Goal: Task Accomplishment & Management: Manage account settings

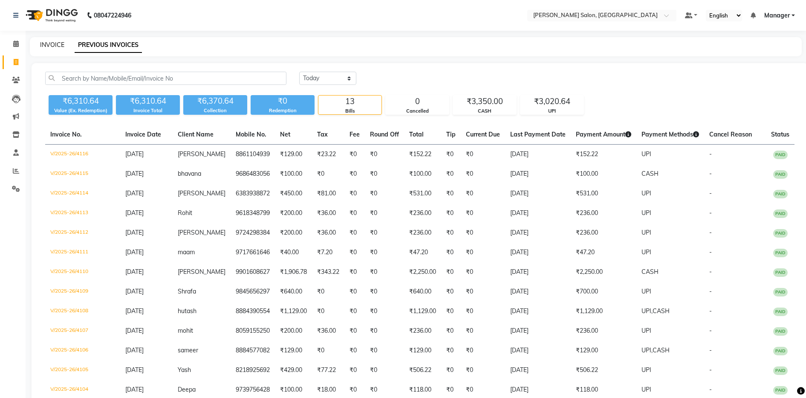
click at [55, 43] on link "INVOICE" at bounding box center [52, 45] width 24 height 8
select select "service"
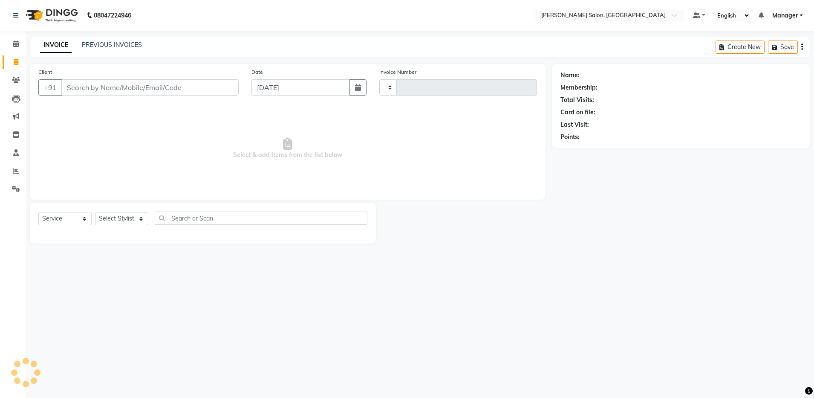
type input "4117"
select select "4781"
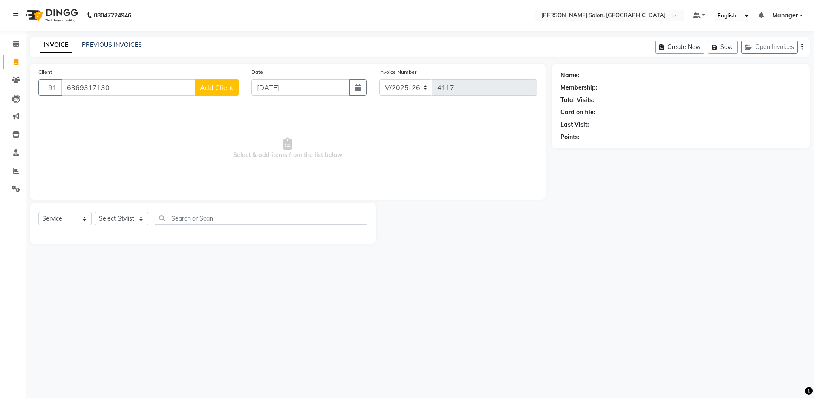
type input "6369317130"
click at [204, 83] on span "Add Client" at bounding box center [217, 87] width 34 height 9
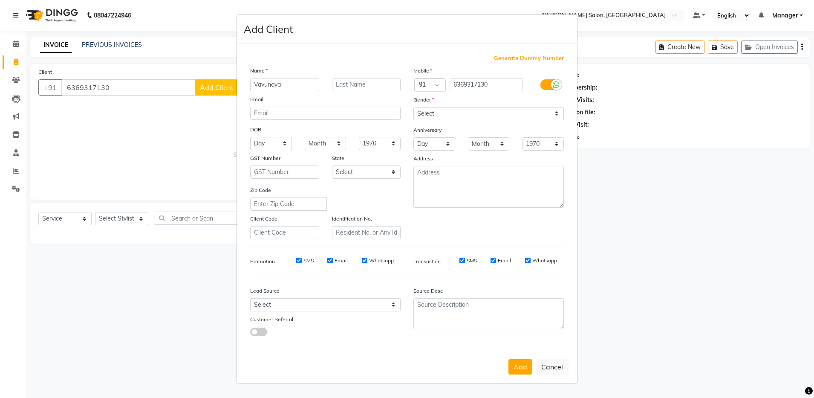
type input "Vavunaya"
click at [436, 109] on select "Select Male Female Other Prefer Not To Say" at bounding box center [488, 113] width 150 height 13
click at [413, 107] on select "Select Male Female Other Prefer Not To Say" at bounding box center [488, 113] width 150 height 13
click at [450, 113] on select "Select Male Female Other Prefer Not To Say" at bounding box center [488, 113] width 150 height 13
select select "female"
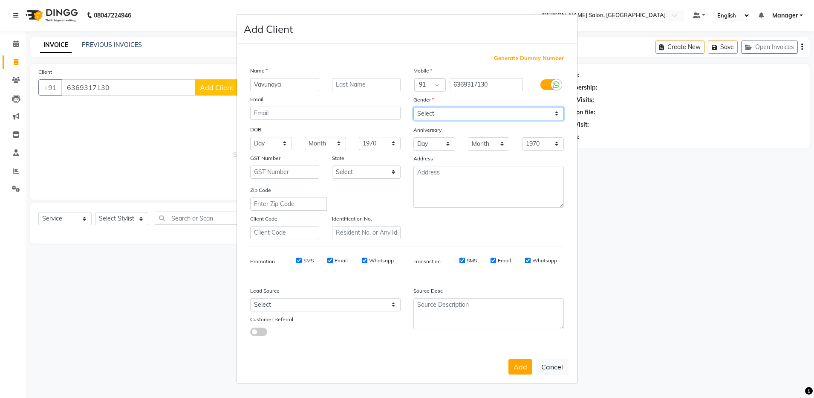
click at [413, 107] on select "Select Male Female Other Prefer Not To Say" at bounding box center [488, 113] width 150 height 13
click at [519, 364] on button "Add" at bounding box center [520, 366] width 24 height 15
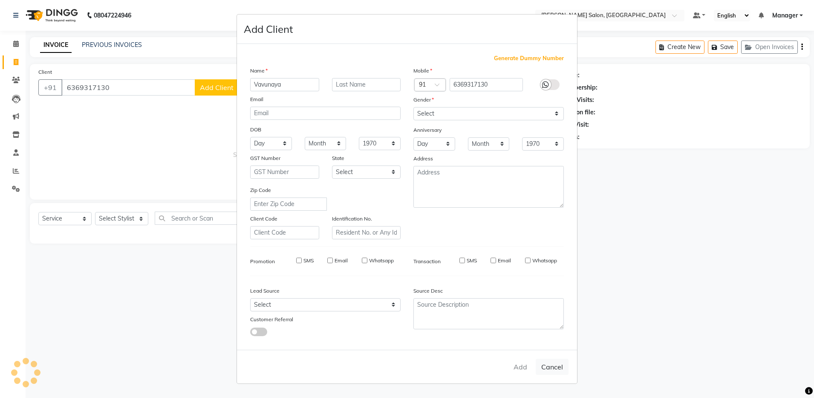
select select
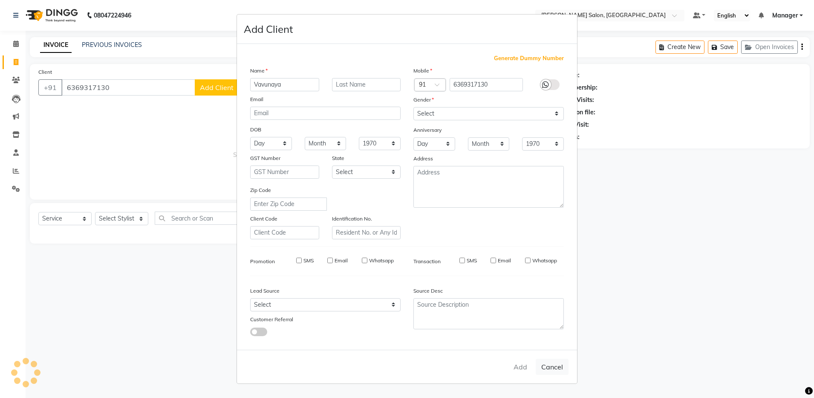
select select
checkbox input "false"
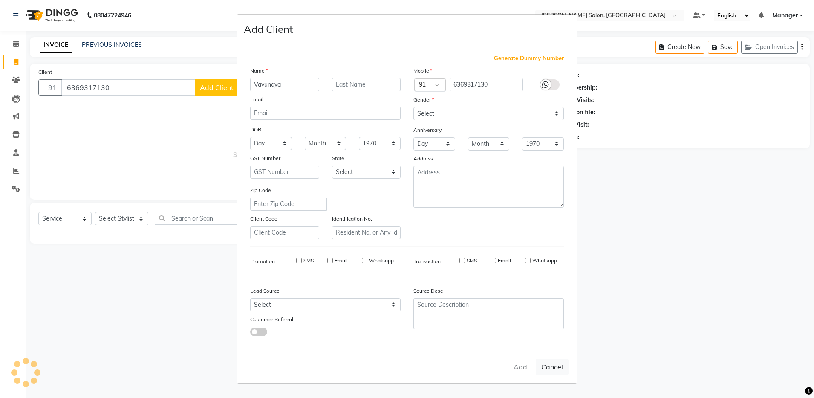
checkbox input "false"
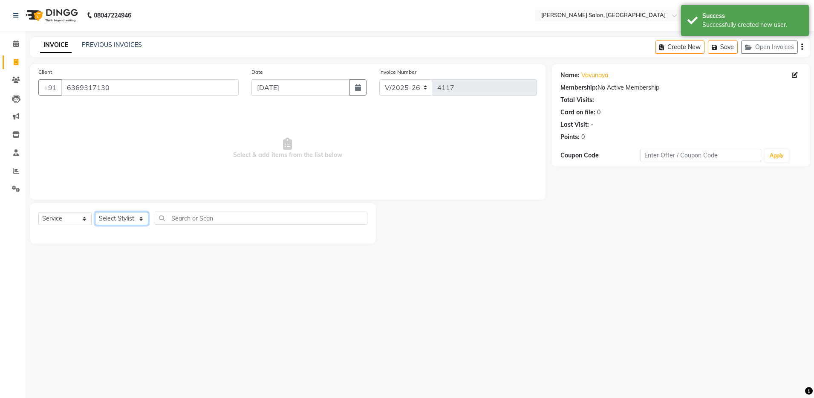
click at [109, 220] on select "Select Stylist Aarthi Abhishek Aisha Barbhuiya Aman Arjun Viswanathan Deep dolm…" at bounding box center [121, 218] width 53 height 13
select select "28900"
click at [95, 212] on select "Select Stylist Aarthi Abhishek Aisha Barbhuiya Aman Arjun Viswanathan Deep dolm…" at bounding box center [121, 218] width 53 height 13
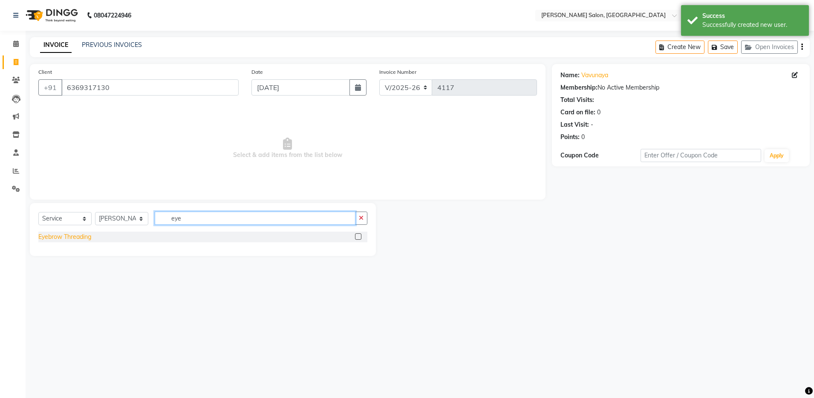
type input "eye"
click at [81, 241] on div "Eyebrow Threading" at bounding box center [64, 236] width 53 height 9
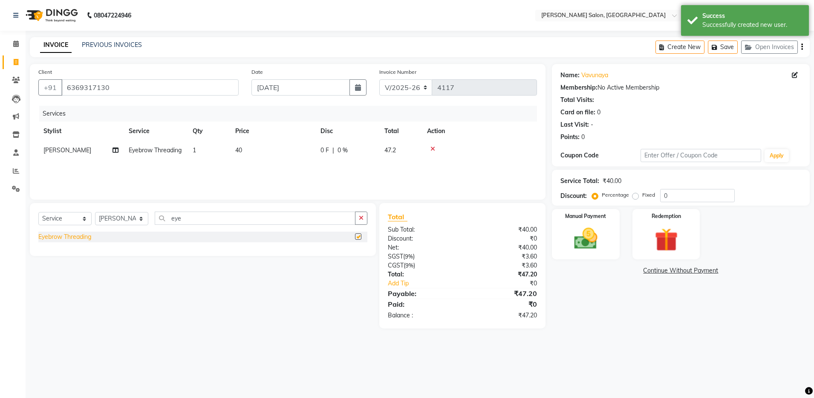
checkbox input "false"
click at [188, 220] on input "eye" at bounding box center [255, 217] width 201 height 13
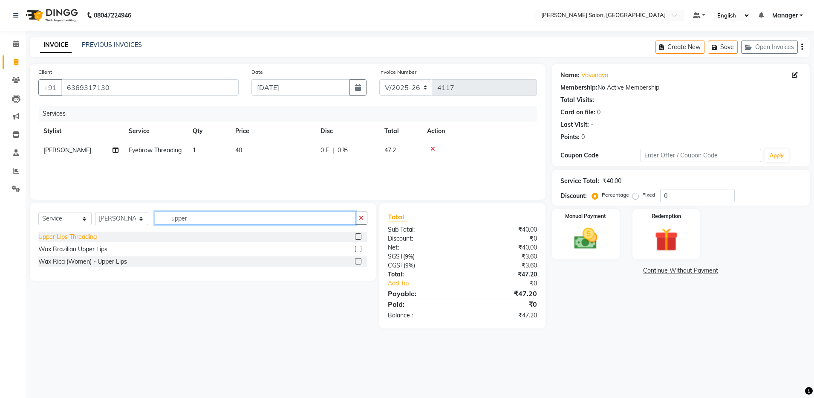
type input "upper"
click at [89, 239] on div "Upper Lips Threading" at bounding box center [67, 236] width 58 height 9
checkbox input "false"
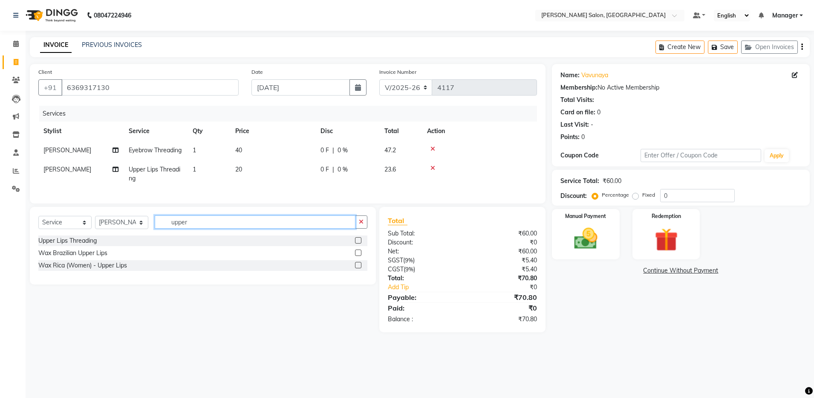
click at [207, 228] on input "upper" at bounding box center [255, 221] width 201 height 13
type input "fore"
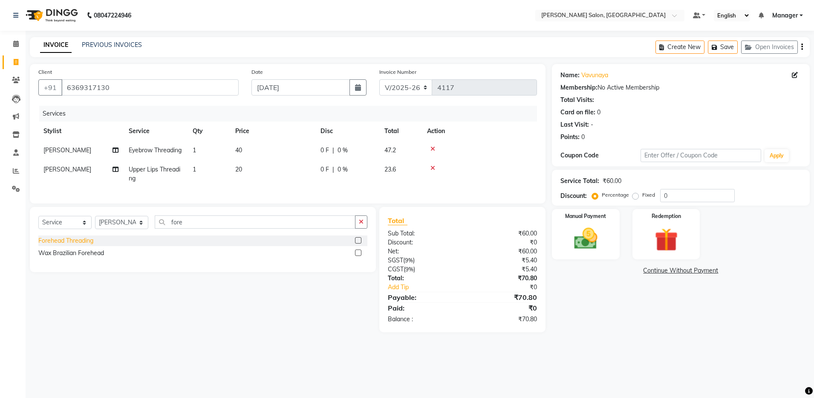
click at [74, 245] on div "Forehead Threading" at bounding box center [65, 240] width 55 height 9
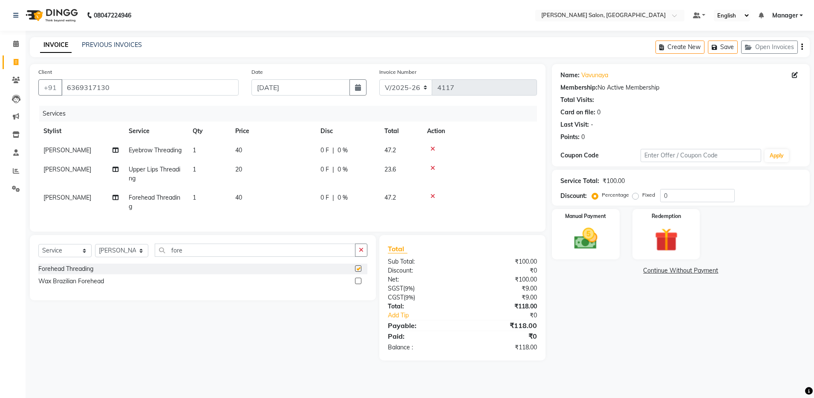
checkbox input "false"
click at [203, 256] on input "fore" at bounding box center [255, 249] width 201 height 13
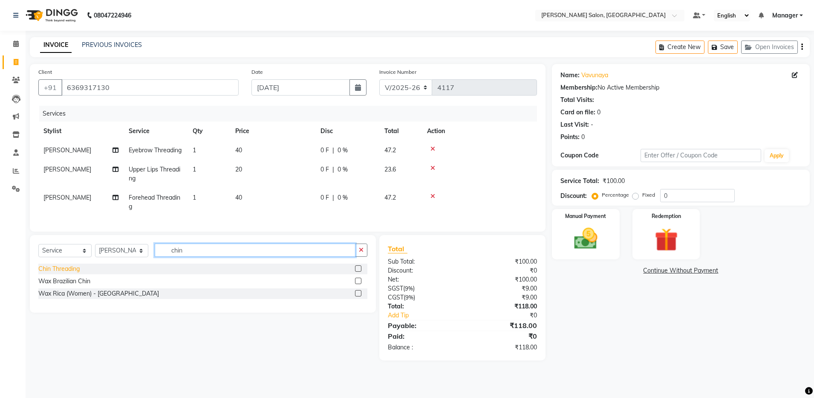
type input "chin"
click at [62, 273] on div "Chin Threading" at bounding box center [58, 268] width 41 height 9
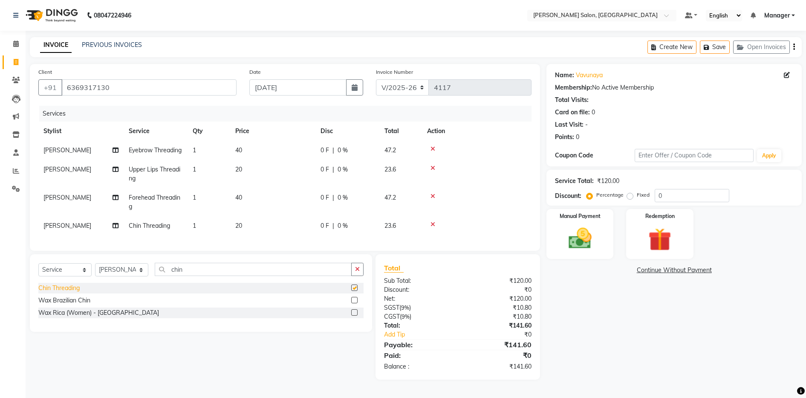
checkbox input "false"
click at [187, 276] on input "chin" at bounding box center [253, 268] width 197 height 13
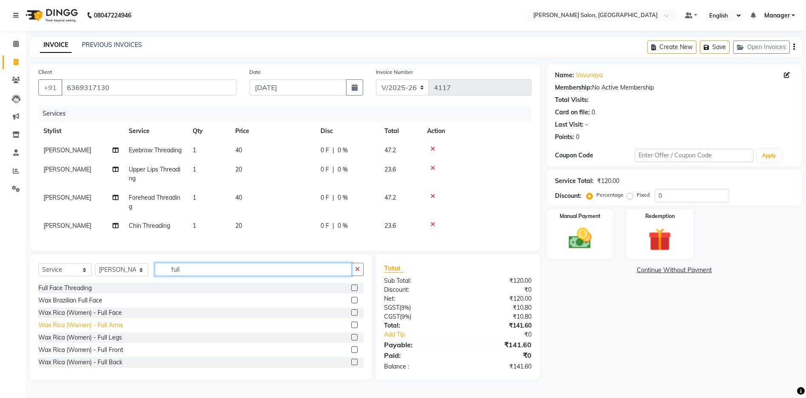
type input "full"
click at [101, 329] on div "Wax Rica (Women) - Full Arms" at bounding box center [80, 324] width 85 height 9
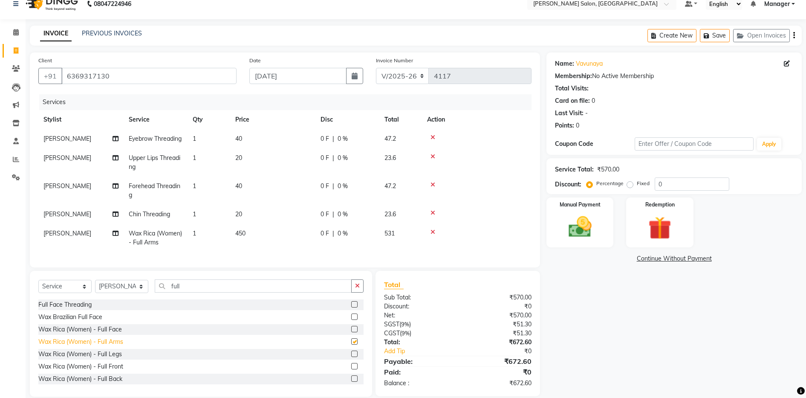
checkbox input "false"
click at [185, 292] on input "full" at bounding box center [253, 285] width 197 height 13
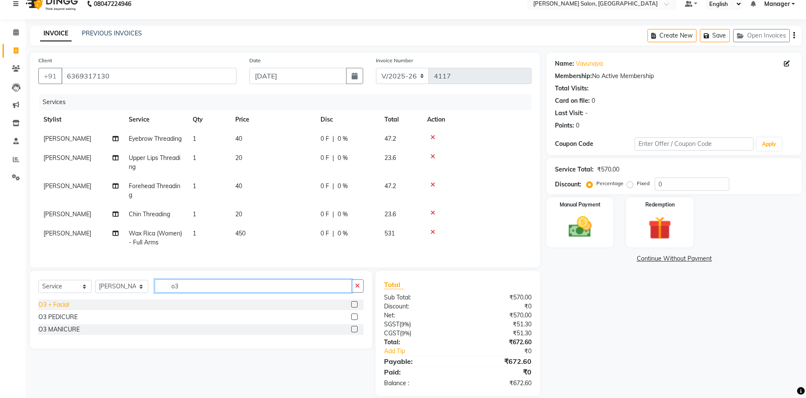
type input "o3"
click at [56, 309] on div "O3 + Facial" at bounding box center [53, 304] width 31 height 9
checkbox input "false"
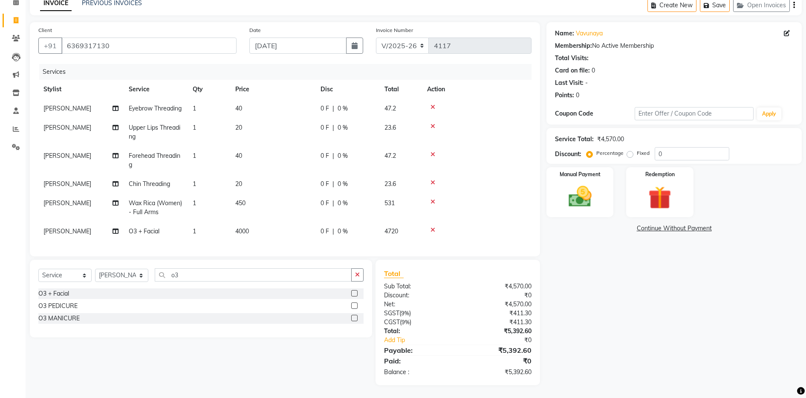
scroll to position [59, 0]
click at [187, 275] on input "o3" at bounding box center [253, 274] width 197 height 13
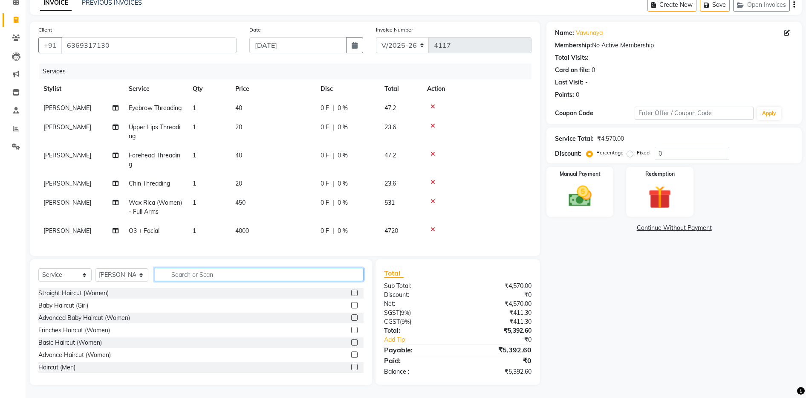
scroll to position [59, 0]
click at [581, 187] on img at bounding box center [579, 196] width 39 height 28
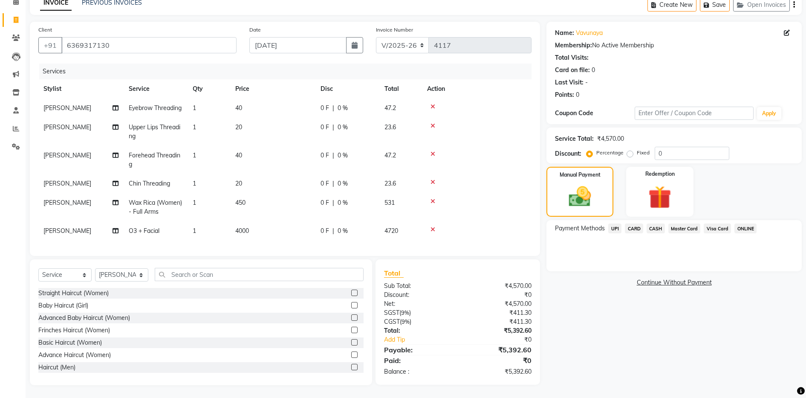
click at [615, 223] on span "UPI" at bounding box center [614, 228] width 13 height 10
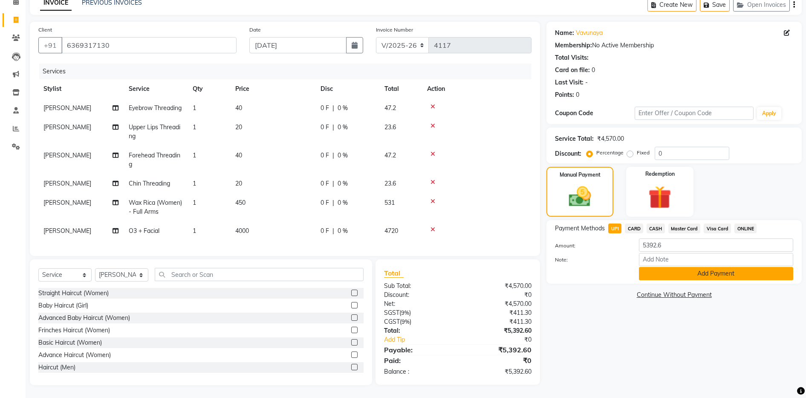
click at [664, 267] on button "Add Payment" at bounding box center [716, 273] width 154 height 13
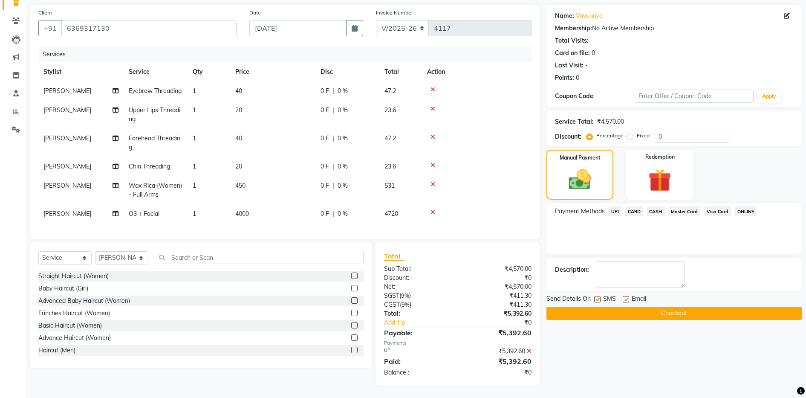
click at [625, 301] on label at bounding box center [626, 299] width 6 height 6
click at [625, 301] on input "checkbox" at bounding box center [626, 300] width 6 height 6
click at [625, 301] on label at bounding box center [626, 299] width 6 height 6
click at [625, 301] on input "checkbox" at bounding box center [626, 300] width 6 height 6
click at [626, 299] on label at bounding box center [626, 299] width 6 height 6
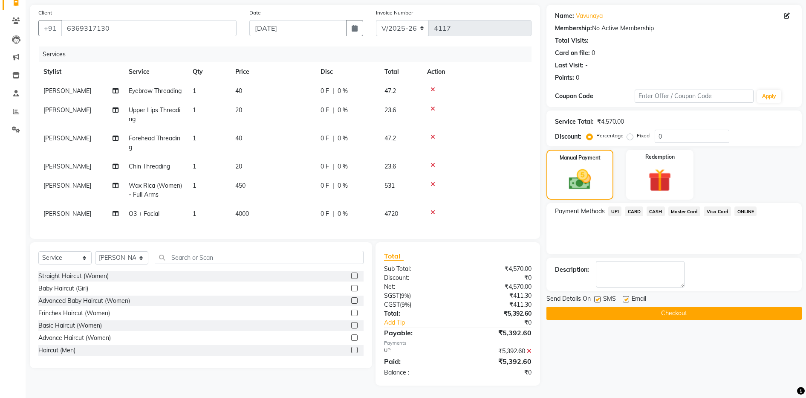
click at [626, 299] on input "checkbox" at bounding box center [626, 300] width 6 height 6
checkbox input "false"
click at [625, 314] on button "Checkout" at bounding box center [673, 312] width 255 height 13
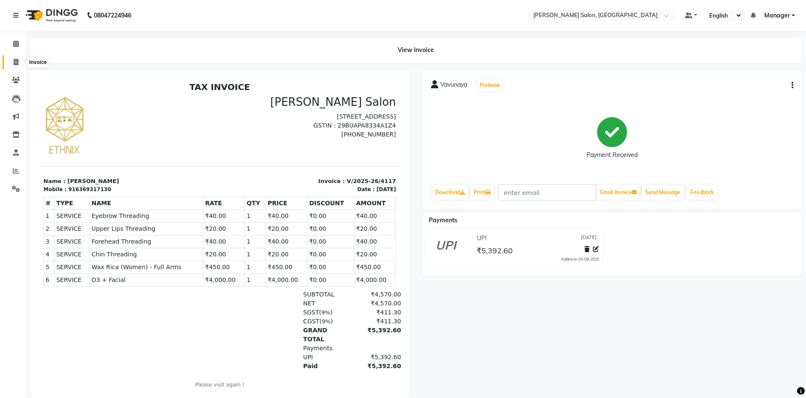
click at [9, 64] on span at bounding box center [16, 63] width 15 height 10
select select "service"
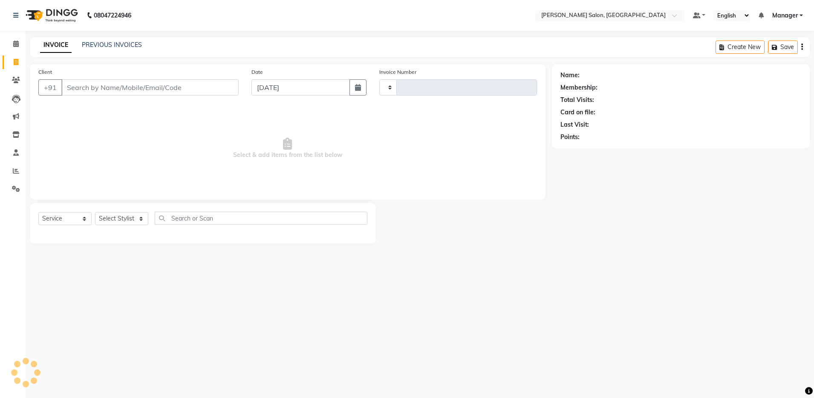
type input "4118"
select select "4781"
click at [110, 46] on link "PREVIOUS INVOICES" at bounding box center [112, 45] width 60 height 8
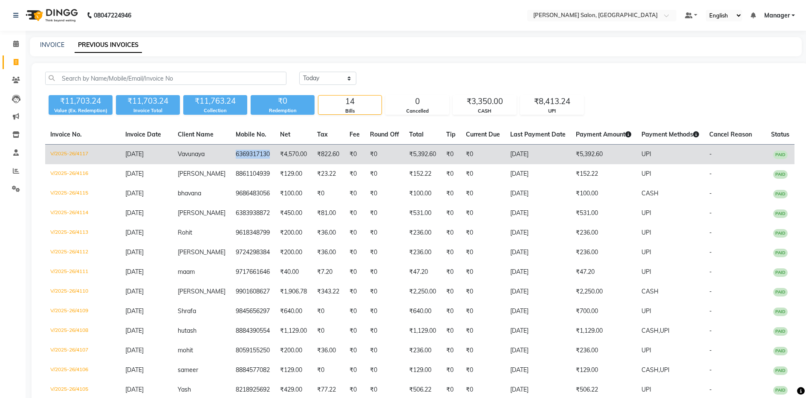
copy td "6369317130"
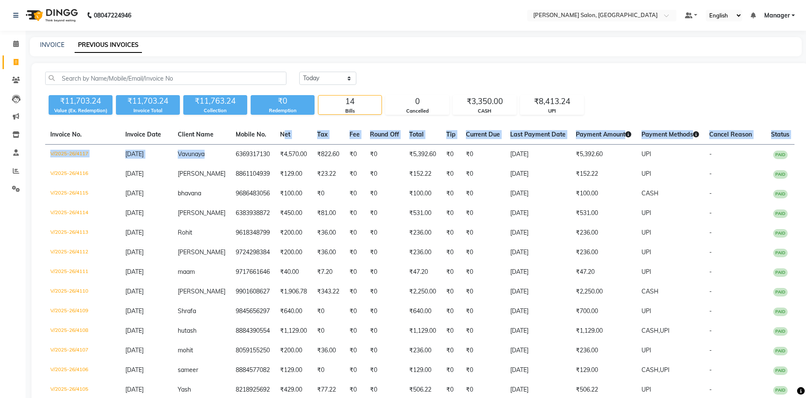
drag, startPoint x: 222, startPoint y: 155, endPoint x: 268, endPoint y: 136, distance: 49.7
click at [268, 136] on table "Invoice No. Invoice Date Client Name Mobile No. Net Tax Fee Round Off Total Tip…" at bounding box center [419, 272] width 749 height 294
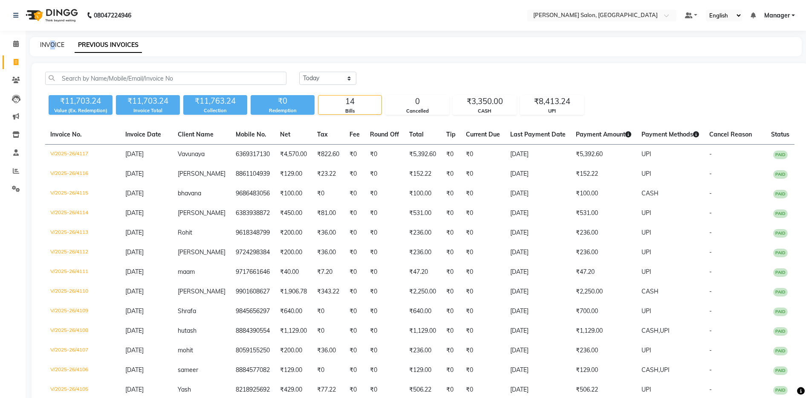
drag, startPoint x: 55, startPoint y: 54, endPoint x: 51, endPoint y: 45, distance: 10.3
click at [51, 45] on div "INVOICE PREVIOUS INVOICES" at bounding box center [416, 46] width 772 height 19
click at [51, 45] on link "INVOICE" at bounding box center [52, 45] width 24 height 8
select select "service"
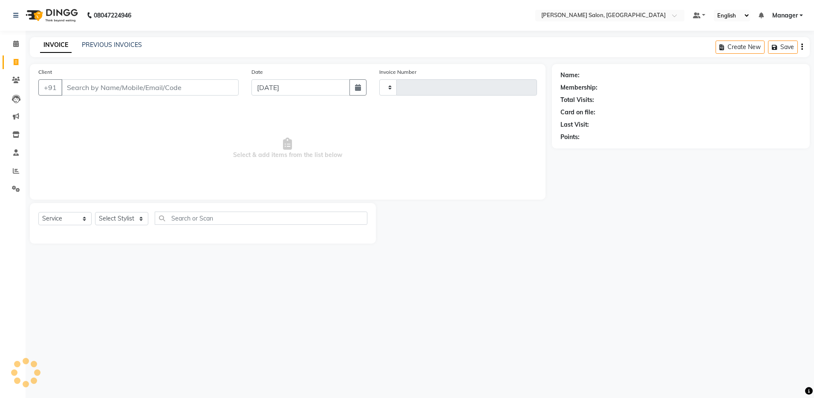
type input "4118"
select select "4781"
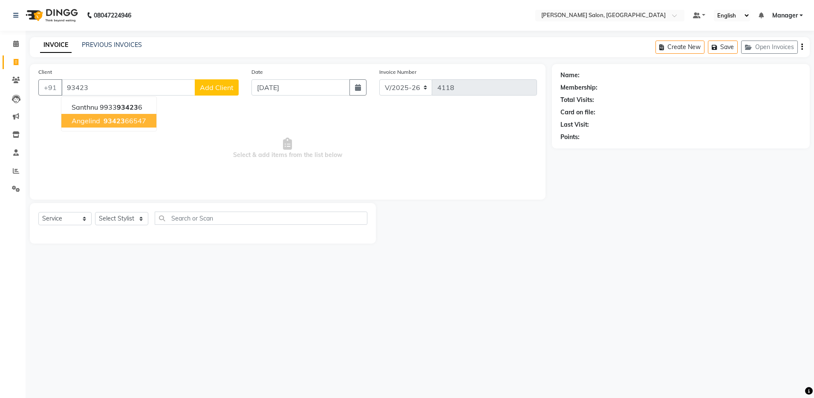
click at [92, 120] on span "Angelind" at bounding box center [86, 120] width 29 height 9
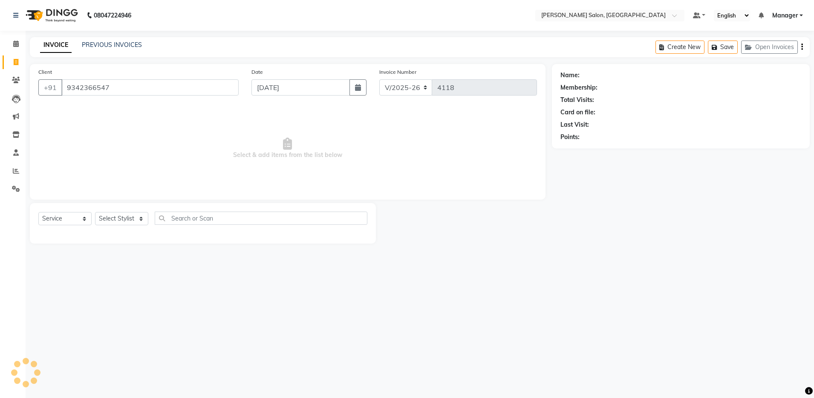
type input "9342366547"
click at [796, 74] on icon at bounding box center [795, 75] width 6 height 6
select select "female"
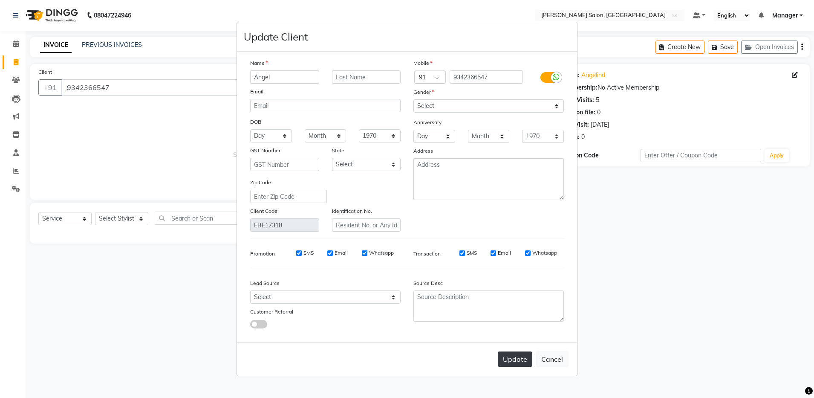
type input "Angel"
click at [509, 364] on button "Update" at bounding box center [515, 358] width 35 height 15
select select
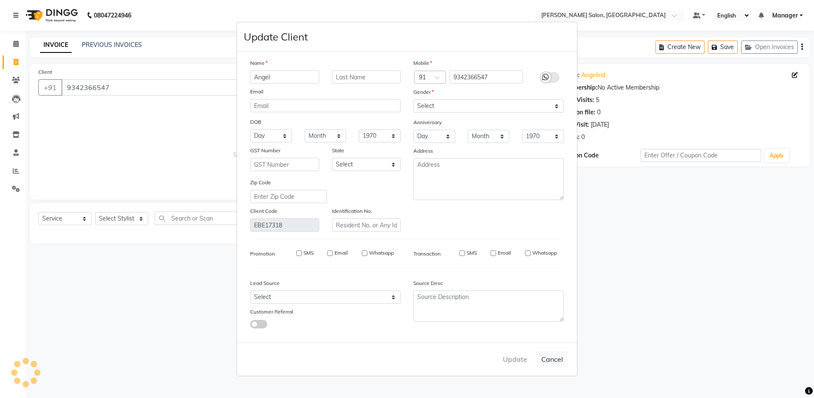
select select
checkbox input "false"
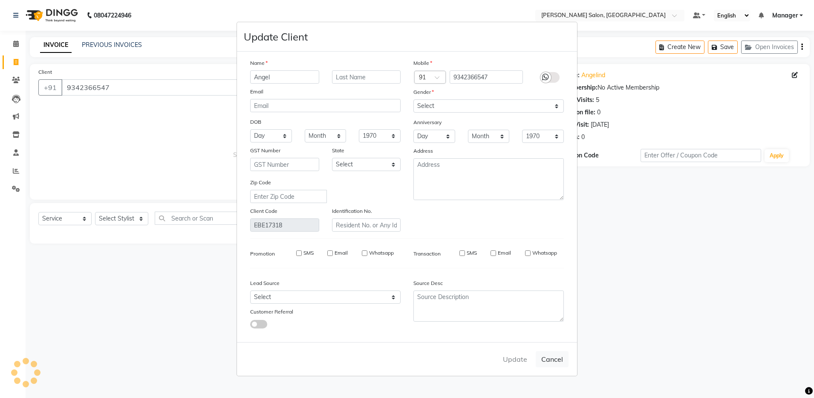
checkbox input "false"
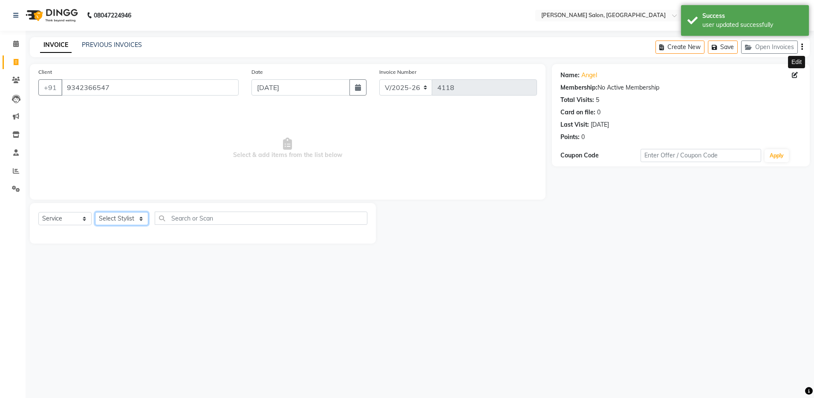
click at [126, 219] on select "Select Stylist Aarthi Abhishek Aisha Barbhuiya Aman Arjun Viswanathan Deep dolm…" at bounding box center [121, 218] width 53 height 13
select select "28901"
click at [95, 212] on select "Select Stylist Aarthi Abhishek Aisha Barbhuiya Aman Arjun Viswanathan Deep dolm…" at bounding box center [121, 218] width 53 height 13
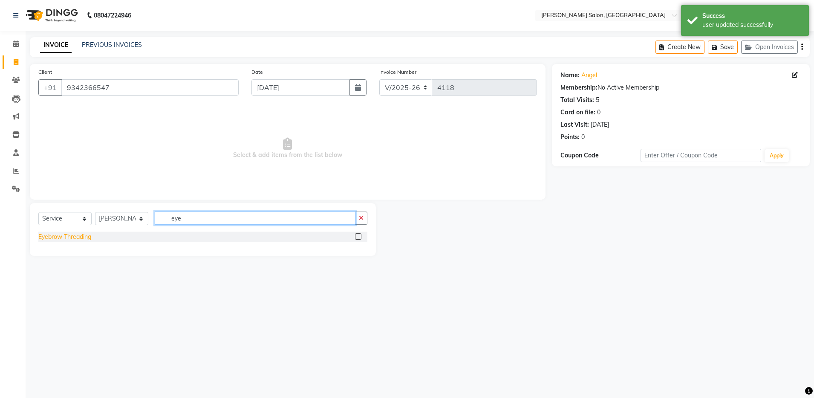
type input "eye"
click at [91, 234] on div "Eyebrow Threading" at bounding box center [64, 236] width 53 height 9
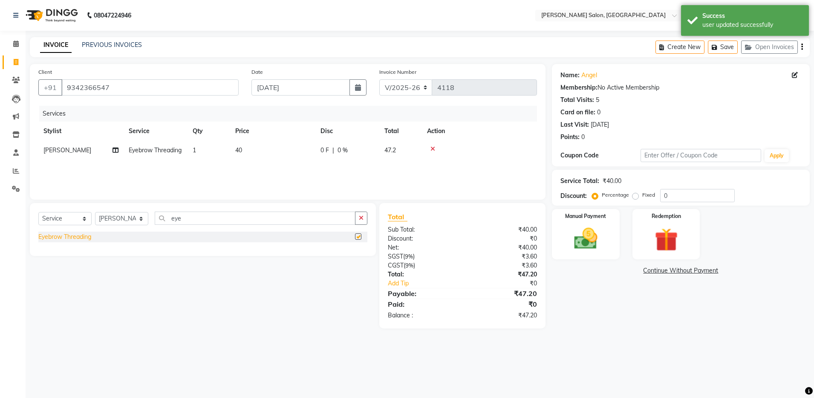
checkbox input "false"
click at [196, 218] on input "eye" at bounding box center [255, 217] width 201 height 13
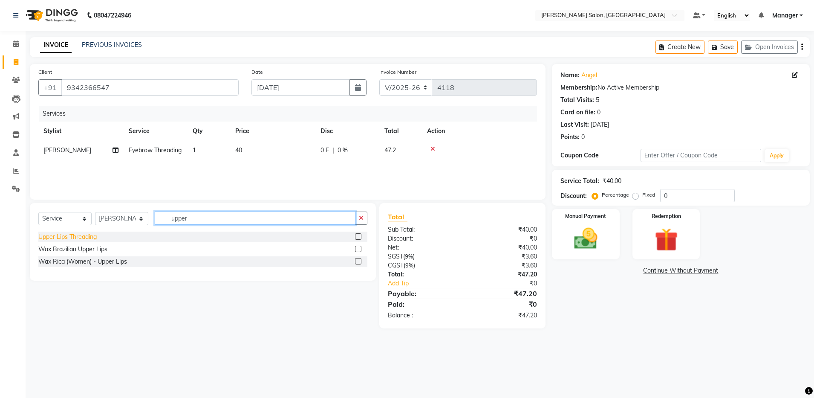
type input "upper"
click at [77, 238] on div "Upper Lips Threading" at bounding box center [67, 236] width 58 height 9
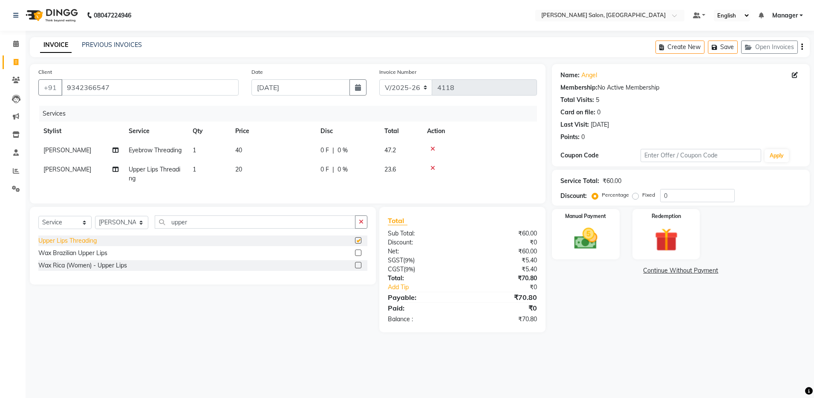
checkbox input "false"
click at [578, 242] on img at bounding box center [586, 239] width 40 height 28
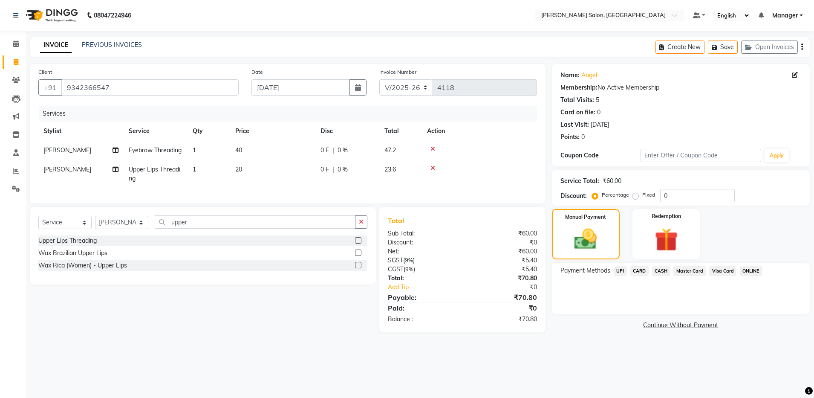
click at [617, 271] on span "UPI" at bounding box center [620, 271] width 13 height 10
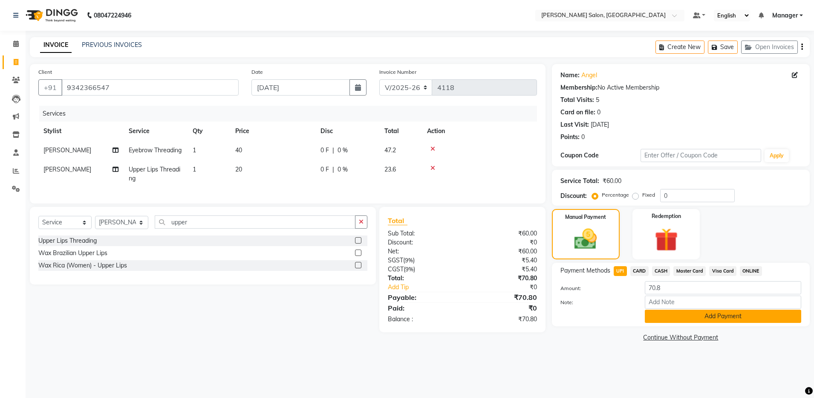
click at [676, 321] on button "Add Payment" at bounding box center [723, 315] width 156 height 13
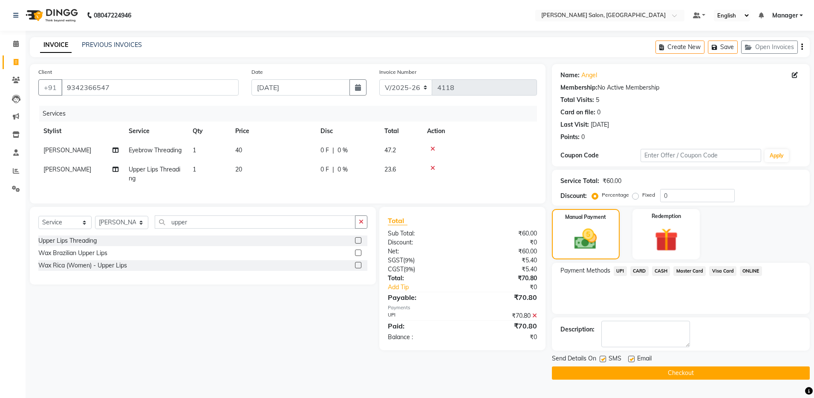
click at [631, 359] on label at bounding box center [631, 358] width 6 height 6
click at [631, 359] on input "checkbox" at bounding box center [631, 359] width 6 height 6
checkbox input "false"
click at [631, 378] on button "Checkout" at bounding box center [681, 372] width 258 height 13
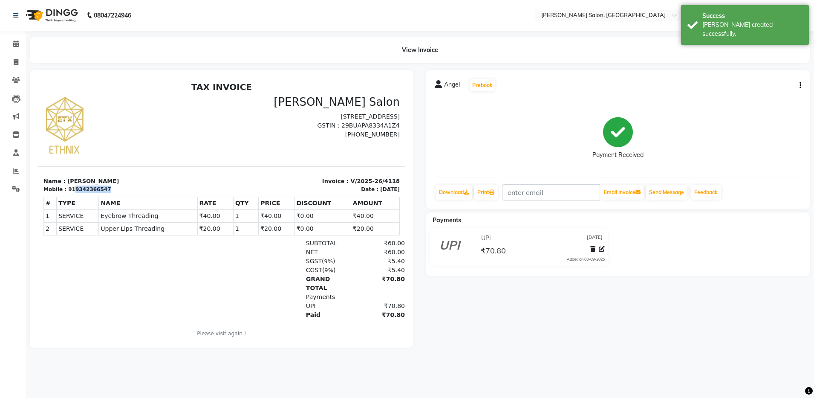
copy div "9342366547"
drag, startPoint x: 69, startPoint y: 189, endPoint x: 107, endPoint y: 158, distance: 48.1
click at [107, 158] on div "TAX INVOICE Ethnix Salon Sri Veeranjaneya Complex, 1st Floor, 8th Cross Road, A…" at bounding box center [221, 215] width 366 height 267
click at [104, 159] on div "TAX INVOICE Ethnix Salon Sri Veeranjaneya Complex, 1st Floor, 8th Cross Road, A…" at bounding box center [221, 215] width 366 height 267
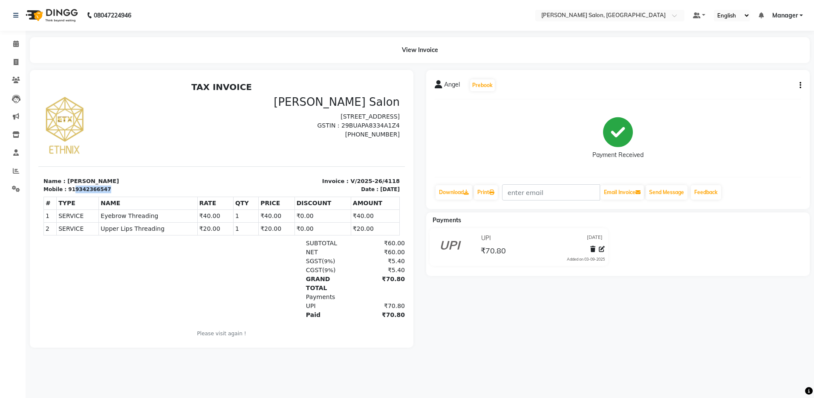
copy div "9342366547"
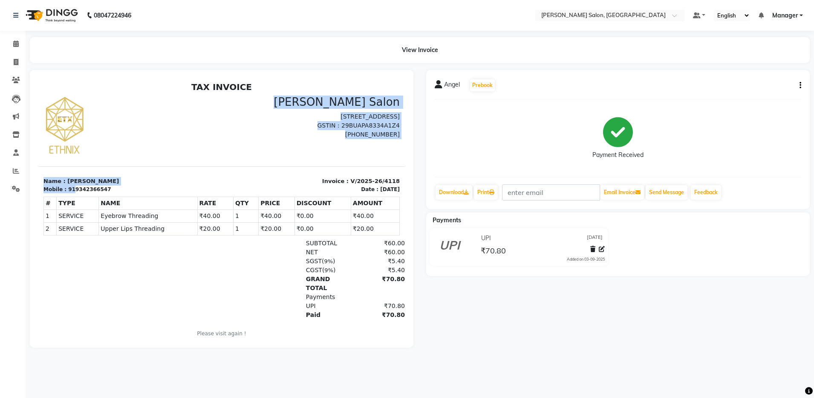
drag, startPoint x: 70, startPoint y: 187, endPoint x: 119, endPoint y: 133, distance: 73.0
click at [119, 133] on div "TAX INVOICE Ethnix Salon Sri Veeranjaneya Complex, 1st Floor, 8th Cross Road, A…" at bounding box center [221, 215] width 366 height 267
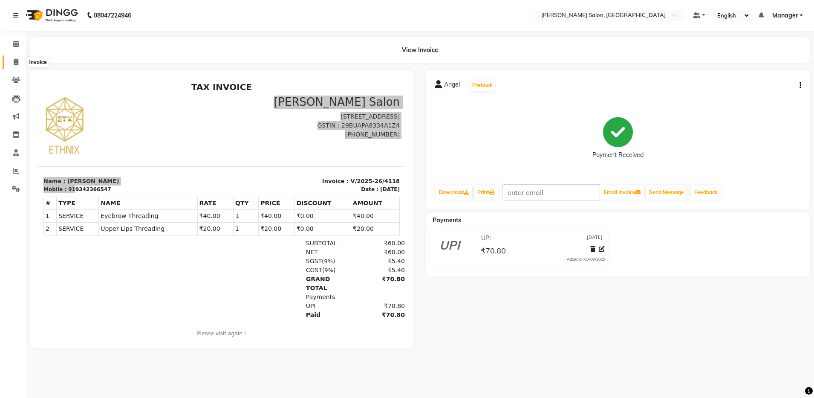
click at [14, 61] on icon at bounding box center [16, 62] width 5 height 6
select select "service"
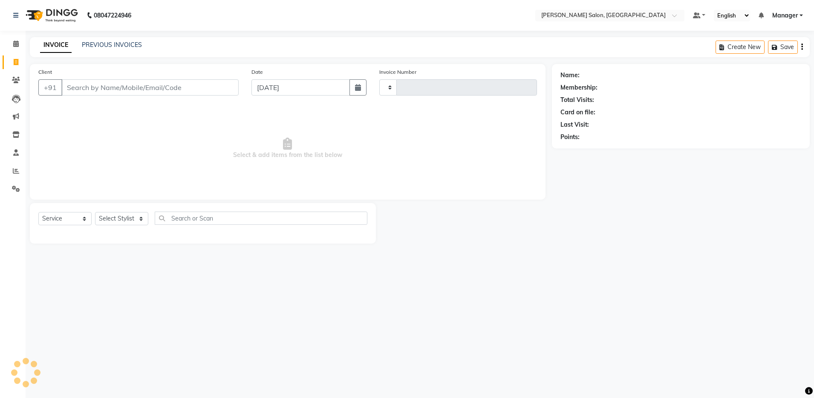
type input "4119"
select select "4781"
type input "9342366547"
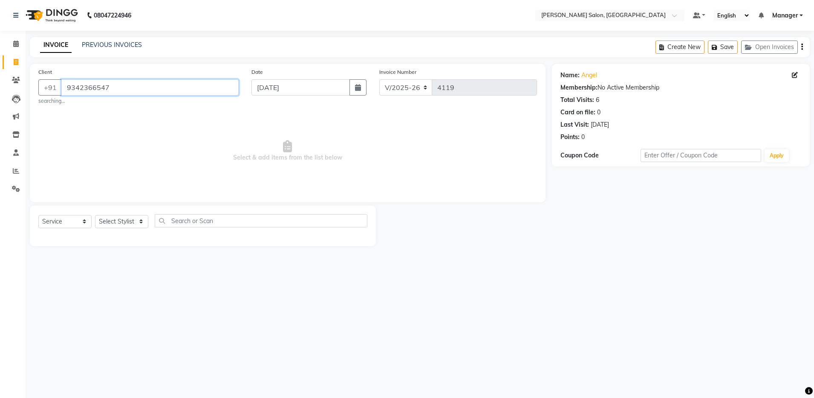
click at [131, 91] on input "9342366547" at bounding box center [149, 87] width 177 height 16
type input "9"
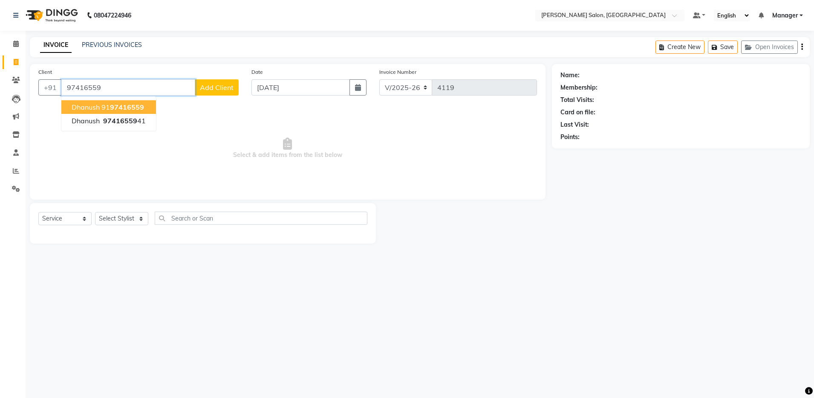
click at [139, 107] on span "97416559" at bounding box center [127, 107] width 34 height 9
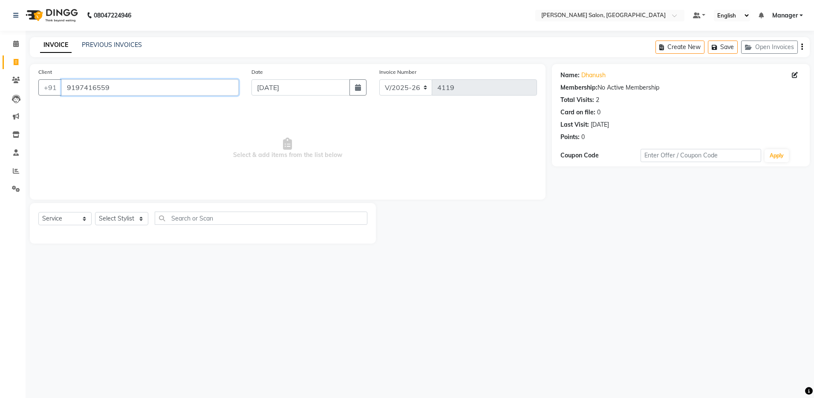
click at [121, 87] on input "9197416559" at bounding box center [149, 87] width 177 height 16
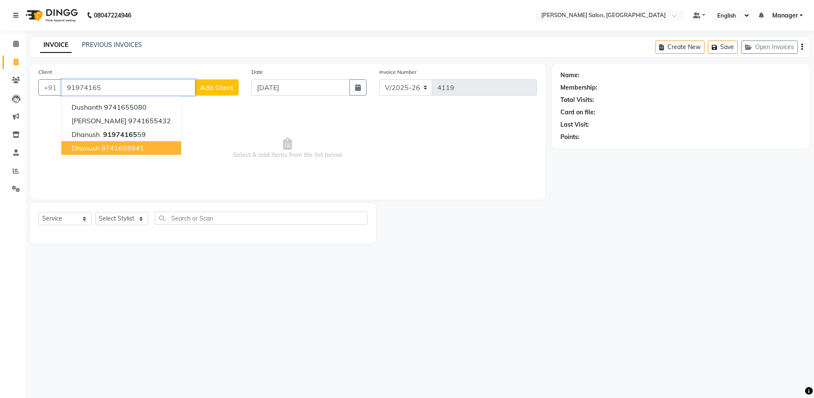
click at [128, 150] on ngb-highlight "9741655941" at bounding box center [122, 148] width 43 height 9
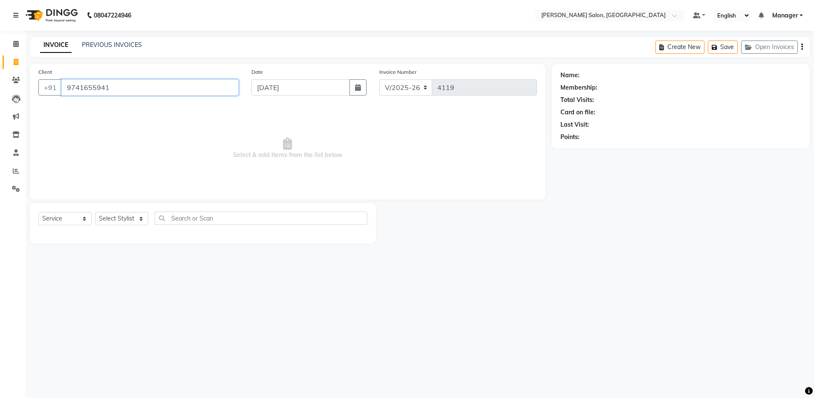
type input "9741655941"
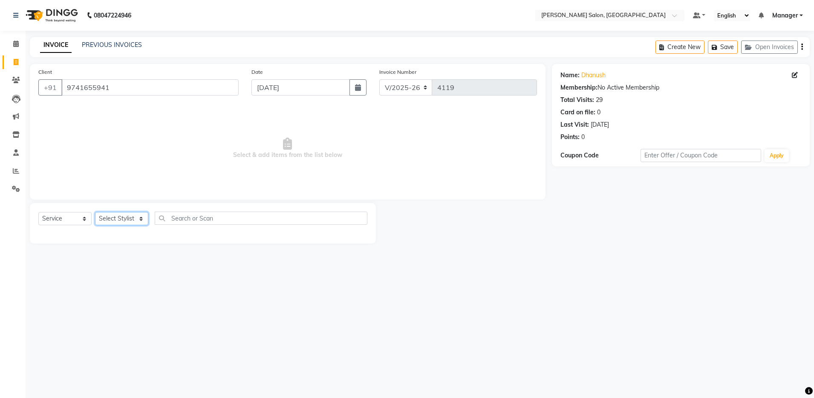
click at [128, 219] on select "Select Stylist Aarthi Abhishek Aisha Barbhuiya Aman Arjun Viswanathan Deep dolm…" at bounding box center [121, 218] width 53 height 13
select select "28897"
click at [95, 212] on select "Select Stylist Aarthi Abhishek Aisha Barbhuiya Aman Arjun Viswanathan Deep dolm…" at bounding box center [121, 218] width 53 height 13
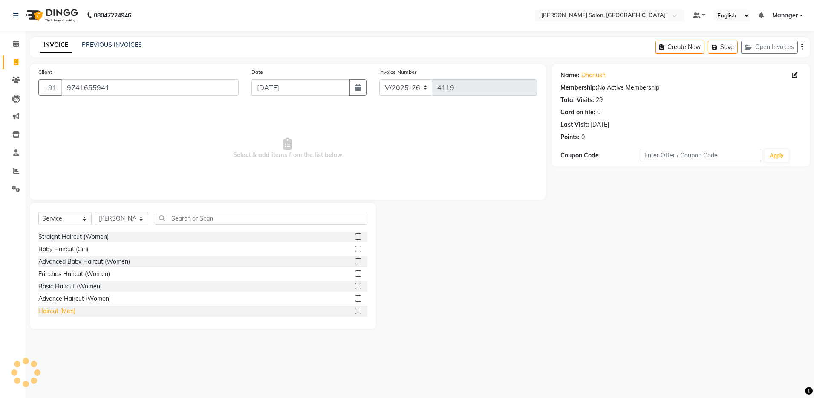
click at [58, 314] on div "Haircut (Men)" at bounding box center [56, 310] width 37 height 9
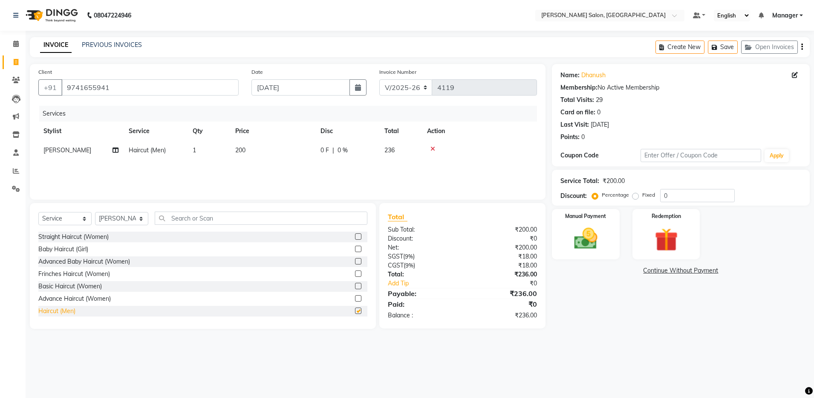
checkbox input "false"
click at [58, 304] on div "Shave/ [PERSON_NAME] trim (Men)" at bounding box center [87, 301] width 98 height 9
checkbox input "false"
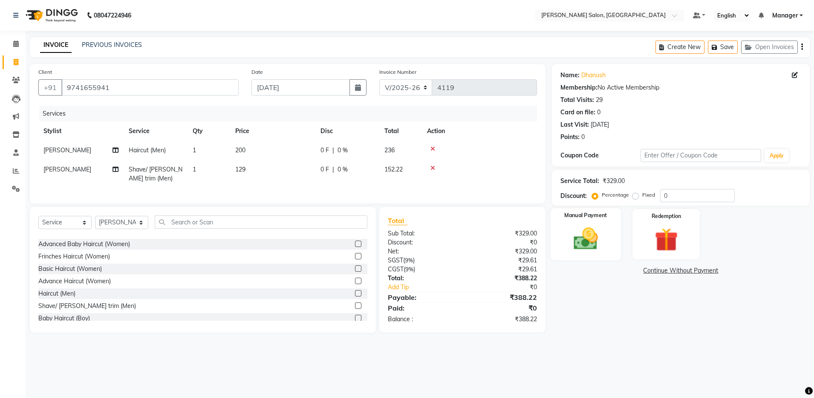
click at [582, 246] on img at bounding box center [586, 239] width 40 height 28
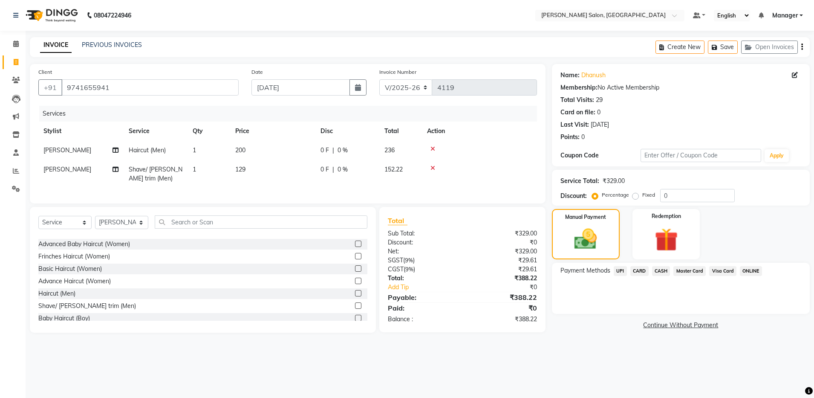
click at [617, 271] on span "UPI" at bounding box center [620, 271] width 13 height 10
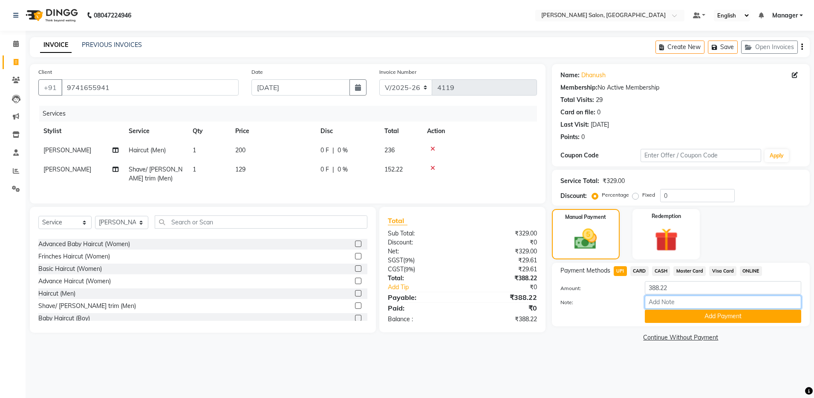
click at [653, 298] on input "Note:" at bounding box center [723, 301] width 156 height 13
click at [657, 310] on button "Add Payment" at bounding box center [723, 315] width 156 height 13
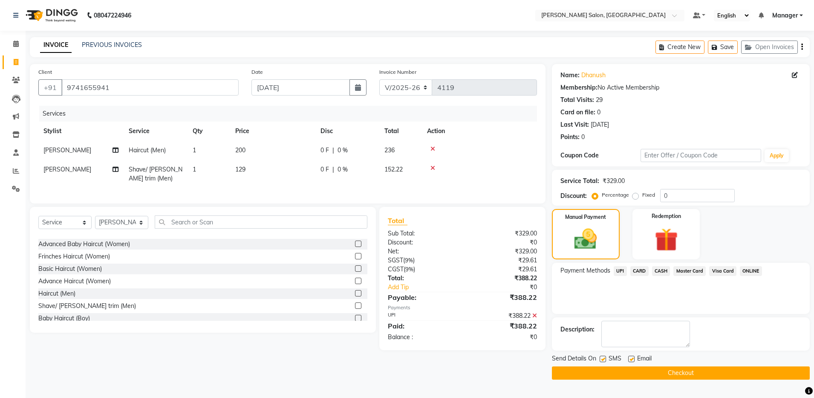
click at [628, 359] on label at bounding box center [631, 358] width 6 height 6
click at [628, 359] on input "checkbox" at bounding box center [631, 359] width 6 height 6
checkbox input "false"
click at [188, 87] on input "9741655941" at bounding box center [149, 87] width 177 height 16
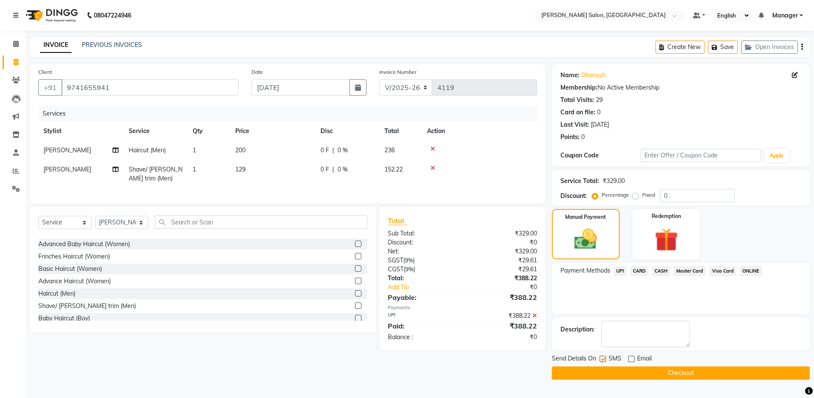
click at [575, 370] on button "Checkout" at bounding box center [681, 372] width 258 height 13
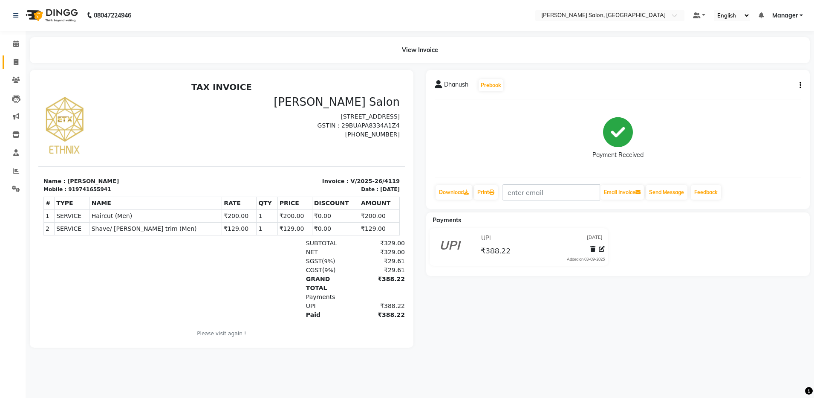
click at [7, 60] on link "Invoice" at bounding box center [13, 62] width 20 height 14
select select "service"
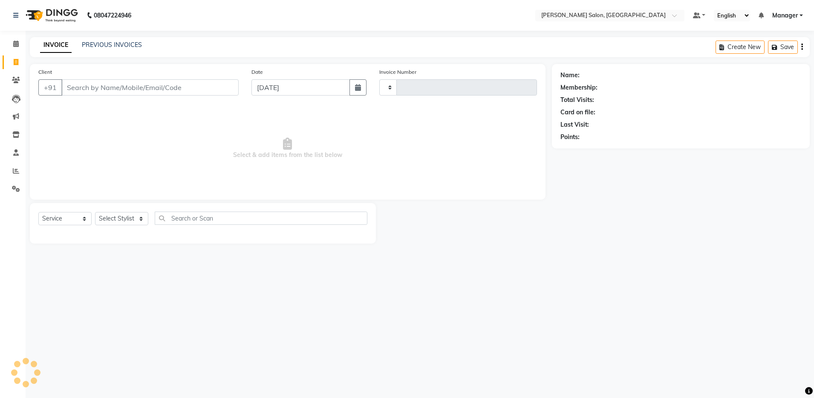
type input "4120"
select select "4781"
click at [120, 43] on link "PREVIOUS INVOICES" at bounding box center [112, 45] width 60 height 8
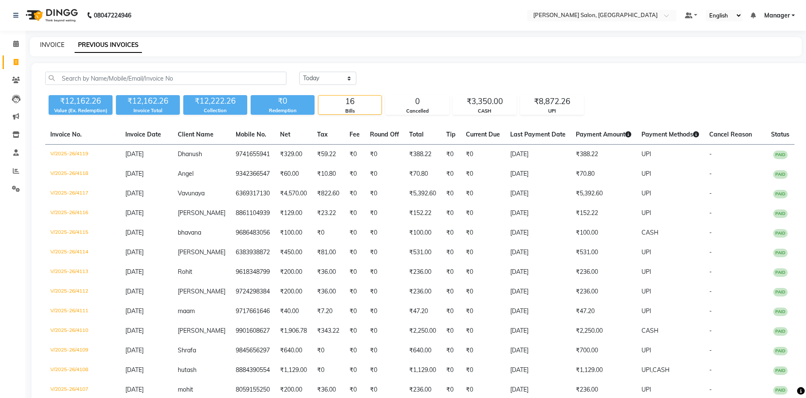
click at [51, 46] on link "INVOICE" at bounding box center [52, 45] width 24 height 8
select select "service"
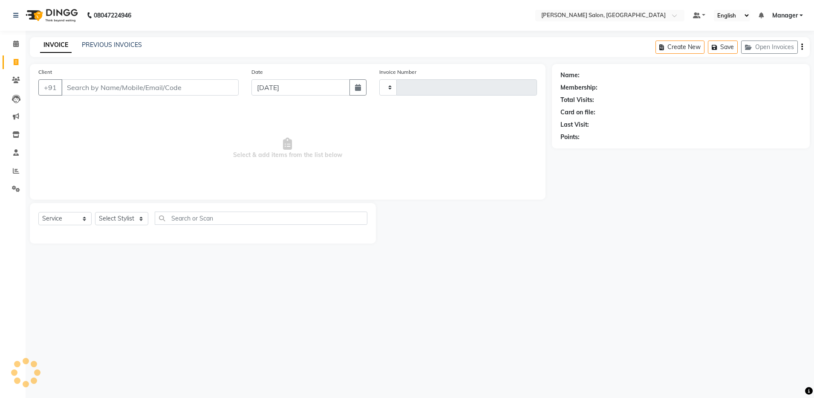
type input "4120"
select select "4781"
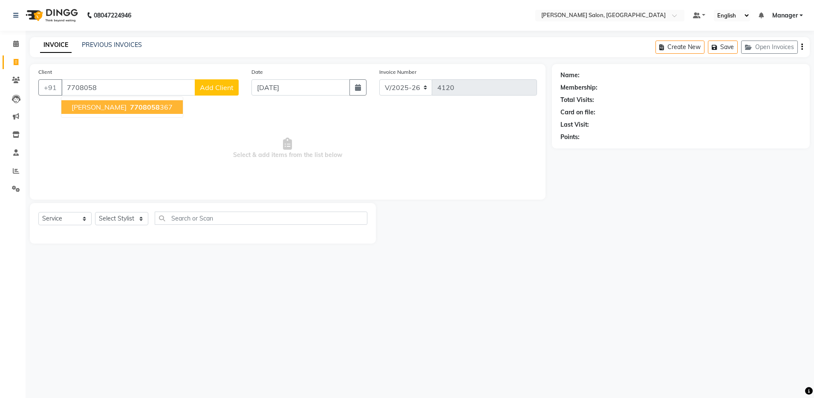
click at [130, 107] on span "7708058" at bounding box center [145, 107] width 30 height 9
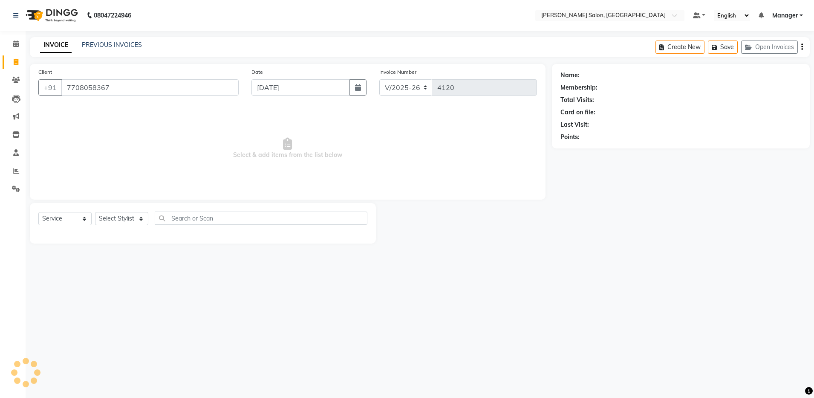
type input "7708058367"
click at [119, 217] on select "Select Stylist Aarthi Abhishek Aisha Barbhuiya Aman Arjun Viswanathan Deep dolm…" at bounding box center [121, 218] width 53 height 13
select select "83077"
click at [95, 212] on select "Select Stylist Aarthi Abhishek Aisha Barbhuiya Aman Arjun Viswanathan Deep dolm…" at bounding box center [121, 218] width 53 height 13
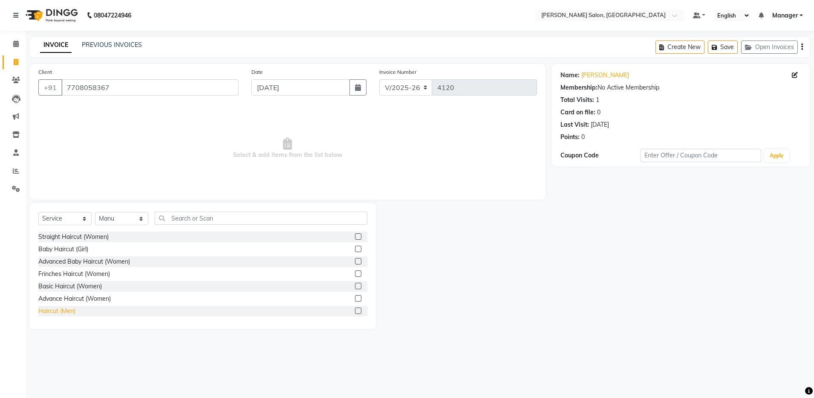
click at [64, 314] on div "Haircut (Men)" at bounding box center [56, 310] width 37 height 9
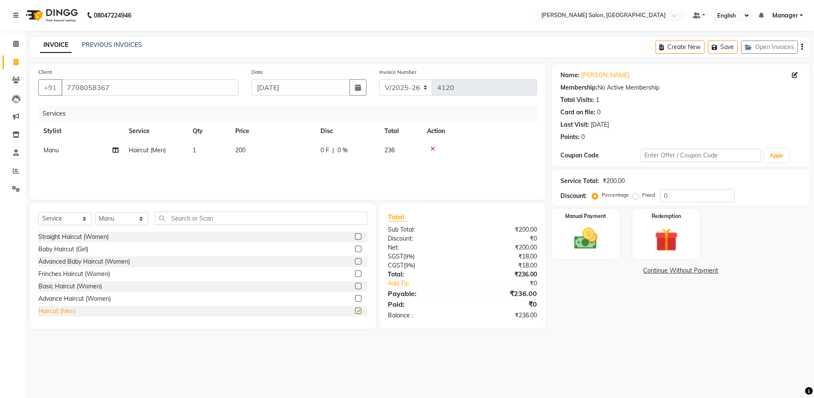
checkbox input "false"
drag, startPoint x: 365, startPoint y: 248, endPoint x: 359, endPoint y: 328, distance: 79.9
click at [359, 328] on div "Select Service Product Membership Package Voucher Prepaid Gift Card Select Styl…" at bounding box center [203, 266] width 346 height 126
click at [55, 298] on div "Shave/ [PERSON_NAME] trim (Men)" at bounding box center [87, 301] width 98 height 9
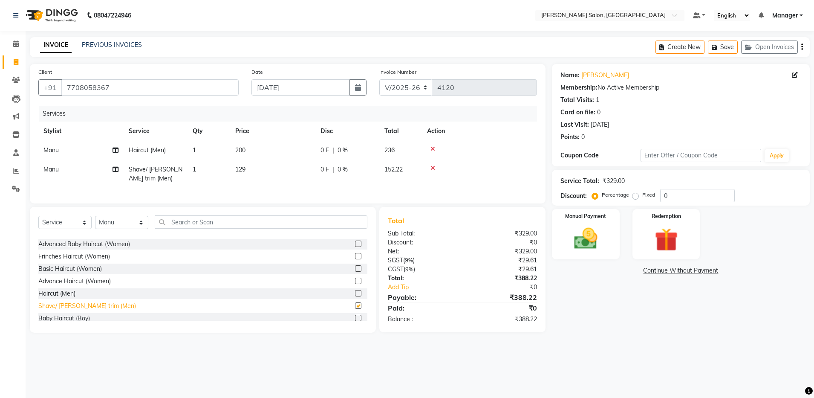
checkbox input "false"
click at [598, 241] on img at bounding box center [586, 239] width 40 height 28
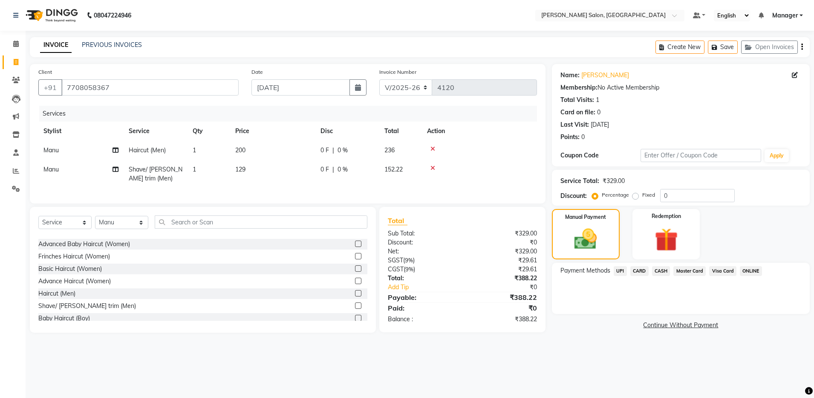
click at [801, 43] on button "button" at bounding box center [802, 47] width 2 height 20
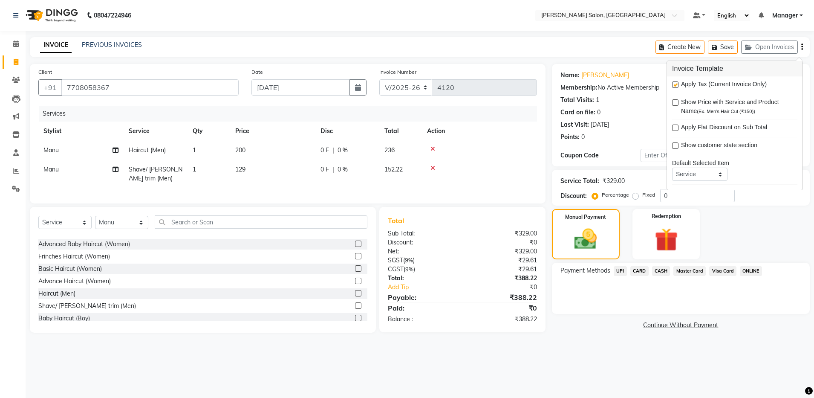
click at [677, 87] on label at bounding box center [675, 84] width 6 height 6
click at [677, 87] on input "checkbox" at bounding box center [675, 85] width 6 height 6
checkbox input "false"
click at [660, 266] on span "CASH" at bounding box center [661, 271] width 18 height 10
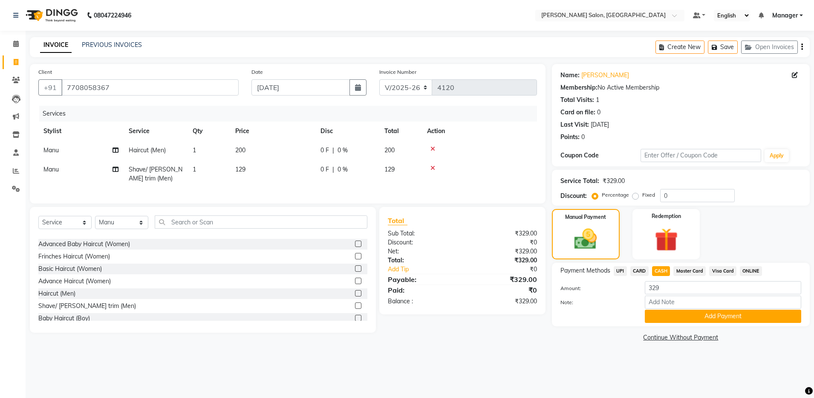
click at [663, 276] on div "CASH" at bounding box center [659, 272] width 22 height 12
click at [698, 309] on button "Add Payment" at bounding box center [723, 315] width 156 height 13
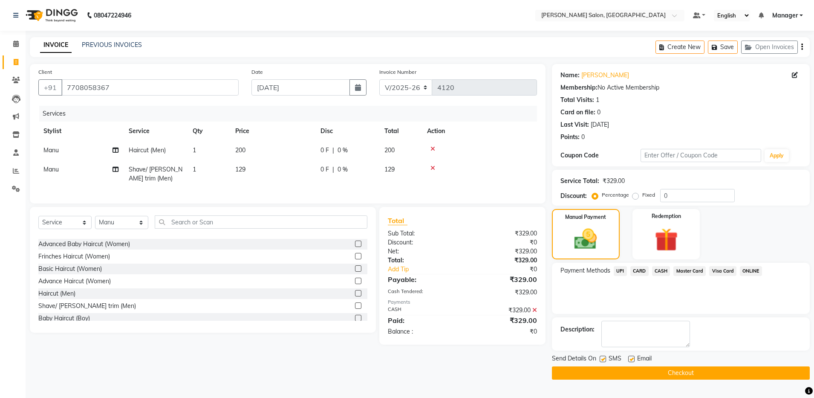
click at [634, 360] on label at bounding box center [631, 358] width 6 height 6
click at [634, 360] on input "checkbox" at bounding box center [631, 359] width 6 height 6
checkbox input "false"
click at [634, 374] on button "Checkout" at bounding box center [681, 372] width 258 height 13
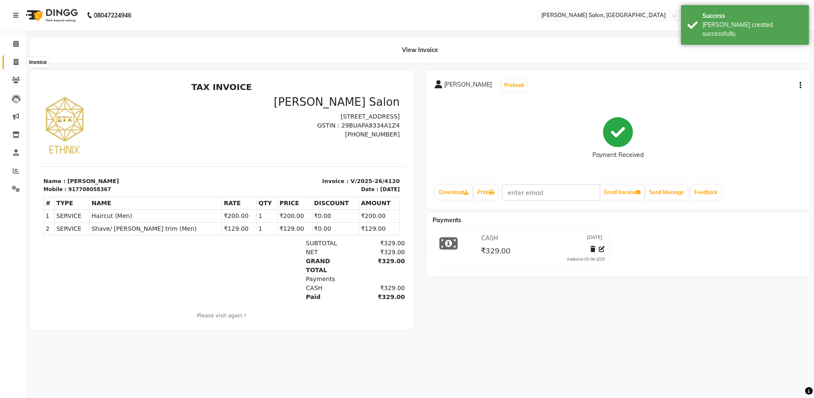
click at [17, 63] on icon at bounding box center [16, 62] width 5 height 6
select select "service"
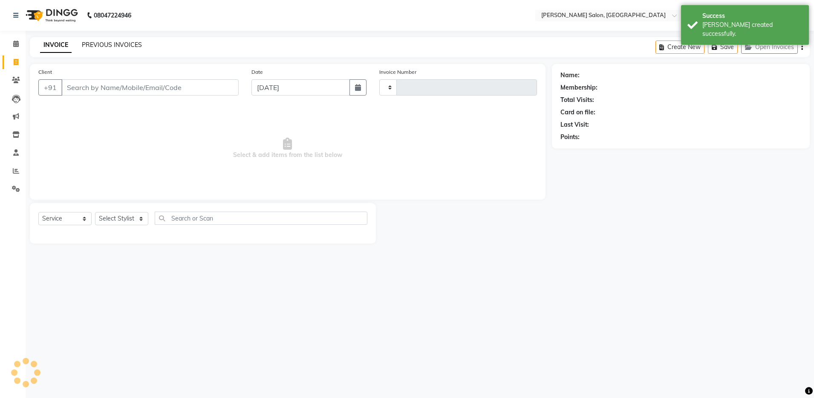
click at [95, 46] on link "PREVIOUS INVOICES" at bounding box center [112, 45] width 60 height 8
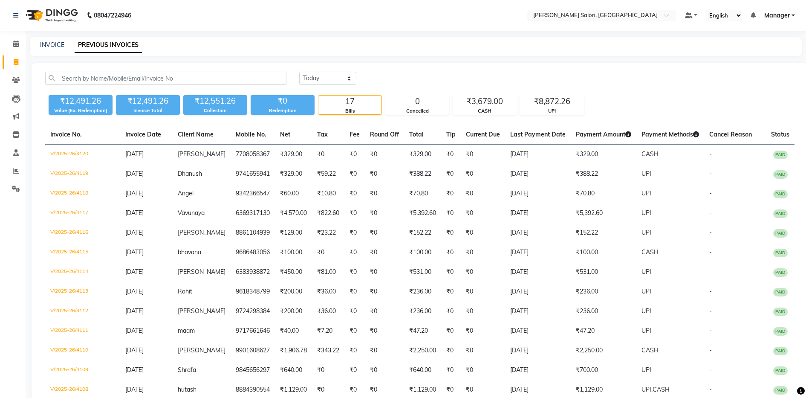
drag, startPoint x: 47, startPoint y: 45, endPoint x: 310, endPoint y: 30, distance: 263.7
click at [310, 30] on nav "08047224946 Select Location × Ethnix Salon, Bellandur Default Panel My Panel En…" at bounding box center [403, 15] width 806 height 31
click at [53, 40] on div "INVOICE PREVIOUS INVOICES" at bounding box center [416, 46] width 772 height 19
click at [52, 43] on link "INVOICE" at bounding box center [52, 45] width 24 height 8
select select "service"
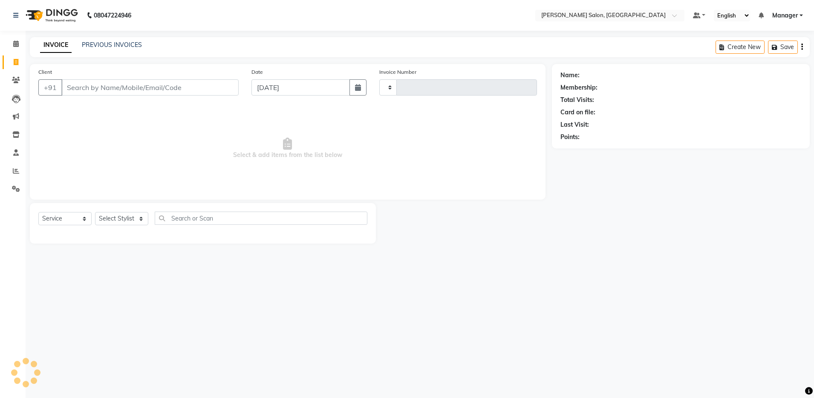
type input "4121"
select select "4781"
click at [112, 219] on select "Select Stylist" at bounding box center [121, 218] width 53 height 13
click at [113, 218] on select "Select Stylist" at bounding box center [121, 218] width 53 height 13
click at [117, 219] on select "Select Stylist" at bounding box center [121, 218] width 53 height 13
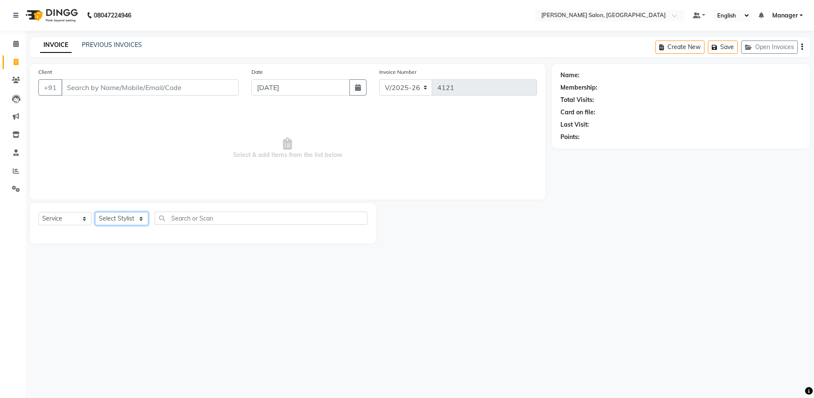
click at [117, 219] on select "Select Stylist" at bounding box center [121, 218] width 53 height 13
click at [120, 219] on select "Select Stylist" at bounding box center [121, 218] width 53 height 13
select select "28900"
click at [95, 212] on select "Select Stylist Aarthi Abhishek Aisha Barbhuiya Aman Arjun Viswanathan Deep dolm…" at bounding box center [121, 218] width 53 height 13
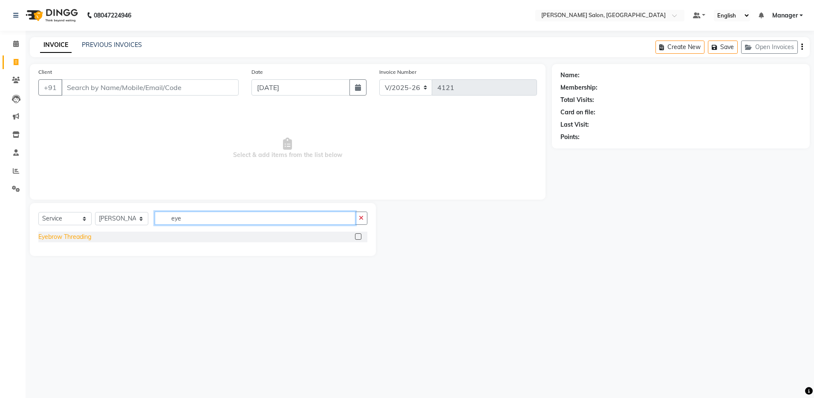
type input "eye"
click at [58, 236] on div "Eyebrow Threading" at bounding box center [64, 236] width 53 height 9
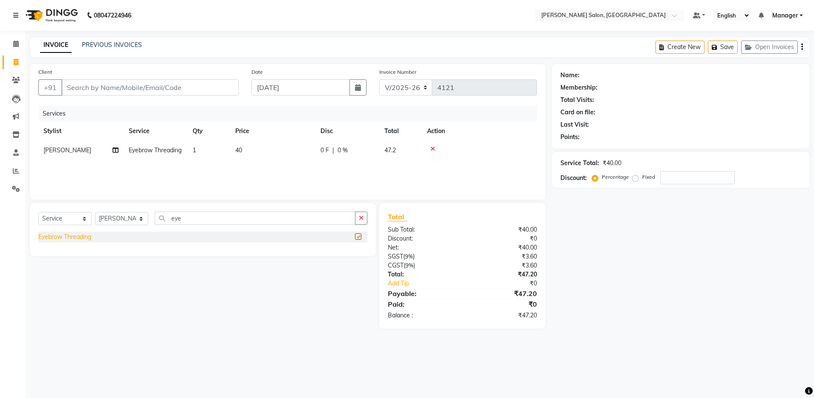
checkbox input "false"
click at [236, 220] on input "eye" at bounding box center [255, 217] width 201 height 13
type input "upper"
click at [55, 235] on div "Upper Lips Threading" at bounding box center [67, 236] width 58 height 9
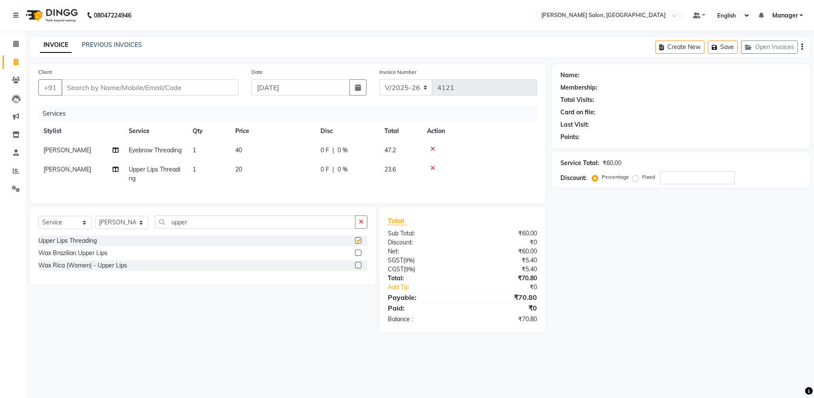
checkbox input "false"
click at [194, 228] on input "upper" at bounding box center [255, 221] width 201 height 13
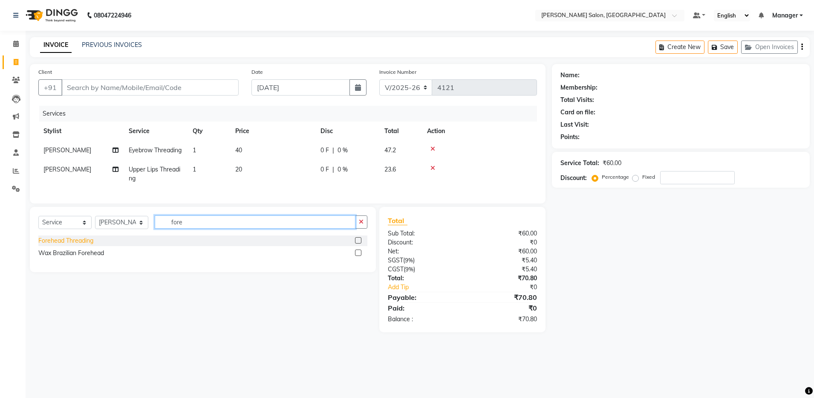
type input "fore"
click at [49, 245] on div "Forehead Threading" at bounding box center [65, 240] width 55 height 9
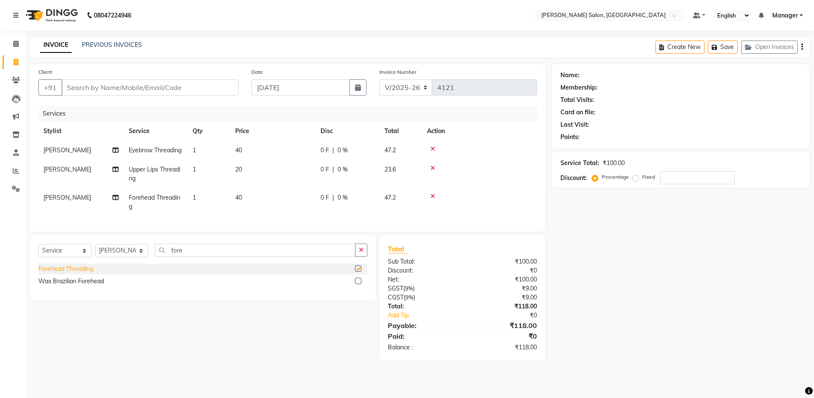
checkbox input "false"
click at [151, 83] on input "Client" at bounding box center [149, 87] width 177 height 16
type input "9"
type input "0"
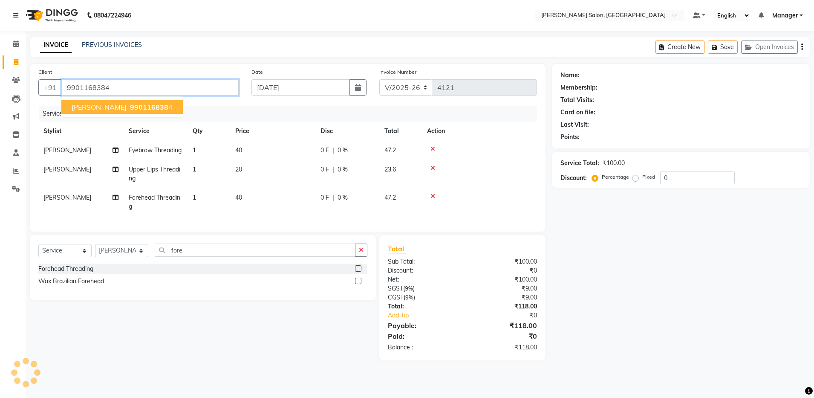
type input "9901168384"
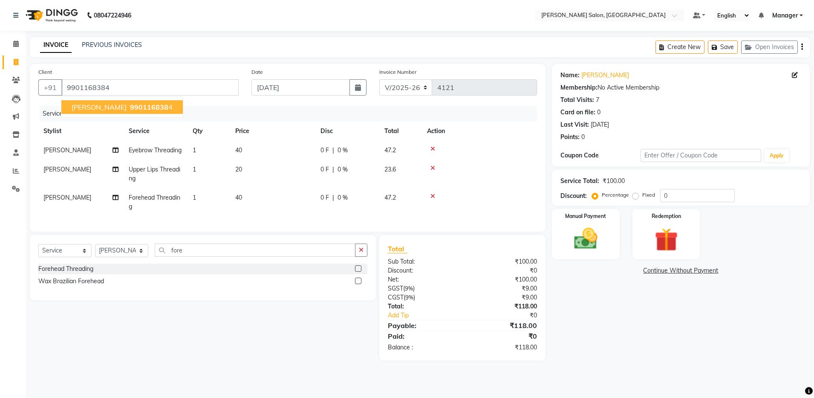
click at [559, 373] on main "INVOICE PREVIOUS INVOICES Create New Save Open Invoices Client +91 9901168384 A…" at bounding box center [420, 205] width 788 height 336
click at [611, 243] on div "Manual Payment" at bounding box center [585, 234] width 70 height 52
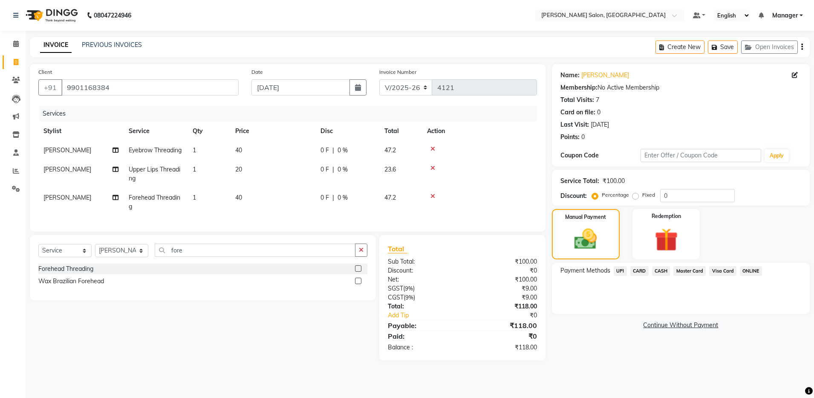
click at [623, 273] on span "UPI" at bounding box center [620, 271] width 13 height 10
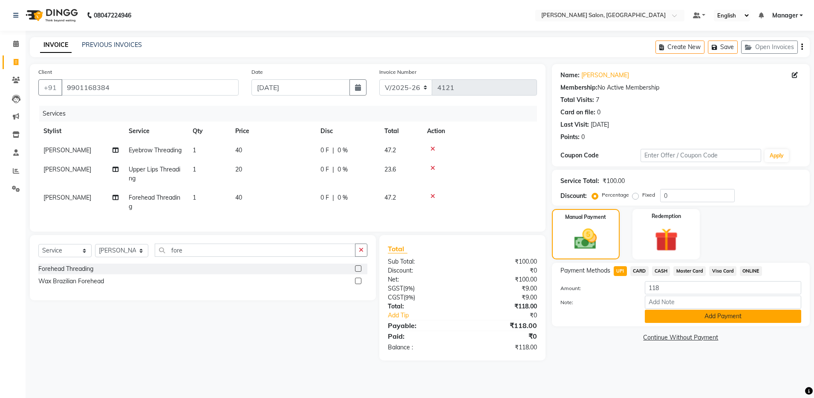
click at [665, 312] on button "Add Payment" at bounding box center [723, 315] width 156 height 13
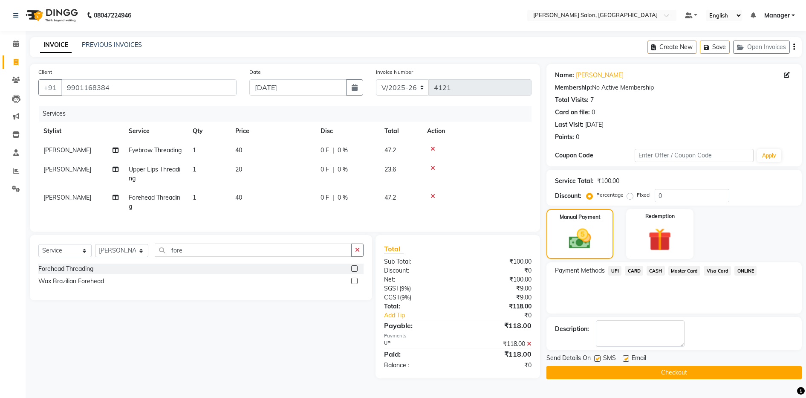
click at [621, 358] on div "SMS" at bounding box center [608, 358] width 29 height 11
click at [626, 358] on label at bounding box center [626, 358] width 6 height 6
click at [626, 358] on input "checkbox" at bounding box center [626, 359] width 6 height 6
checkbox input "false"
click at [627, 377] on button "Checkout" at bounding box center [673, 372] width 255 height 13
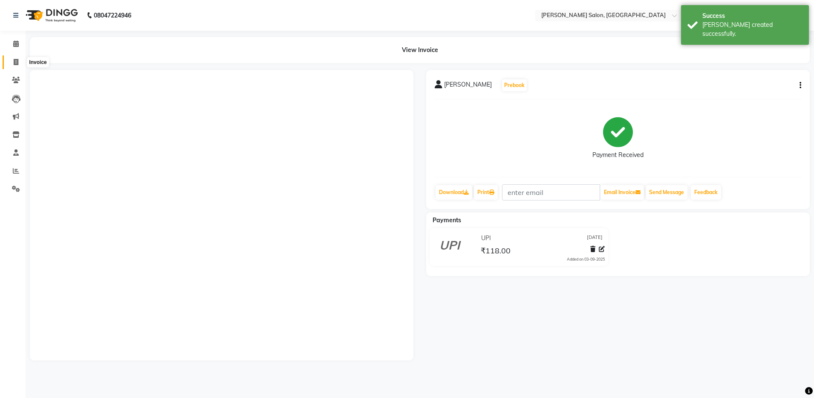
click at [12, 59] on span at bounding box center [16, 63] width 15 height 10
select select "service"
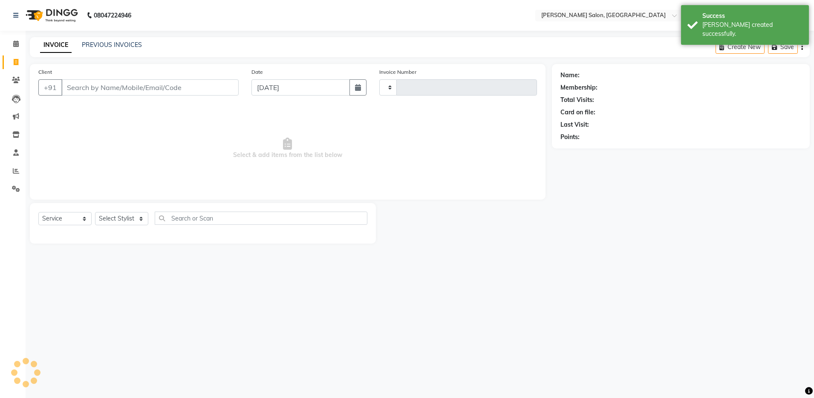
type input "4122"
select select "4781"
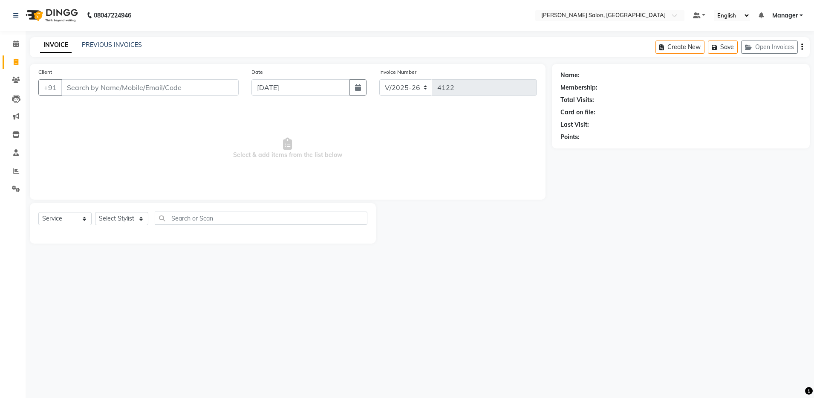
drag, startPoint x: 798, startPoint y: 9, endPoint x: 442, endPoint y: 281, distance: 447.8
click at [100, 48] on link "PREVIOUS INVOICES" at bounding box center [112, 45] width 60 height 8
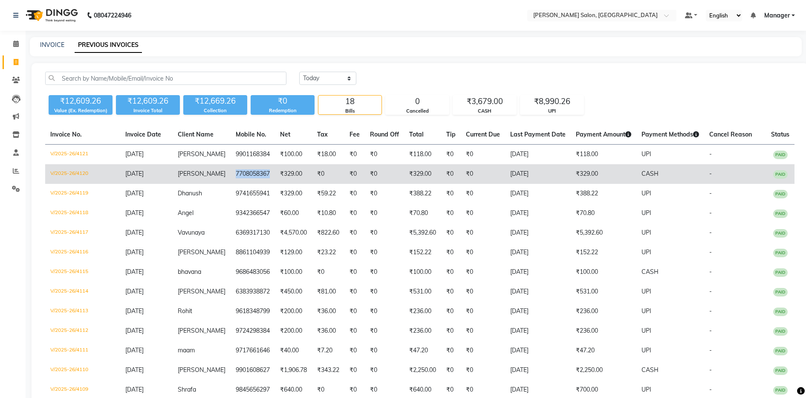
copy td "7708058367"
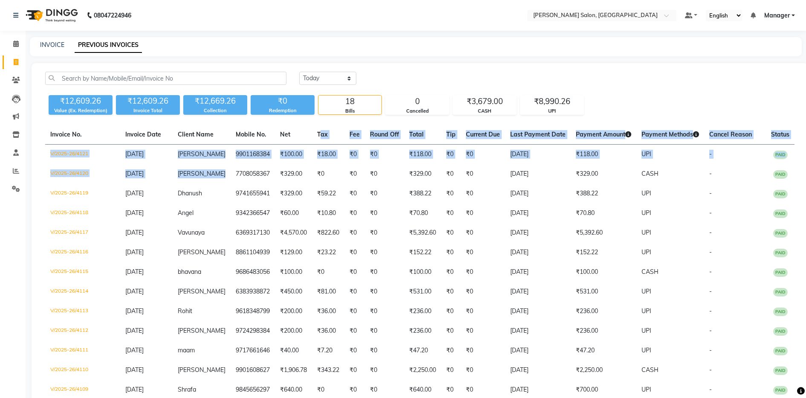
drag, startPoint x: 222, startPoint y: 172, endPoint x: 305, endPoint y: 132, distance: 92.4
click at [305, 132] on table "Invoice No. Invoice Date Client Name Mobile No. Net Tax Fee Round Off Total Tip…" at bounding box center [419, 311] width 749 height 372
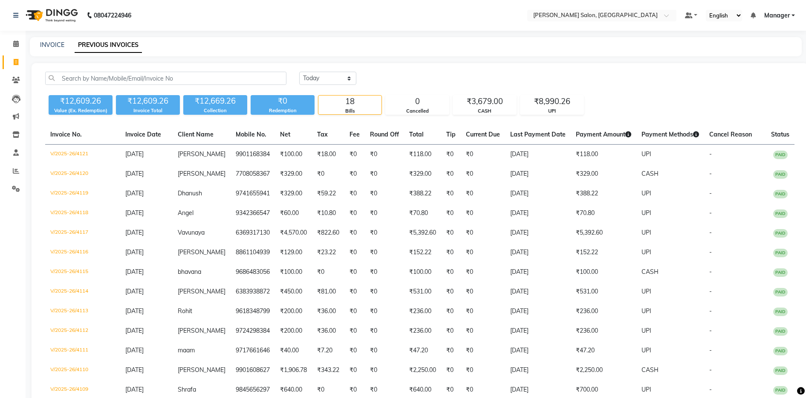
click at [407, 84] on div "Today Yesterday Custom Range" at bounding box center [546, 78] width 495 height 13
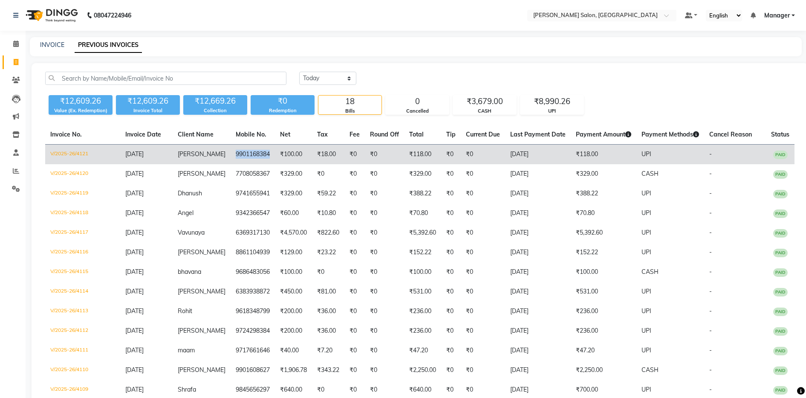
copy tr "9901168384"
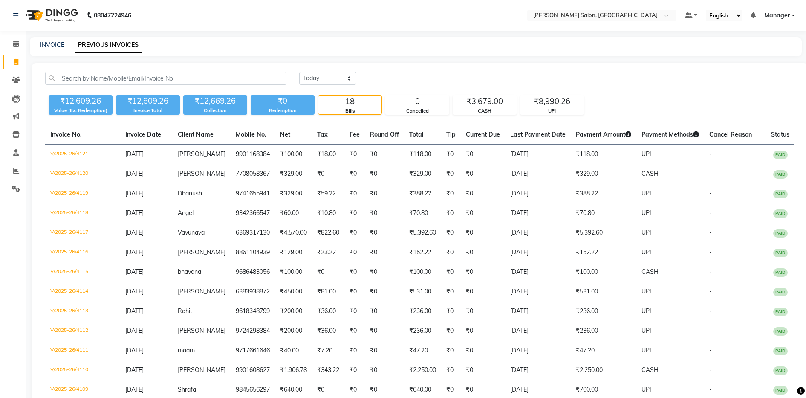
click at [52, 39] on div "INVOICE PREVIOUS INVOICES" at bounding box center [416, 46] width 772 height 19
click at [52, 48] on link "INVOICE" at bounding box center [52, 45] width 24 height 8
select select "service"
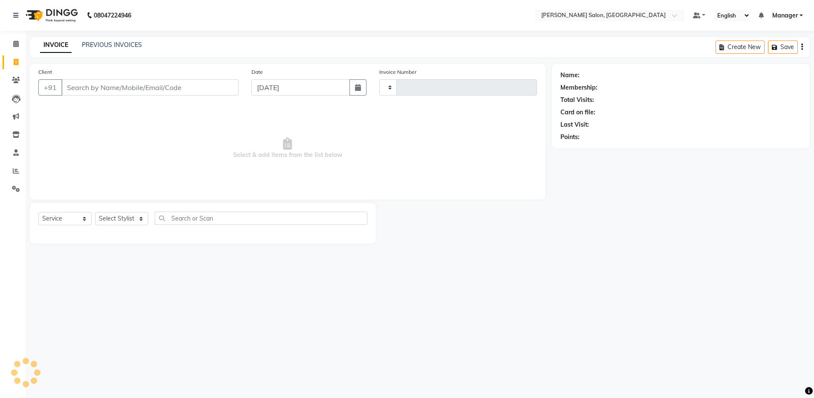
type input "4122"
click at [92, 84] on input "Client" at bounding box center [149, 87] width 177 height 16
select select "4781"
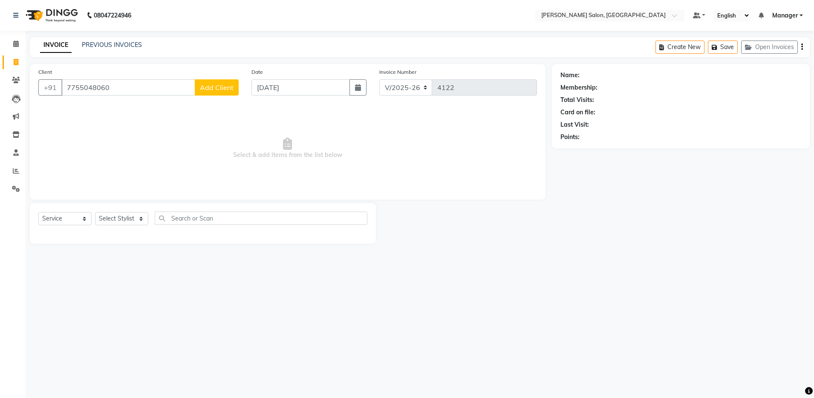
type input "7755048060"
click at [213, 90] on span "Add Client" at bounding box center [217, 87] width 34 height 9
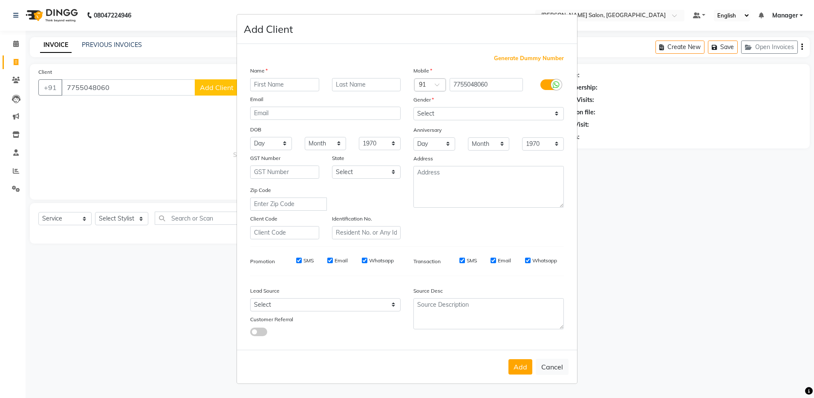
click at [288, 89] on input "text" at bounding box center [284, 84] width 69 height 13
type input "Pranjal"
click at [462, 110] on select "Select Male Female Other Prefer Not To Say" at bounding box center [488, 113] width 150 height 13
select select "male"
click at [413, 107] on select "Select Male Female Other Prefer Not To Say" at bounding box center [488, 113] width 150 height 13
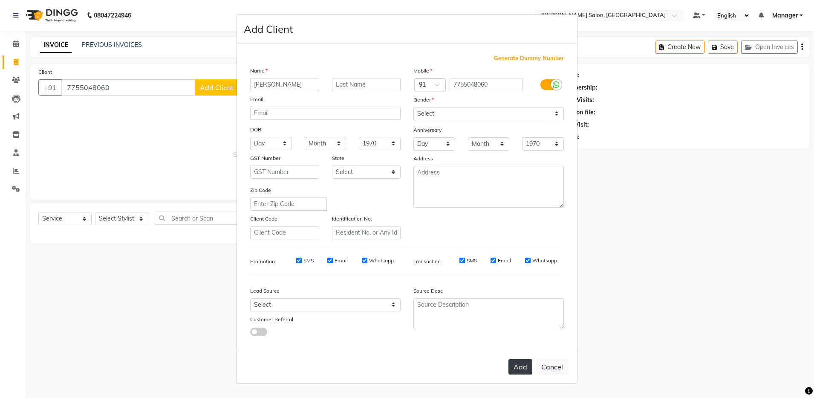
click at [515, 369] on button "Add" at bounding box center [520, 366] width 24 height 15
select select
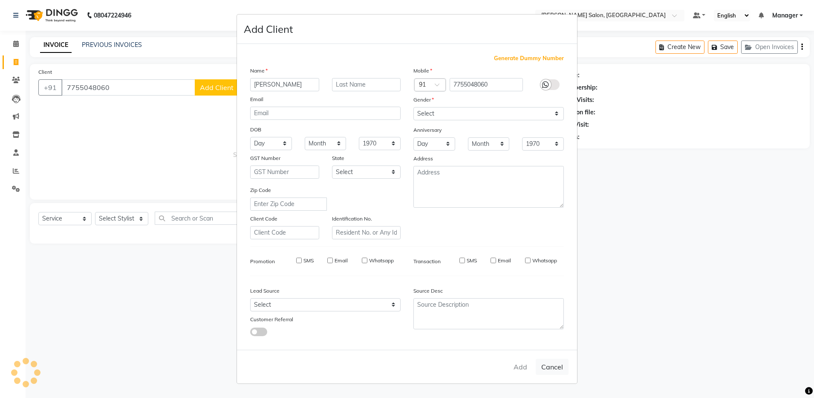
select select
checkbox input "false"
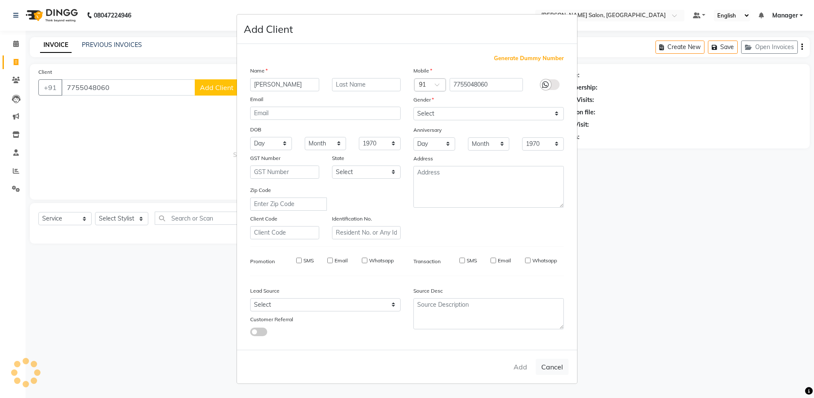
checkbox input "false"
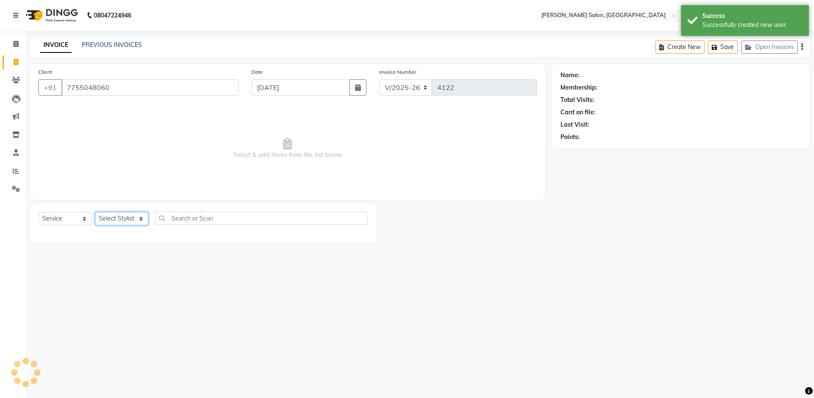
click at [120, 219] on select "Select Stylist Aarthi Abhishek Aisha Barbhuiya Aman Arjun Viswanathan Deep dolm…" at bounding box center [121, 218] width 53 height 13
select select "69605"
click at [95, 212] on select "Select Stylist Aarthi Abhishek Aisha Barbhuiya Aman Arjun Viswanathan Deep dolm…" at bounding box center [121, 218] width 53 height 13
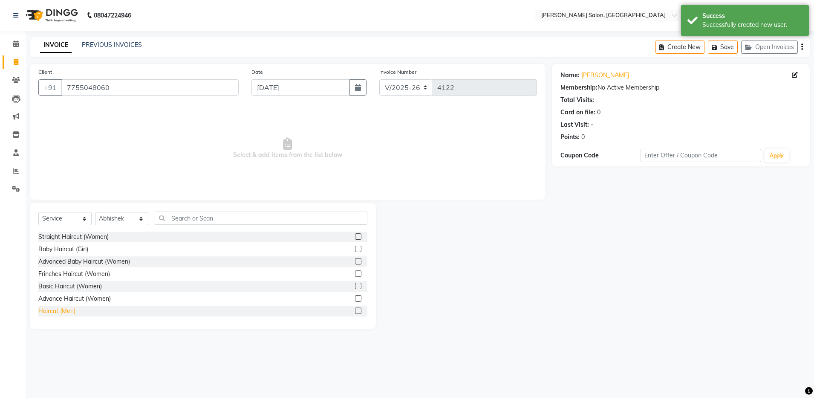
click at [58, 309] on div "Haircut (Men)" at bounding box center [56, 310] width 37 height 9
checkbox input "false"
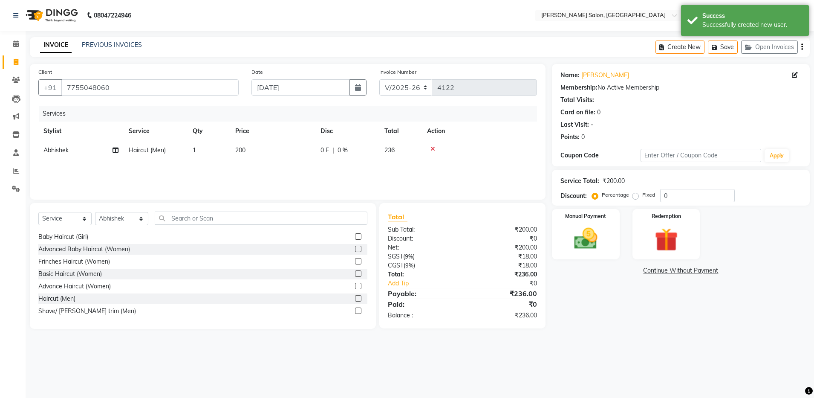
scroll to position [21, 0]
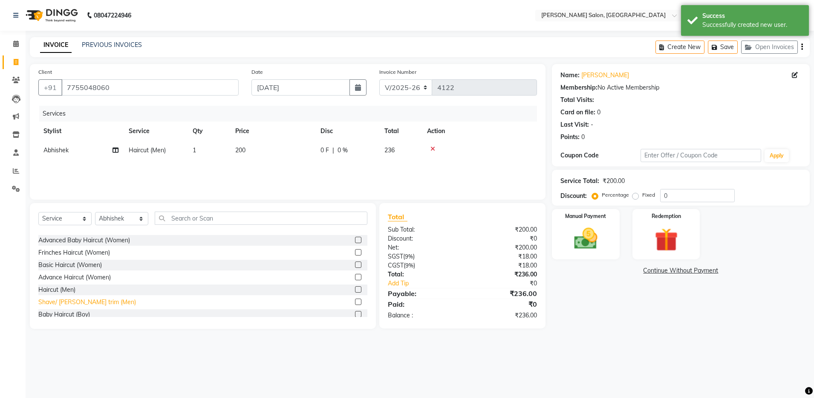
click at [47, 302] on div "Shave/ Beard trim (Men)" at bounding box center [87, 301] width 98 height 9
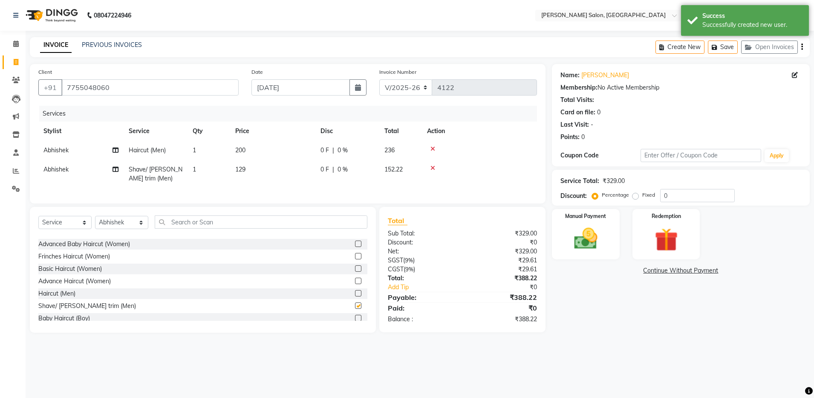
checkbox input "false"
click at [192, 228] on input "text" at bounding box center [261, 221] width 213 height 13
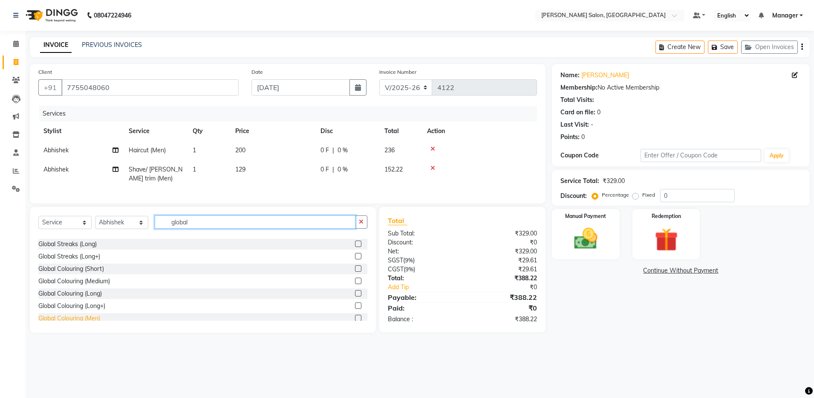
type input "global"
click at [89, 323] on div "Global Colouring (Men)" at bounding box center [69, 318] width 62 height 9
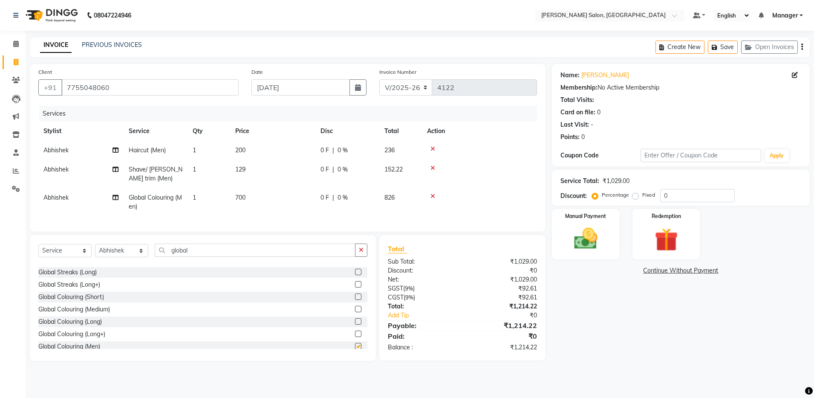
checkbox input "false"
click at [589, 256] on div "Manual Payment" at bounding box center [585, 234] width 70 height 52
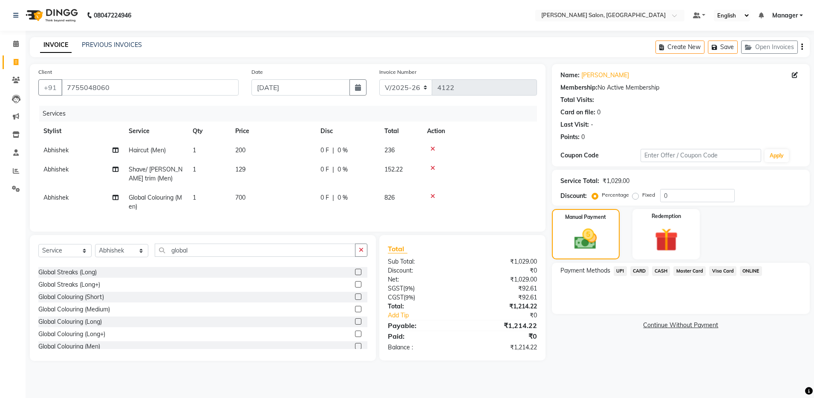
click at [617, 272] on span "UPI" at bounding box center [620, 271] width 13 height 10
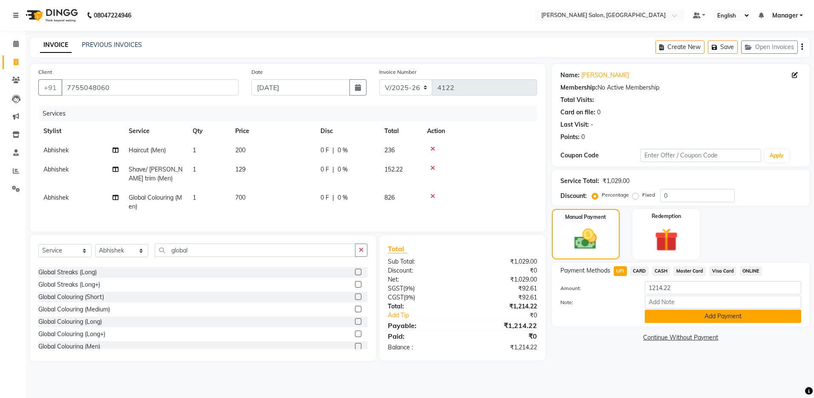
click at [663, 311] on button "Add Payment" at bounding box center [723, 315] width 156 height 13
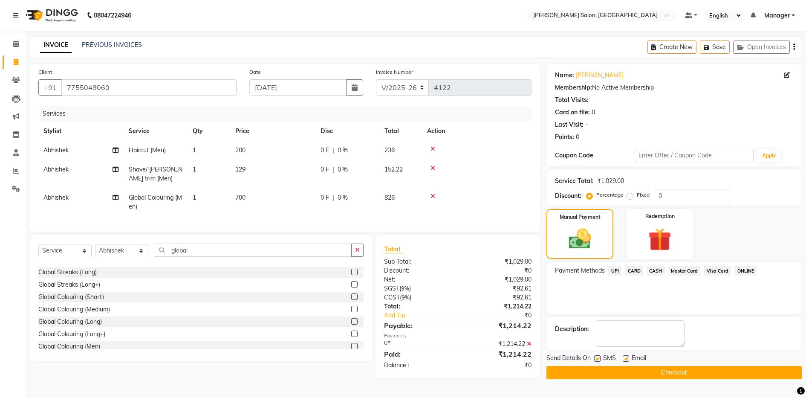
click at [628, 357] on label at bounding box center [626, 358] width 6 height 6
click at [628, 357] on input "checkbox" at bounding box center [626, 359] width 6 height 6
checkbox input "false"
click at [637, 373] on button "Checkout" at bounding box center [673, 372] width 255 height 13
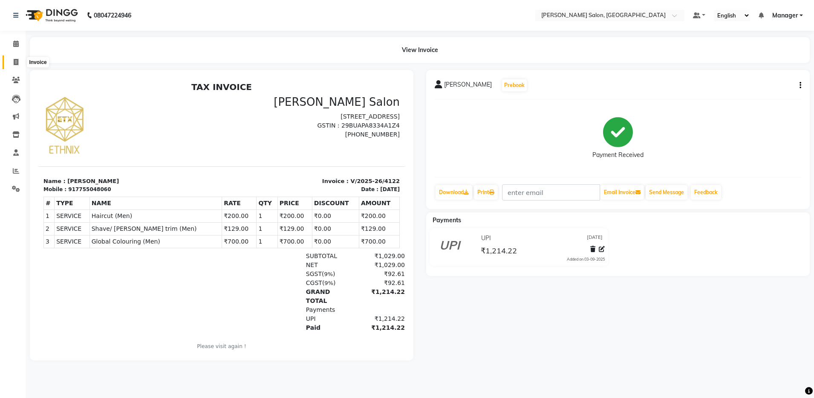
click at [9, 66] on span at bounding box center [16, 63] width 15 height 10
select select "service"
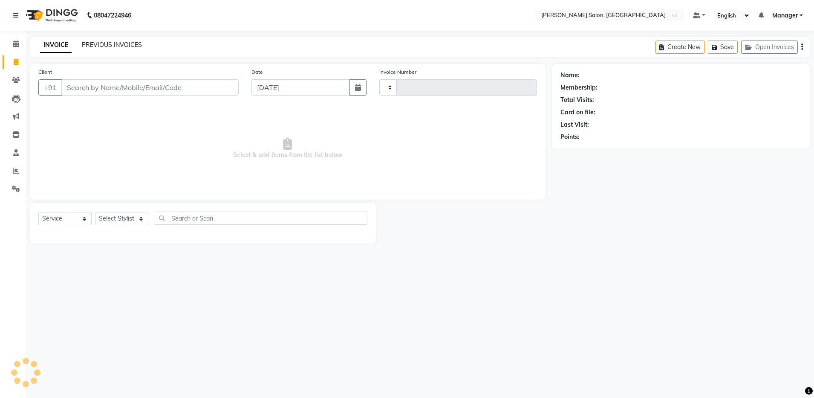
type input "4123"
select select "4781"
click at [110, 40] on div "PREVIOUS INVOICES" at bounding box center [112, 44] width 60 height 9
click at [114, 89] on input "Client" at bounding box center [149, 87] width 177 height 16
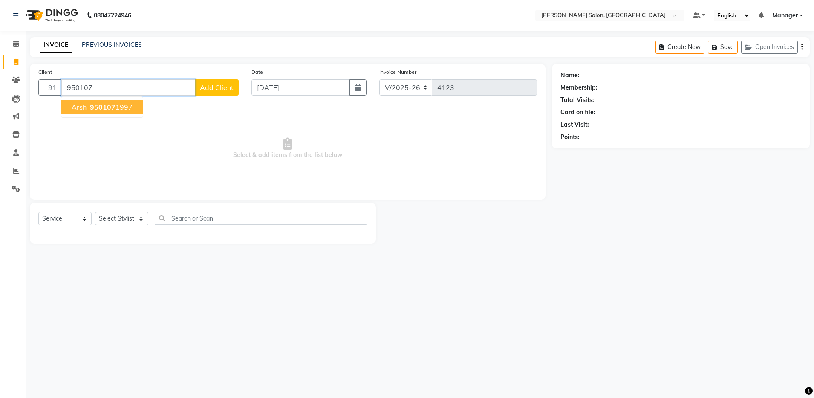
click at [111, 104] on span "950107" at bounding box center [103, 107] width 26 height 9
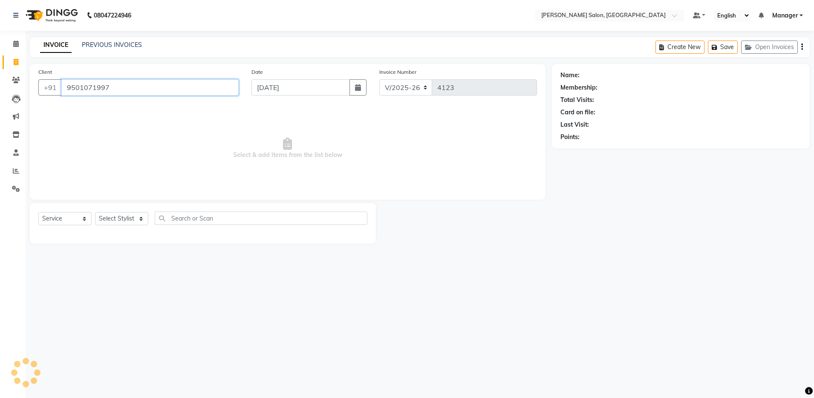
type input "9501071997"
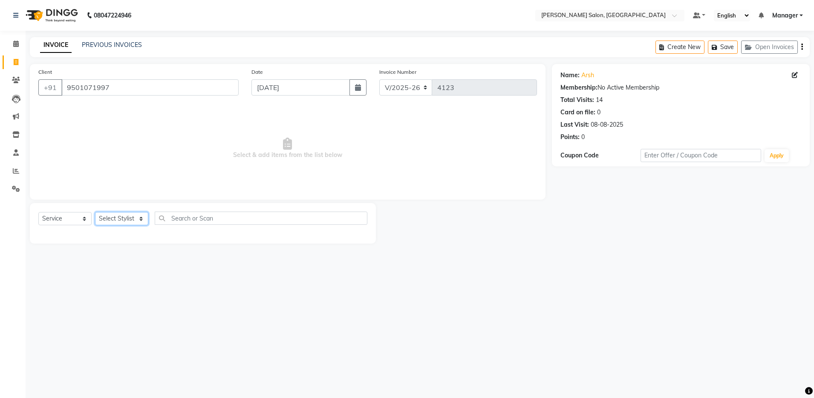
click at [113, 221] on select "Select Stylist Aarthi Abhishek Aisha Barbhuiya Aman Arjun Viswanathan Deep dolm…" at bounding box center [121, 218] width 53 height 13
select select "28897"
click at [95, 212] on select "Select Stylist Aarthi Abhishek Aisha Barbhuiya Aman Arjun Viswanathan Deep dolm…" at bounding box center [121, 218] width 53 height 13
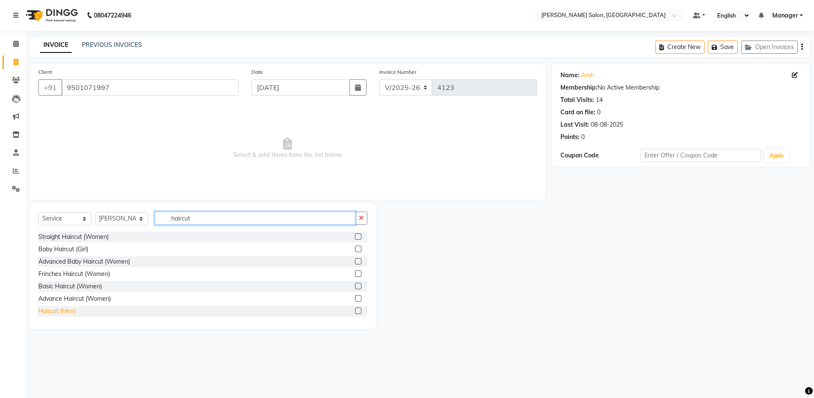
type input "haircut"
click at [72, 308] on div "Haircut (Men)" at bounding box center [56, 310] width 37 height 9
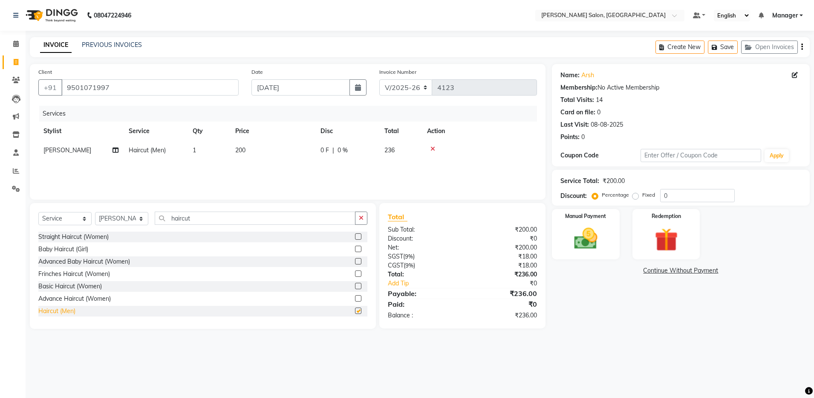
checkbox input "false"
click at [253, 219] on input "haircut" at bounding box center [255, 217] width 201 height 13
type input "h"
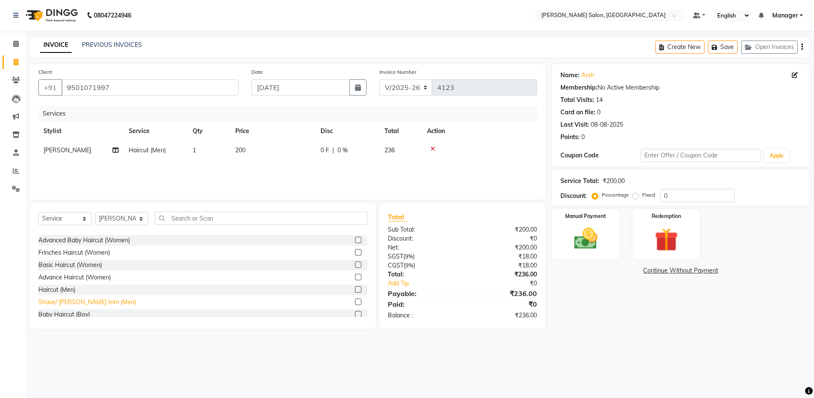
click at [72, 301] on div "Shave/ Beard trim (Men)" at bounding box center [87, 301] width 98 height 9
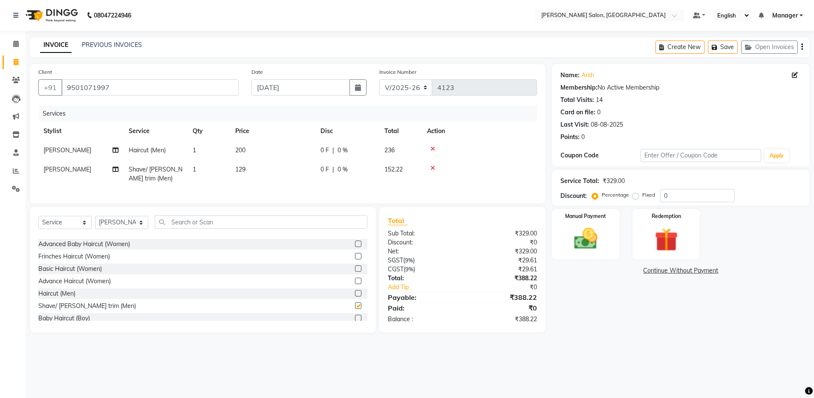
checkbox input "false"
click at [207, 228] on input "text" at bounding box center [261, 221] width 213 height 13
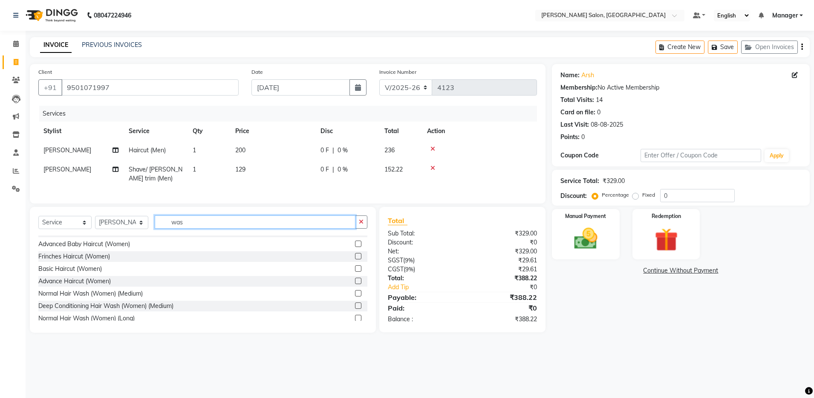
scroll to position [0, 0]
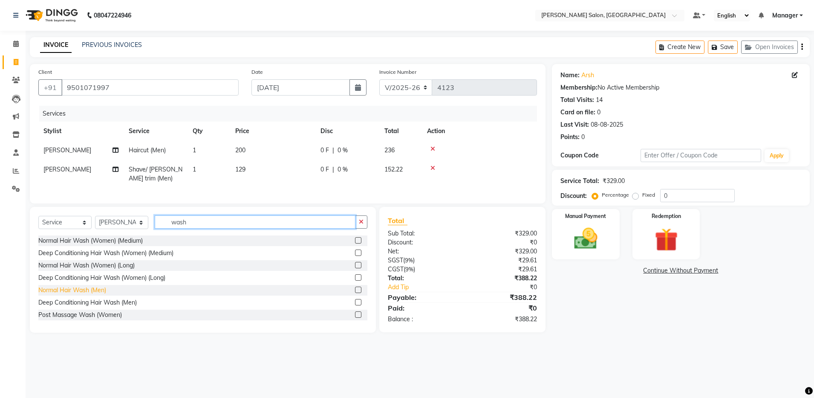
type input "wash"
click at [74, 294] on div "Normal Hair Wash (Men)" at bounding box center [72, 289] width 68 height 9
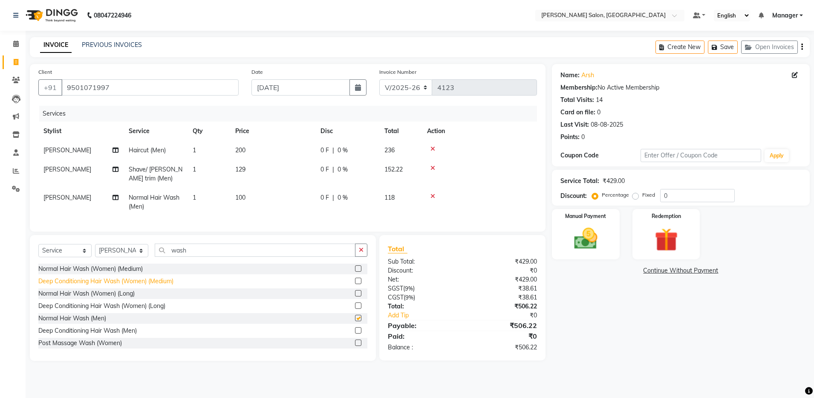
checkbox input "false"
click at [602, 232] on img at bounding box center [586, 239] width 40 height 28
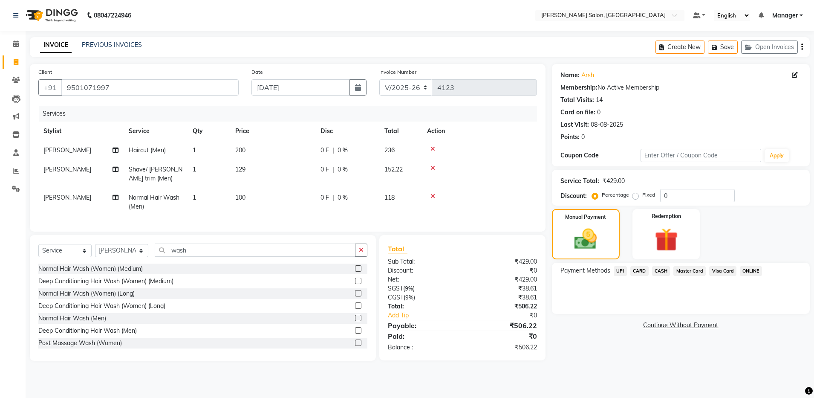
click at [642, 196] on label "Fixed" at bounding box center [648, 195] width 13 height 8
click at [635, 196] on input "Fixed" at bounding box center [637, 195] width 6 height 6
radio input "true"
click at [697, 194] on input "0" at bounding box center [697, 195] width 75 height 13
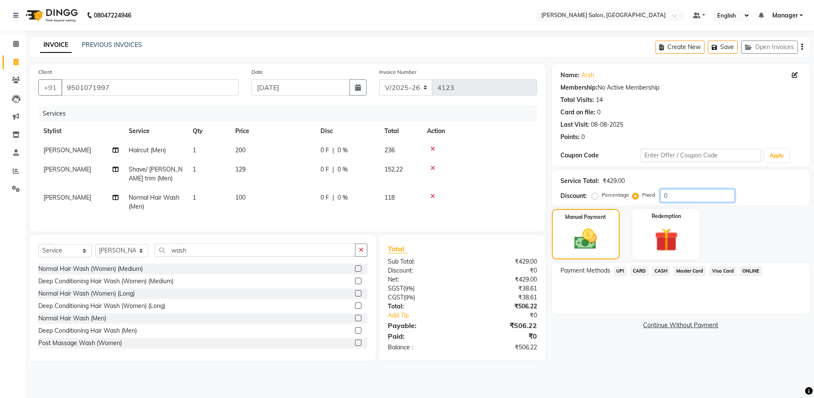
click at [697, 194] on input "0" at bounding box center [697, 195] width 75 height 13
type input "6"
click at [584, 359] on div "Name: Arsh Membership: No Active Membership Total Visits: 14 Card on file: 0 La…" at bounding box center [684, 212] width 264 height 297
click at [619, 272] on span "UPI" at bounding box center [620, 271] width 13 height 10
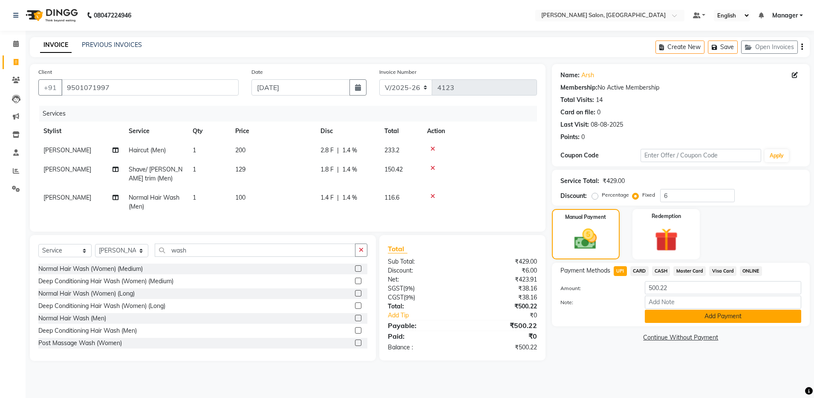
click at [657, 315] on button "Add Payment" at bounding box center [723, 315] width 156 height 13
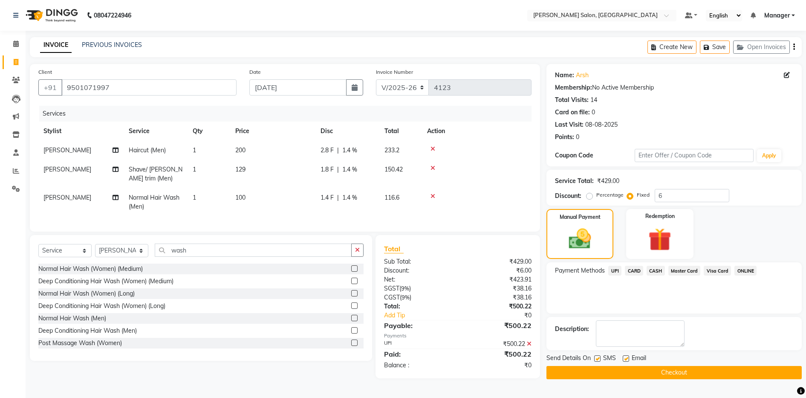
click at [628, 360] on label at bounding box center [626, 358] width 6 height 6
click at [628, 360] on input "checkbox" at bounding box center [626, 359] width 6 height 6
checkbox input "false"
click at [634, 375] on button "Checkout" at bounding box center [673, 372] width 255 height 13
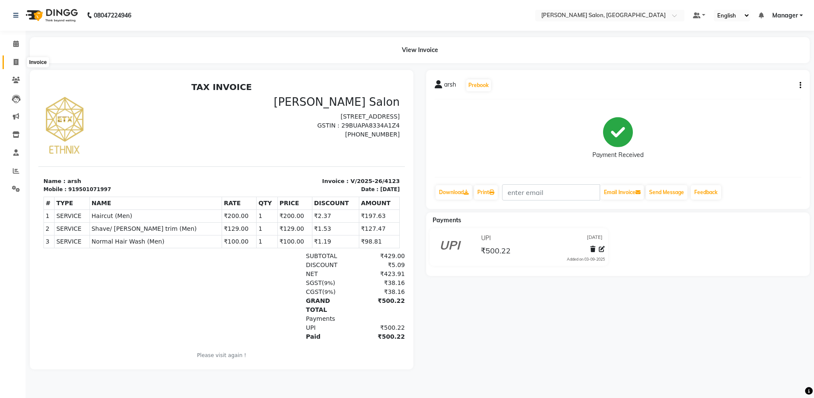
click at [18, 61] on span at bounding box center [16, 63] width 15 height 10
select select "service"
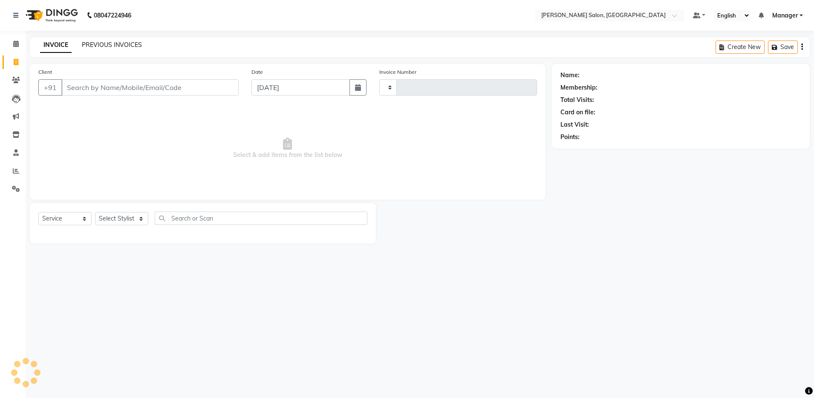
type input "4124"
select select "4781"
click at [102, 46] on link "PREVIOUS INVOICES" at bounding box center [112, 45] width 60 height 8
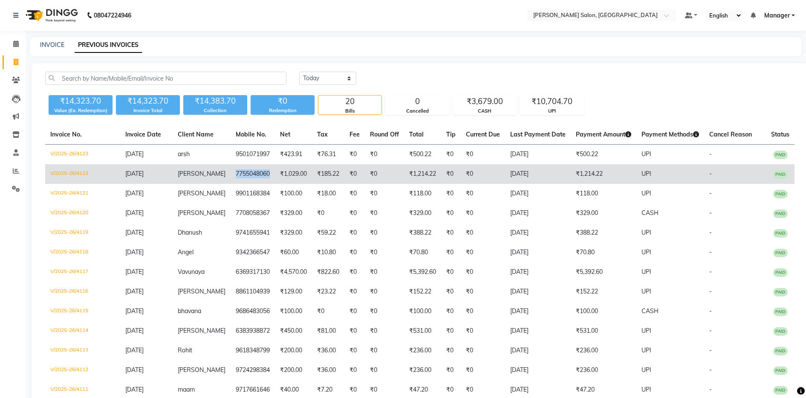
copy td "7755048060"
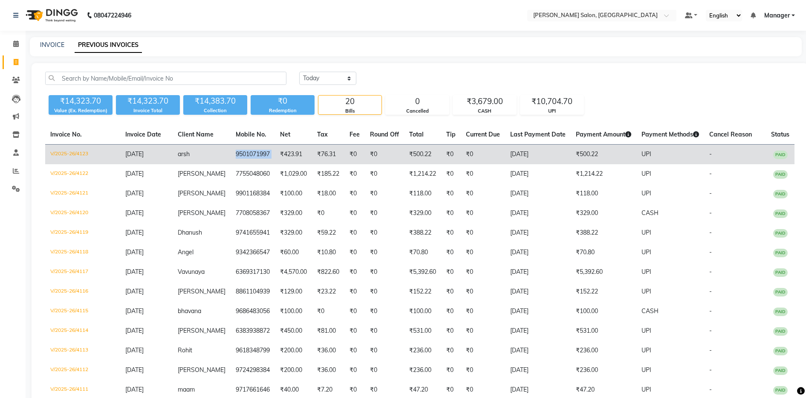
copy td "9501071997"
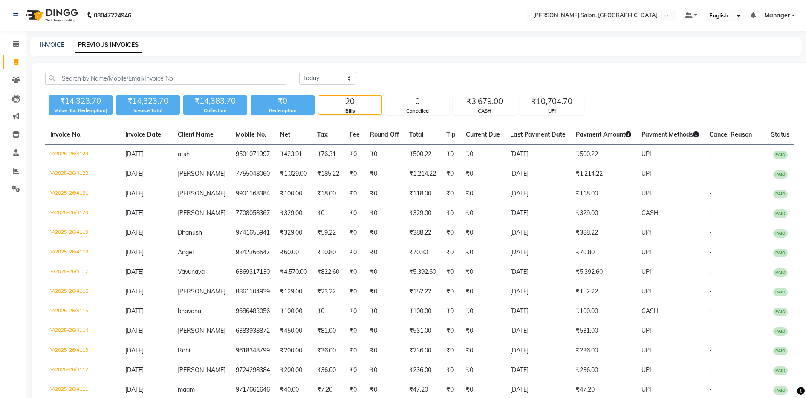
click at [654, 7] on nav "08047224946 Select Location × Ethnix Salon, Bellandur Default Panel My Panel En…" at bounding box center [403, 15] width 806 height 31
drag, startPoint x: 556, startPoint y: 104, endPoint x: 527, endPoint y: 107, distance: 29.9
click at [527, 107] on div "₹10,704.70" at bounding box center [551, 101] width 63 height 12
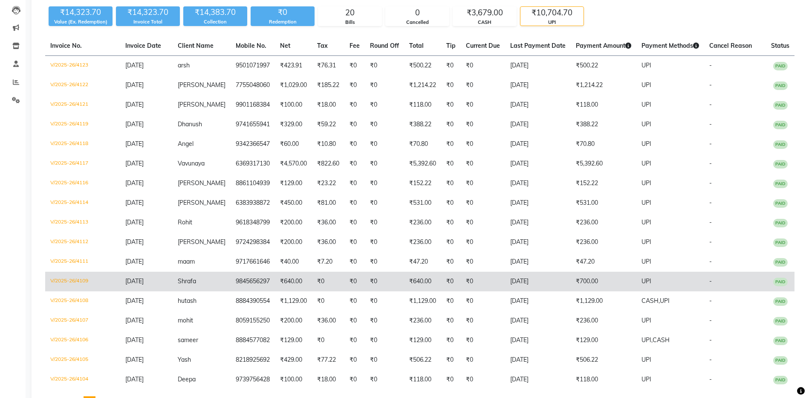
scroll to position [127, 0]
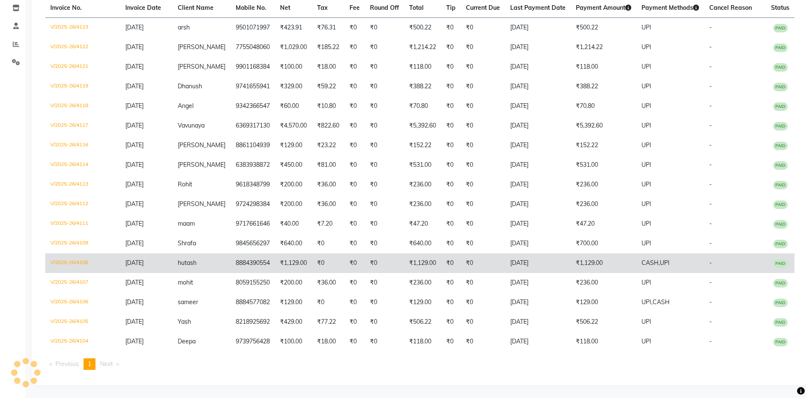
click at [613, 265] on td "₹1,129.00" at bounding box center [604, 263] width 66 height 20
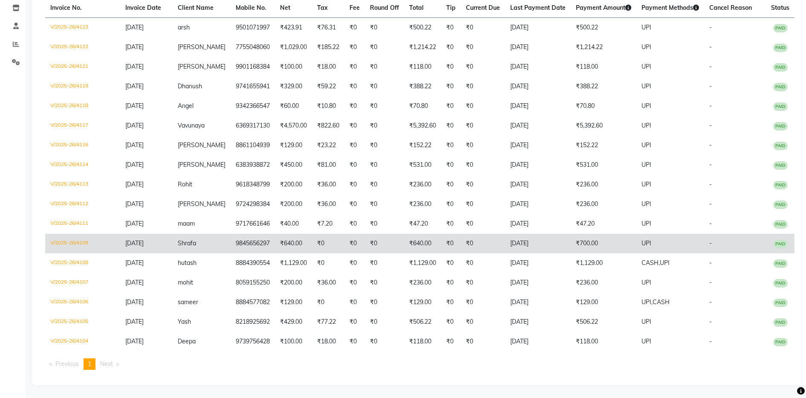
click at [611, 247] on td "₹700.00" at bounding box center [604, 243] width 66 height 20
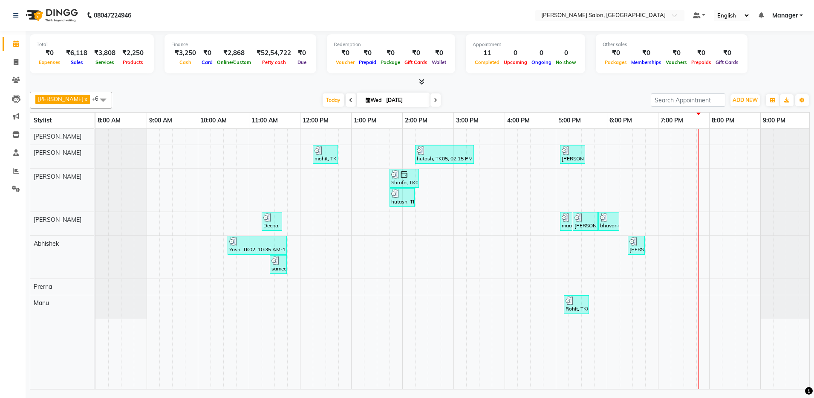
scroll to position [0, 2]
drag, startPoint x: 326, startPoint y: 99, endPoint x: 771, endPoint y: 228, distance: 463.1
click at [771, 228] on div at bounding box center [783, 223] width 51 height 23
click at [326, 98] on span "Today" at bounding box center [333, 99] width 21 height 13
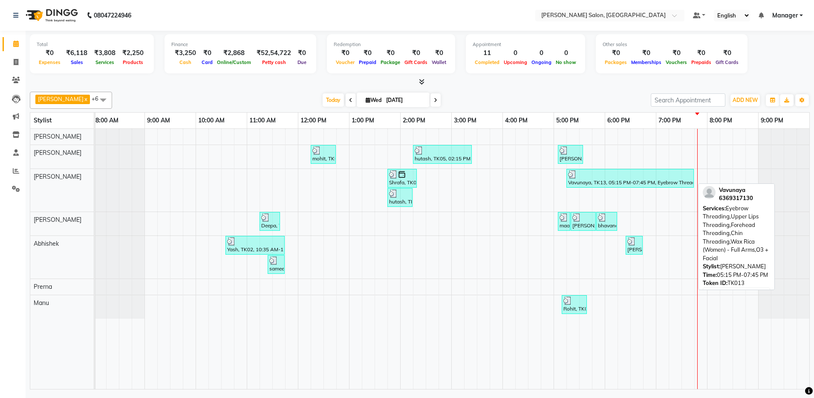
click at [573, 183] on div "Vavunaya, TK13, 05:15 PM-07:45 PM, Eyebrow Threading,Upper Lips Threading,Foreh…" at bounding box center [630, 178] width 126 height 16
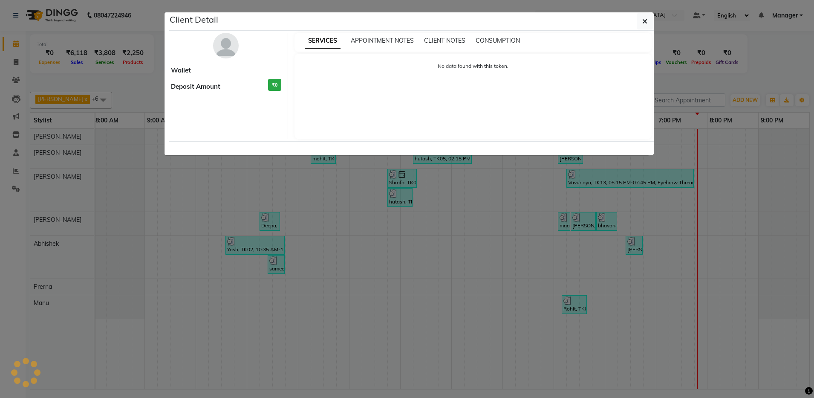
select select "3"
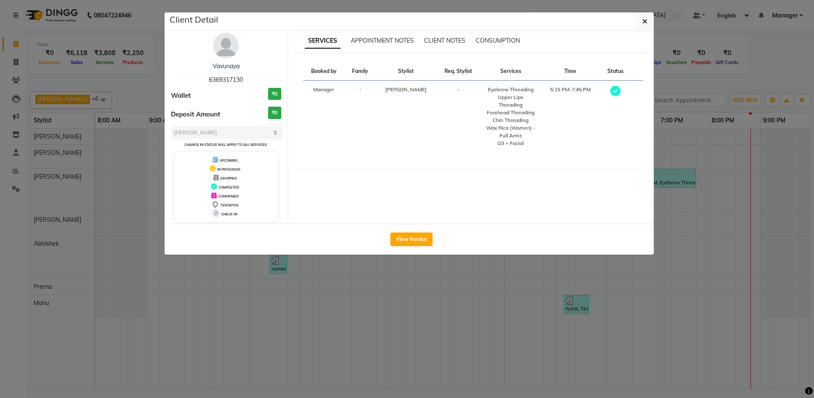
select select "3"
drag, startPoint x: 0, startPoint y: 0, endPoint x: 637, endPoint y: 21, distance: 637.3
click at [637, 21] on div "Client Detail" at bounding box center [411, 21] width 485 height 18
click at [642, 22] on icon "button" at bounding box center [644, 21] width 5 height 7
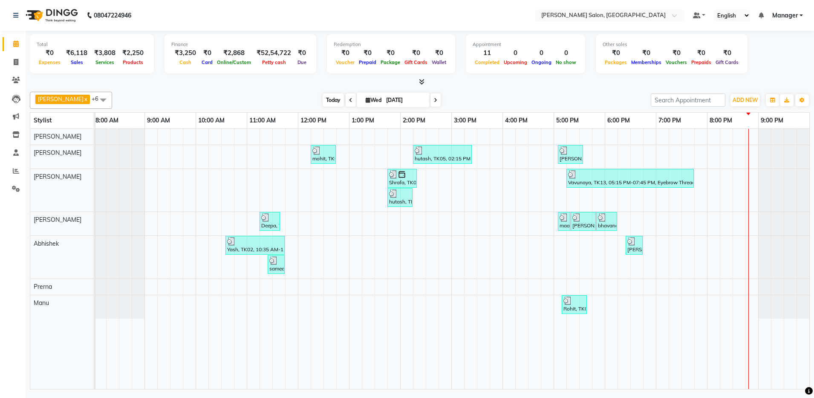
click at [328, 101] on span "Today" at bounding box center [333, 99] width 21 height 13
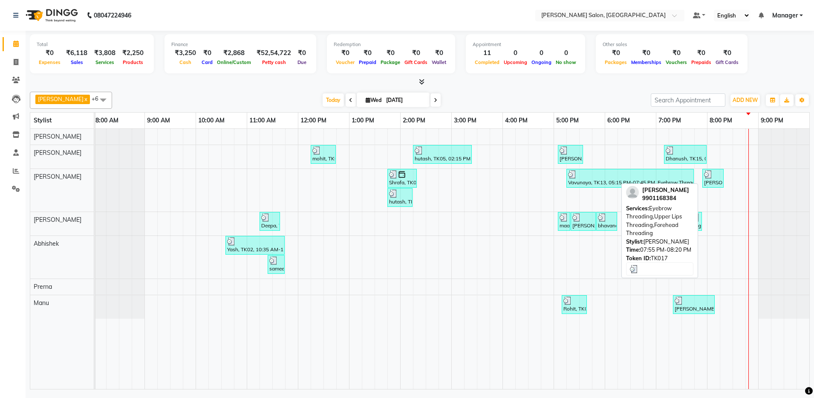
click at [718, 180] on div "Ayushi, TK17, 07:55 PM-08:20 PM, Eyebrow Threading,Upper Lips Threading,Forehea…" at bounding box center [713, 178] width 20 height 16
select select "3"
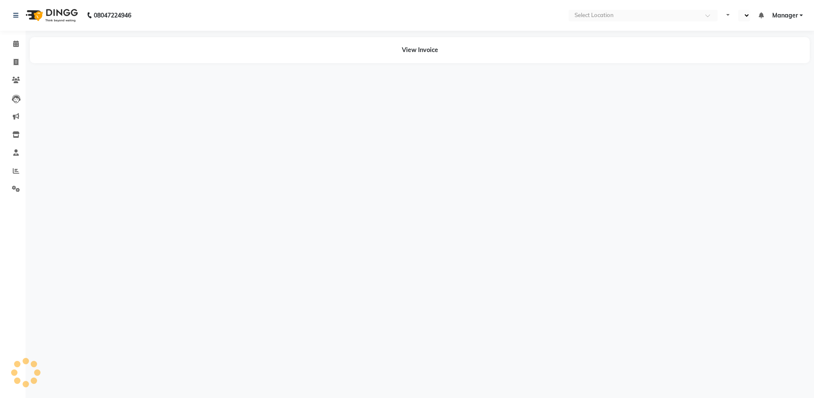
select select "en"
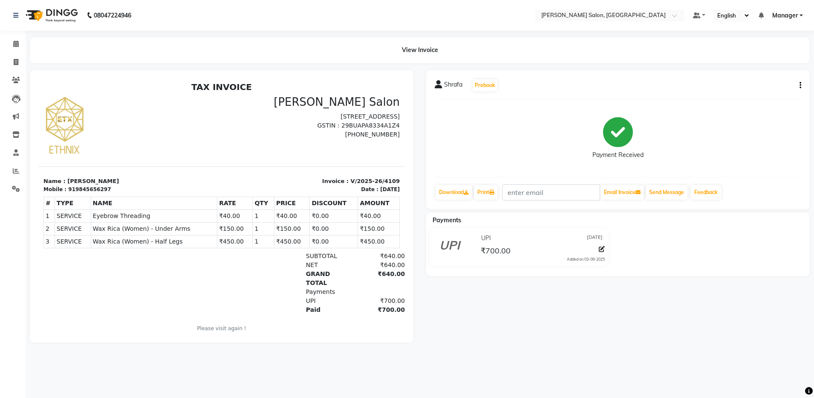
click at [798, 85] on button "button" at bounding box center [798, 85] width 5 height 9
click at [731, 89] on div "Edit Invoice" at bounding box center [758, 90] width 58 height 11
select select "service"
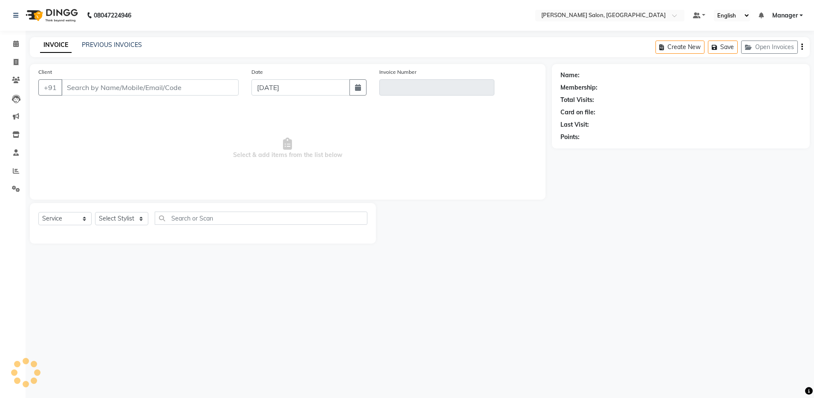
type input "9845656297"
type input "V/2025-26/4109"
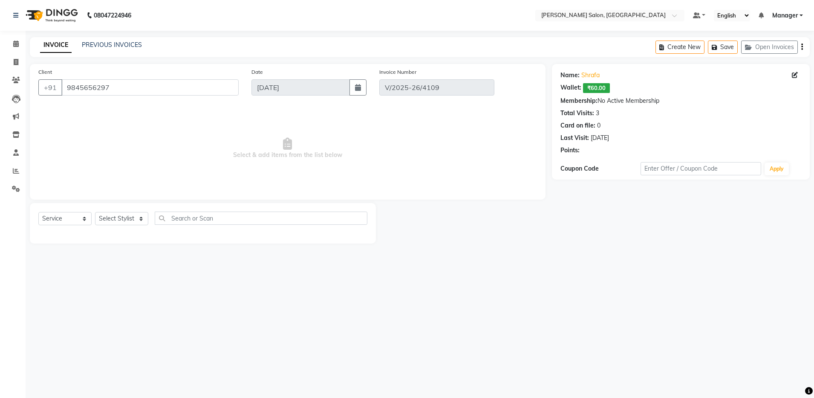
select select "select"
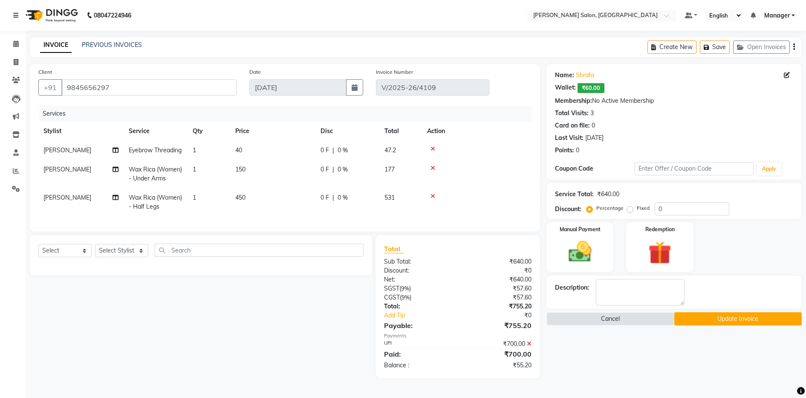
scroll to position [10, 0]
drag, startPoint x: 526, startPoint y: 351, endPoint x: 581, endPoint y: 362, distance: 56.0
drag, startPoint x: 581, startPoint y: 362, endPoint x: 530, endPoint y: 351, distance: 52.6
click at [530, 346] on icon at bounding box center [529, 343] width 5 height 6
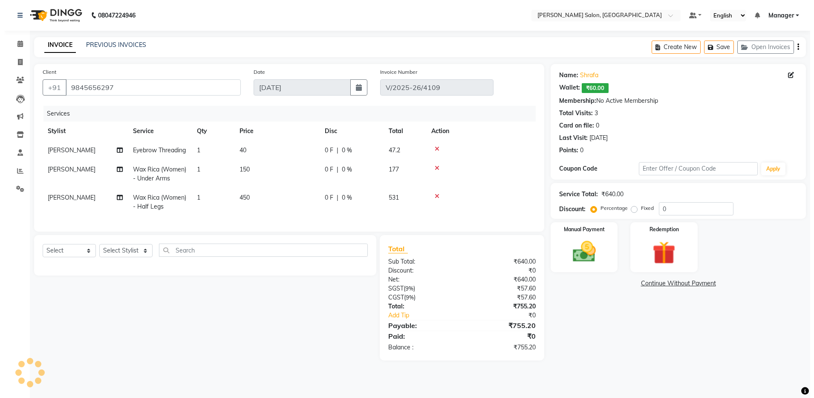
scroll to position [0, 0]
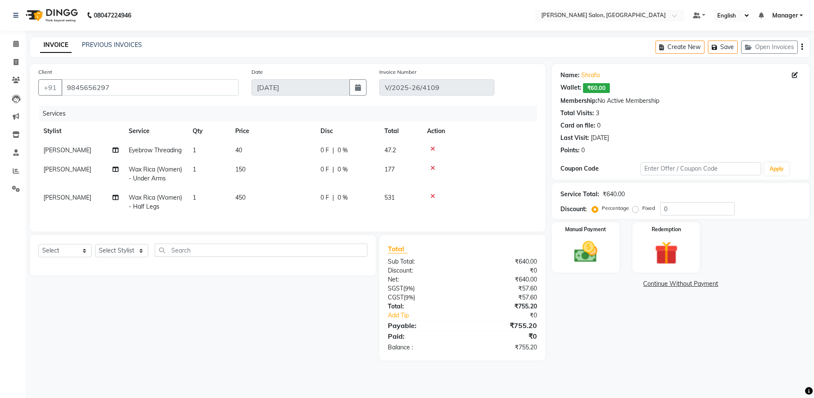
click at [799, 45] on div "Create New Save Open Invoices" at bounding box center [732, 47] width 154 height 20
click at [801, 46] on button "button" at bounding box center [802, 47] width 2 height 20
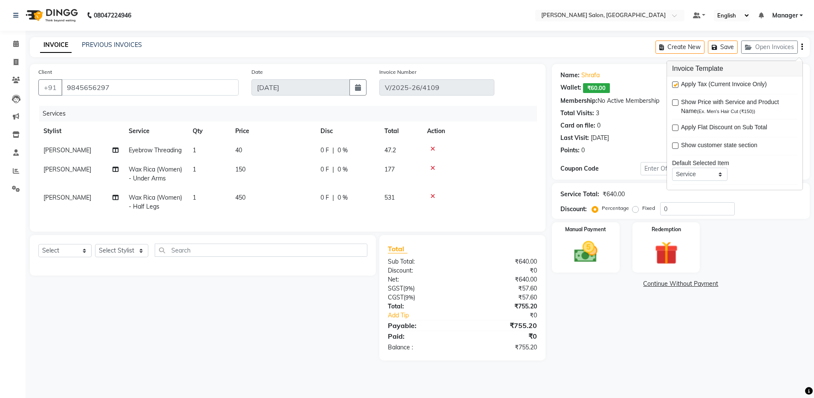
click at [677, 84] on label at bounding box center [675, 84] width 6 height 6
click at [677, 84] on input "checkbox" at bounding box center [675, 85] width 6 height 6
checkbox input "false"
click at [602, 258] on img at bounding box center [586, 252] width 40 height 28
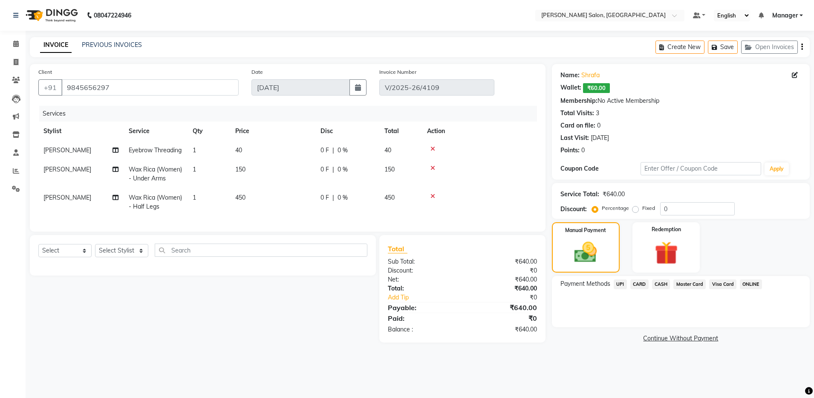
click at [665, 284] on span "CASH" at bounding box center [661, 284] width 18 height 10
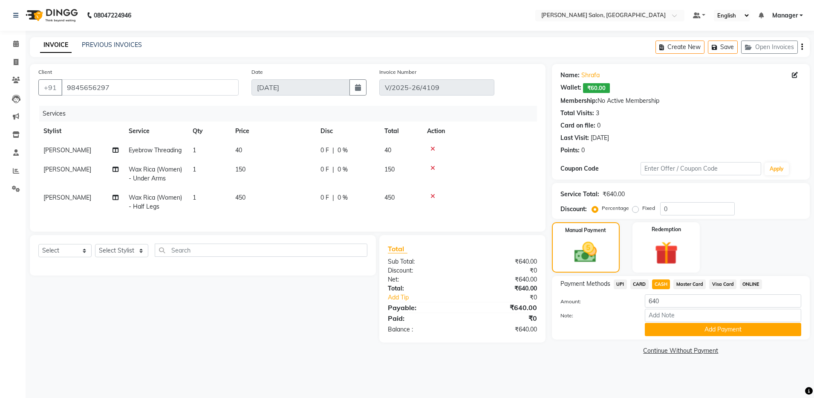
click at [696, 336] on div "Payment Methods UPI CARD CASH Master Card Visa Card ONLINE Amount: 640 Note: Ad…" at bounding box center [681, 307] width 258 height 63
click at [699, 331] on button "Add Payment" at bounding box center [723, 329] width 156 height 13
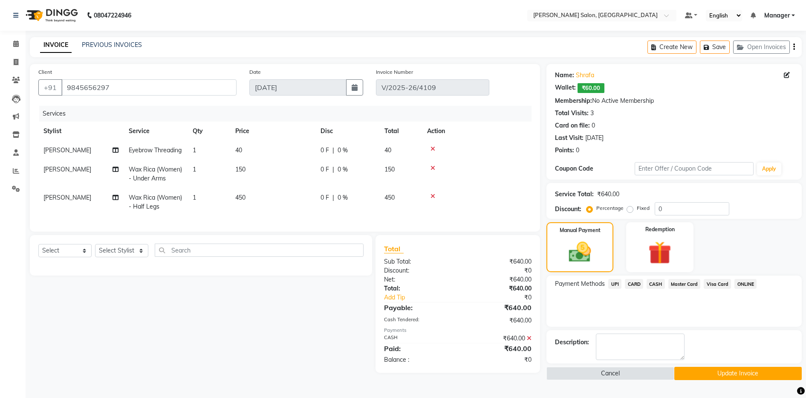
click at [705, 379] on button "Update Invoice" at bounding box center [737, 372] width 127 height 13
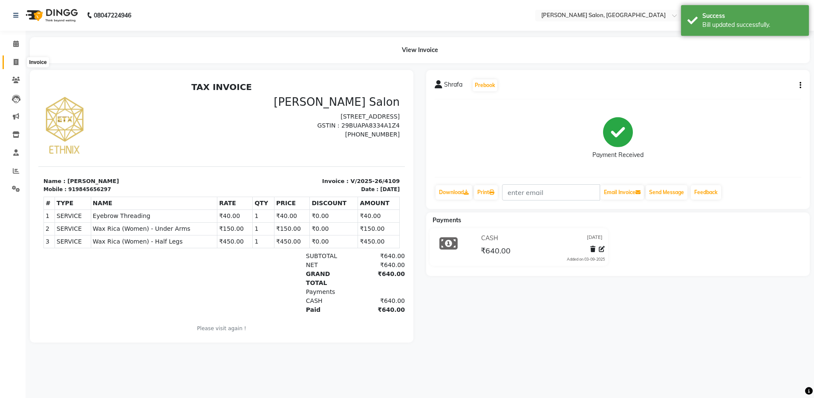
click at [22, 64] on span at bounding box center [16, 63] width 15 height 10
select select "service"
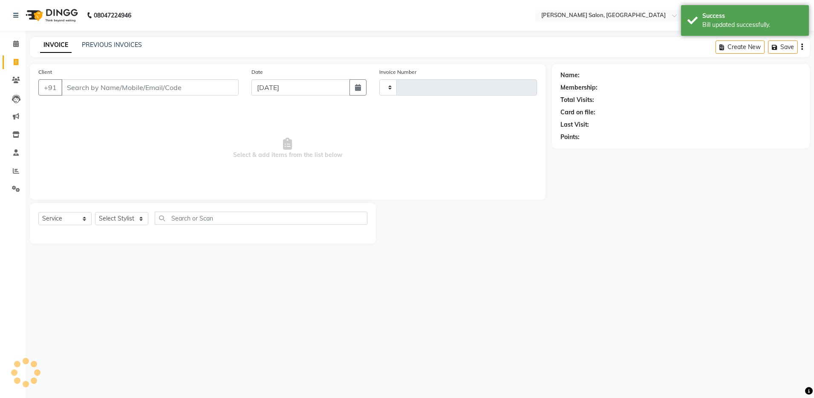
type input "4124"
select select "4781"
click at [101, 43] on link "PREVIOUS INVOICES" at bounding box center [112, 45] width 60 height 8
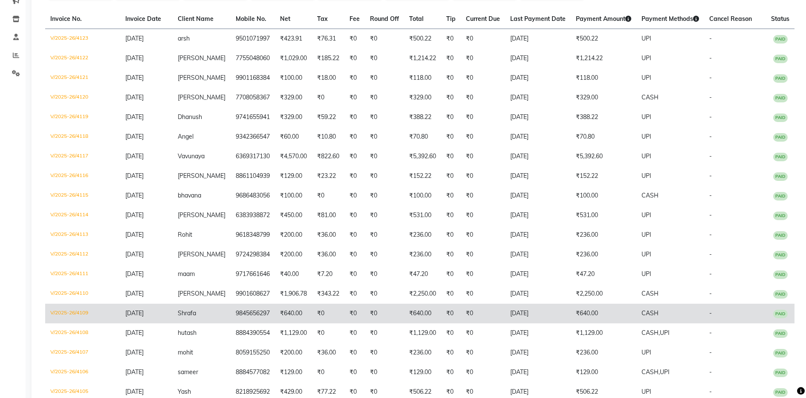
scroll to position [178, 0]
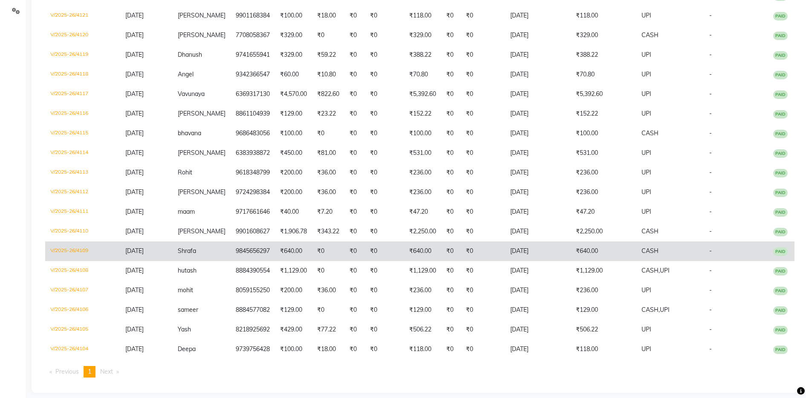
click at [239, 251] on td "9845656297" at bounding box center [253, 251] width 44 height 20
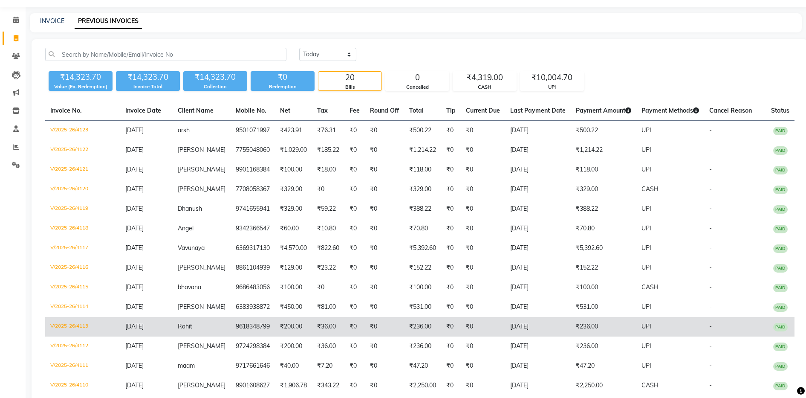
scroll to position [0, 0]
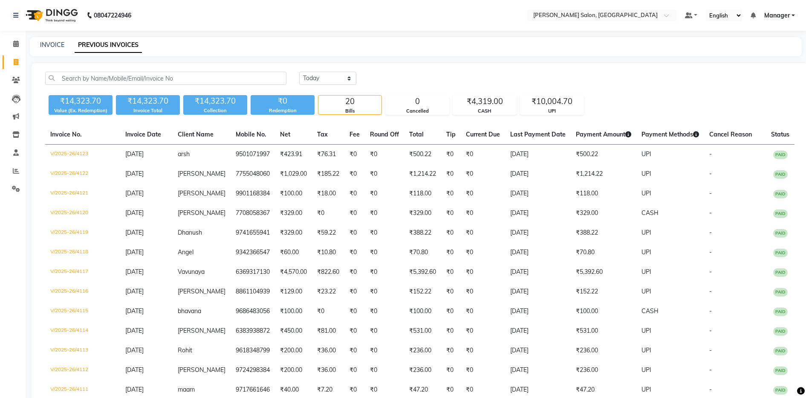
click at [452, 81] on div "[DATE] [DATE] Custom Range" at bounding box center [546, 78] width 495 height 13
click at [12, 162] on li "Reports" at bounding box center [13, 171] width 26 height 18
click at [16, 173] on icon at bounding box center [16, 170] width 6 height 6
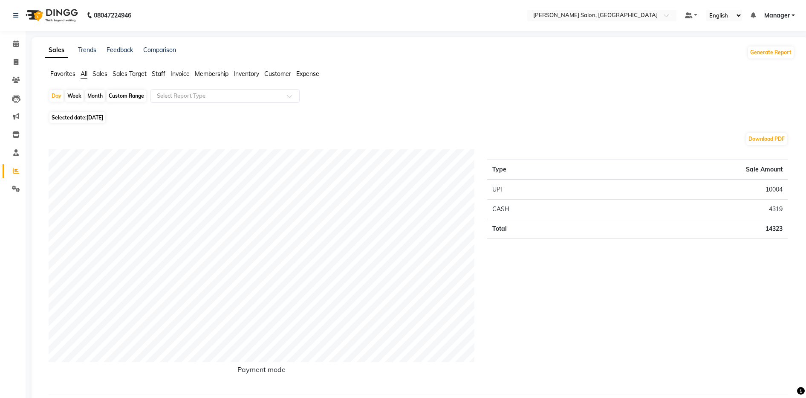
click at [265, 72] on span "Customer" at bounding box center [277, 74] width 27 height 8
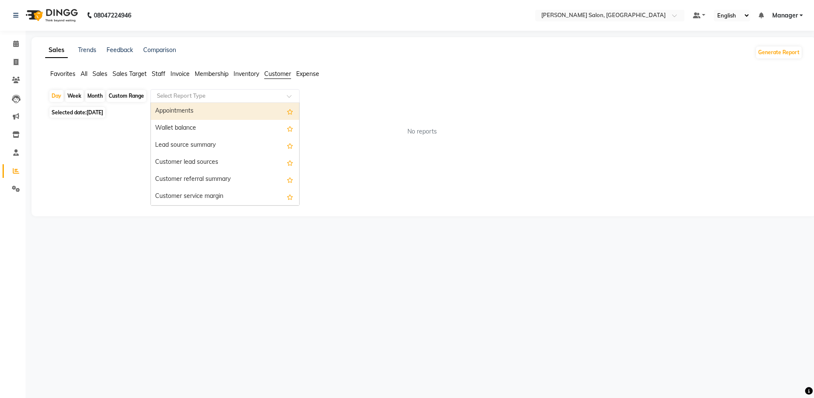
click at [245, 89] on div "Select Report Type" at bounding box center [224, 96] width 149 height 14
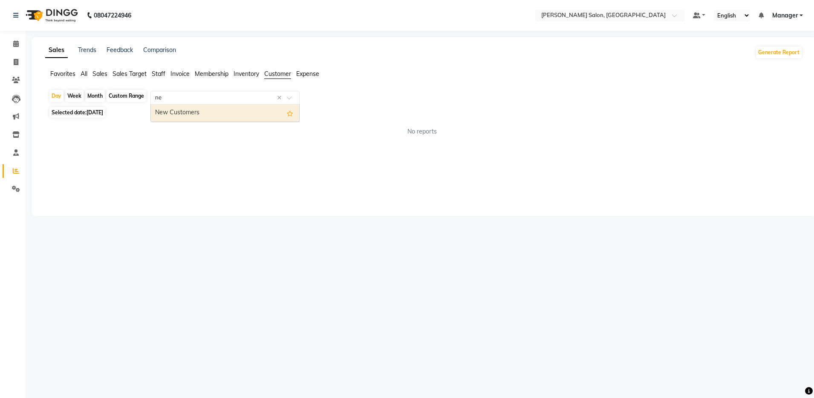
type input "new"
click at [202, 109] on div "New Customers" at bounding box center [225, 112] width 148 height 17
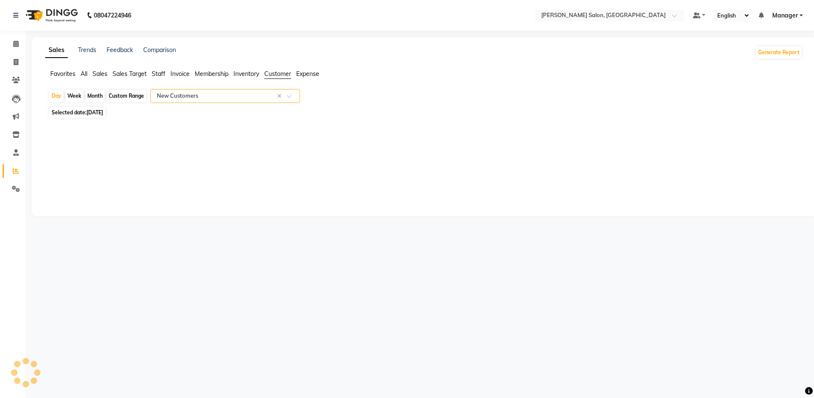
select select "full_report"
select select "csv"
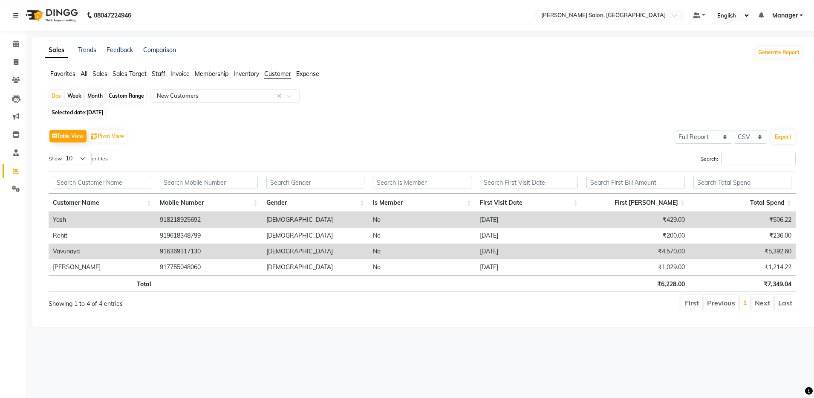
click at [95, 78] on li "Sales" at bounding box center [99, 73] width 15 height 9
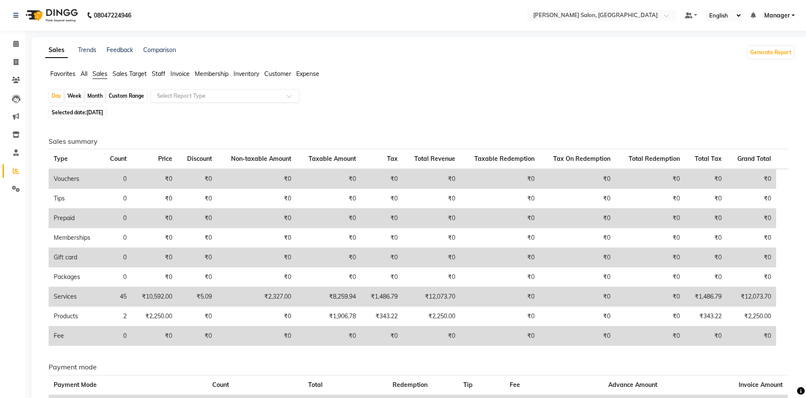
click at [172, 93] on input "text" at bounding box center [216, 96] width 123 height 9
type input "pre"
click at [194, 112] on div "Prepaid sales" at bounding box center [225, 112] width 148 height 17
select select "full_report"
select select "csv"
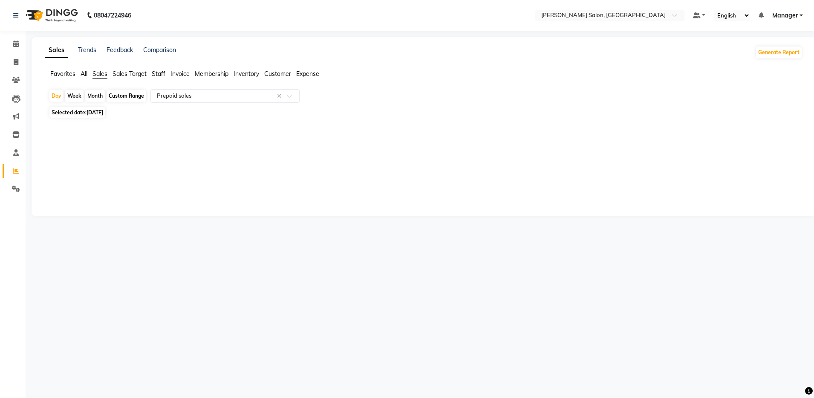
click at [157, 73] on span "Staff" at bounding box center [159, 74] width 14 height 8
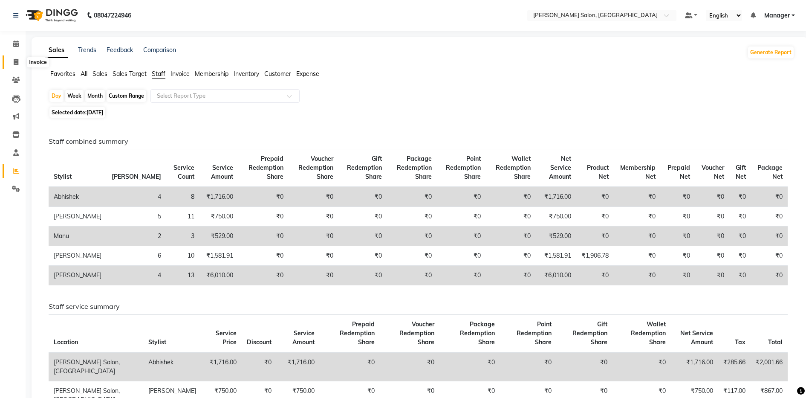
click at [18, 59] on icon at bounding box center [16, 62] width 5 height 6
select select "service"
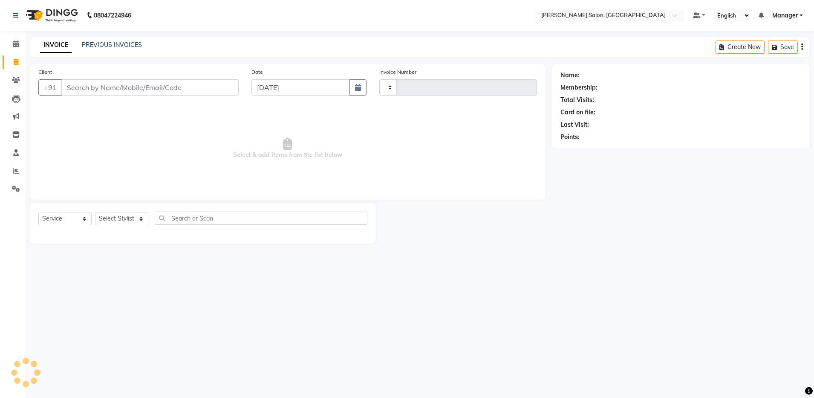
type input "4124"
select select "4781"
click at [109, 46] on link "PREVIOUS INVOICES" at bounding box center [112, 45] width 60 height 8
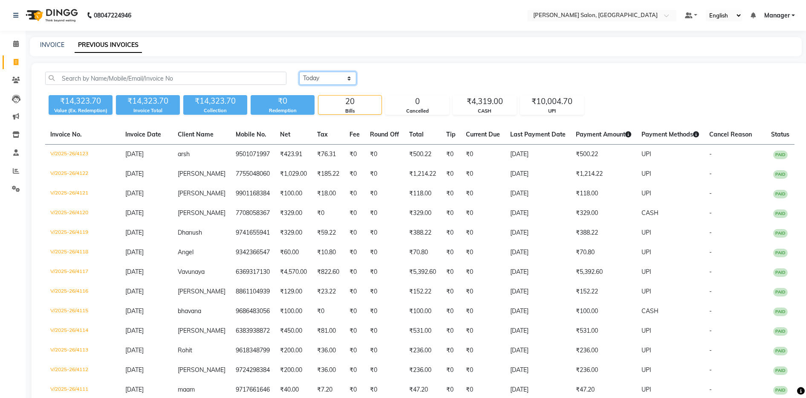
click at [321, 78] on select "Today Yesterday Custom Range" at bounding box center [327, 78] width 57 height 13
select select "range"
click at [299, 72] on select "Today Yesterday Custom Range" at bounding box center [327, 78] width 57 height 13
click at [389, 73] on input "03-09-2025" at bounding box center [397, 78] width 60 height 12
select select "9"
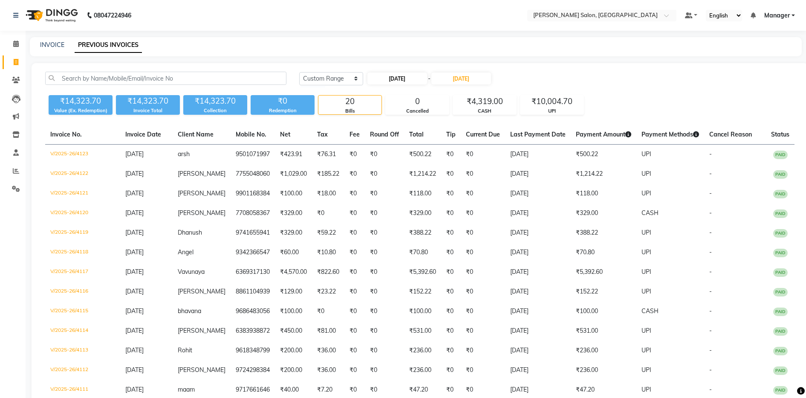
select select "2025"
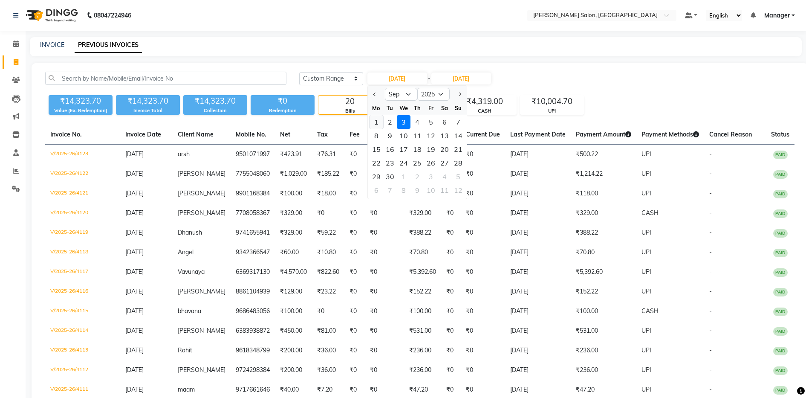
click at [374, 124] on div "1" at bounding box center [376, 122] width 14 height 14
type input "[DATE]"
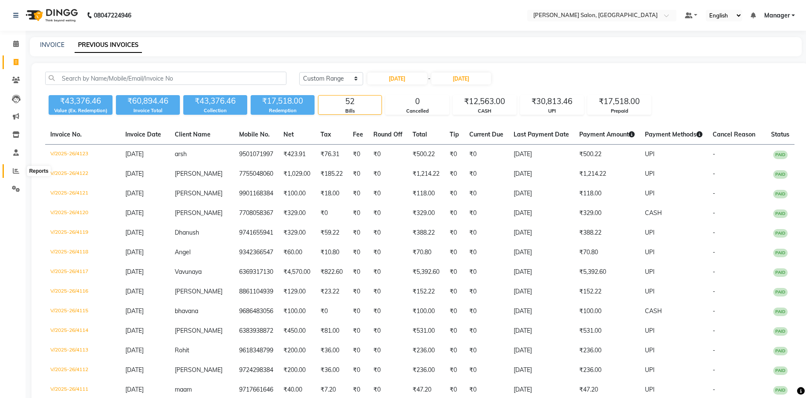
click at [10, 171] on span at bounding box center [16, 171] width 15 height 10
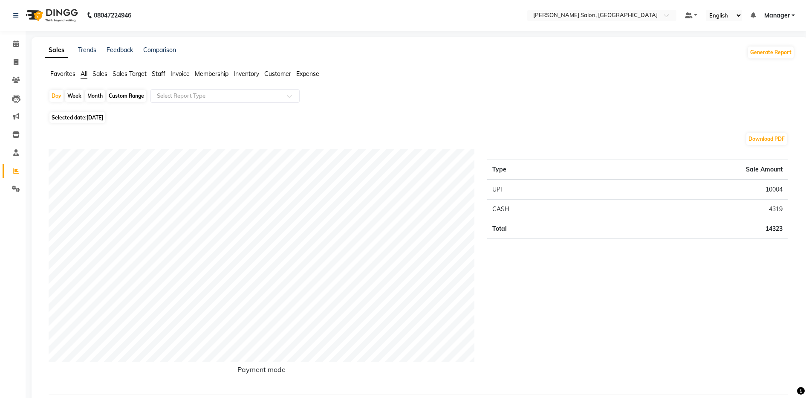
click at [147, 71] on span "Sales Target" at bounding box center [129, 74] width 34 height 8
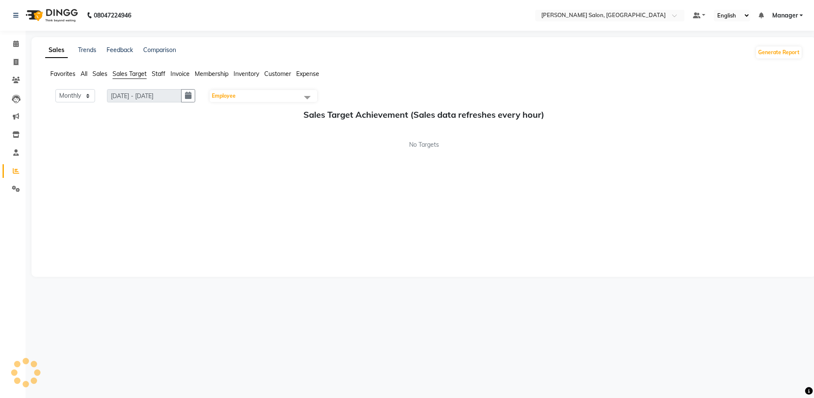
click at [150, 71] on ul "Favorites All Sales Sales Target Staff Invoice Membership Inventory Customer Ex…" at bounding box center [423, 73] width 757 height 9
click at [156, 71] on span "Staff" at bounding box center [159, 74] width 14 height 8
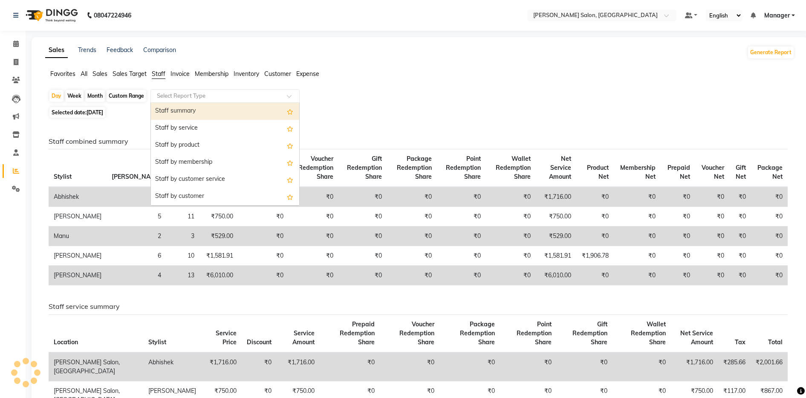
click at [176, 102] on ng-select "Select Report Type Staff summary Staff by service Staff by product Staff by mem…" at bounding box center [224, 96] width 149 height 14
click at [197, 111] on div "Staff summary" at bounding box center [225, 111] width 148 height 17
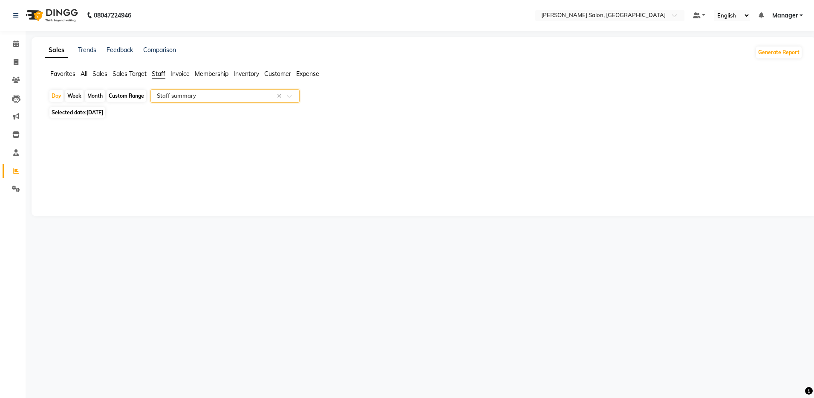
select select "full_report"
select select "csv"
click at [118, 95] on div "Custom Range" at bounding box center [127, 96] width 40 height 12
select select "9"
select select "2025"
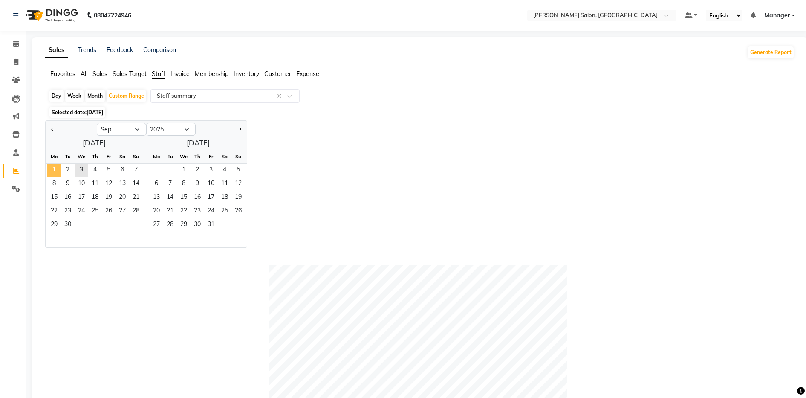
click at [52, 173] on span "1" at bounding box center [54, 171] width 14 height 14
click at [80, 167] on span "3" at bounding box center [82, 171] width 14 height 14
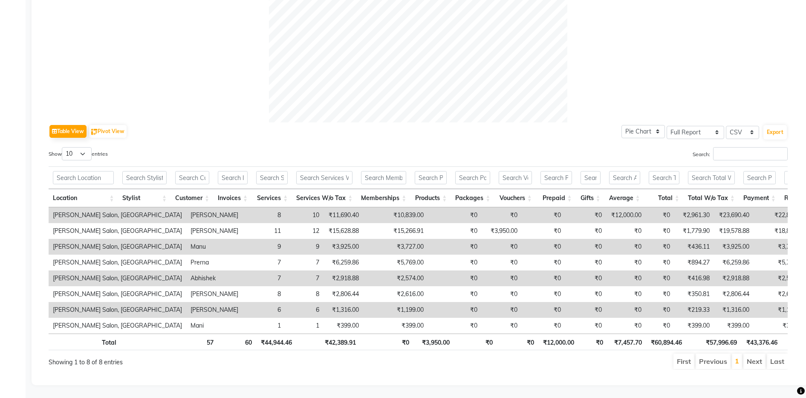
scroll to position [329, 0]
click at [88, 147] on select "10 25 50 100" at bounding box center [77, 153] width 30 height 13
select select "100"
click at [63, 147] on select "10 25 50 100" at bounding box center [77, 153] width 30 height 13
drag, startPoint x: 333, startPoint y: 346, endPoint x: 301, endPoint y: 355, distance: 33.2
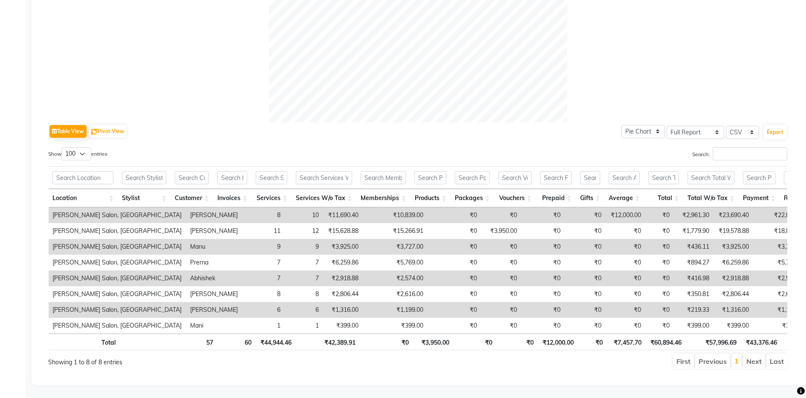
scroll to position [63, 0]
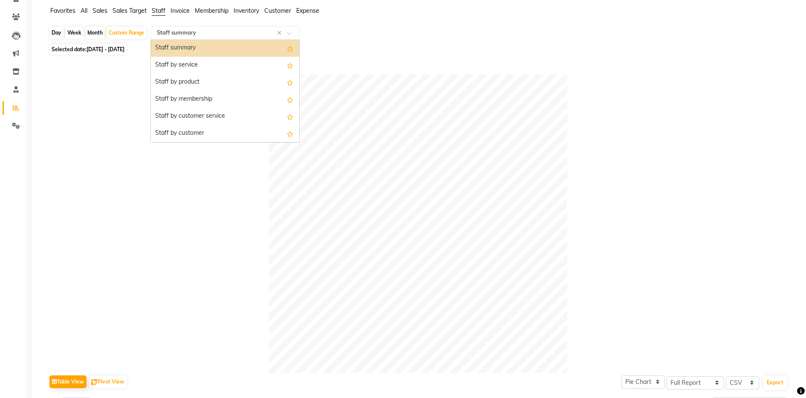
drag, startPoint x: 198, startPoint y: 35, endPoint x: 169, endPoint y: 60, distance: 37.8
drag, startPoint x: 169, startPoint y: 60, endPoint x: 159, endPoint y: 65, distance: 11.2
drag, startPoint x: 159, startPoint y: 65, endPoint x: 151, endPoint y: 66, distance: 8.1
click at [151, 66] on div "Table View Pivot View Pie Chart Bar Chart Select Full Report Filtered Report Se…" at bounding box center [418, 341] width 752 height 569
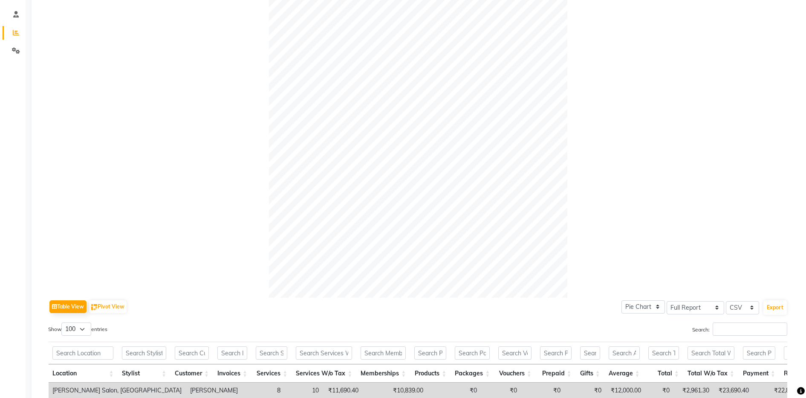
scroll to position [0, 0]
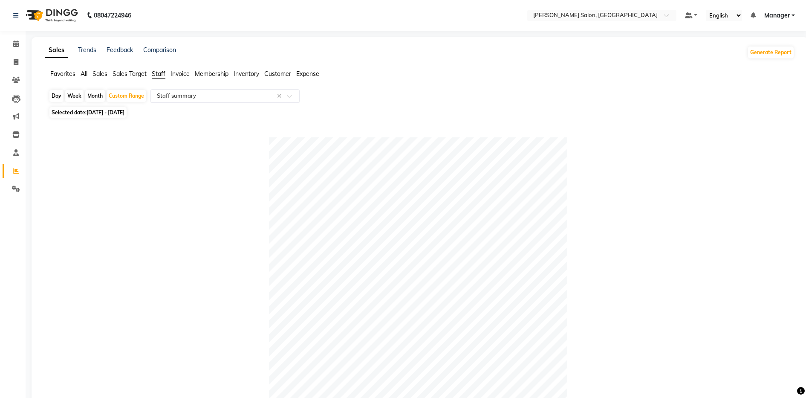
click at [189, 92] on input "text" at bounding box center [216, 96] width 123 height 9
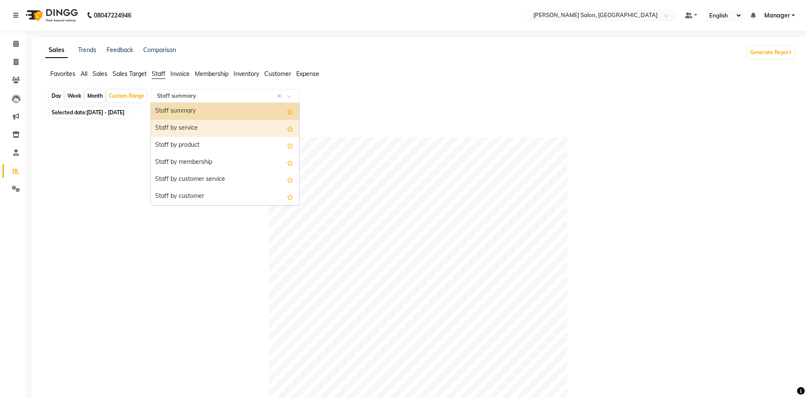
click at [184, 125] on div "Staff by service" at bounding box center [225, 128] width 148 height 17
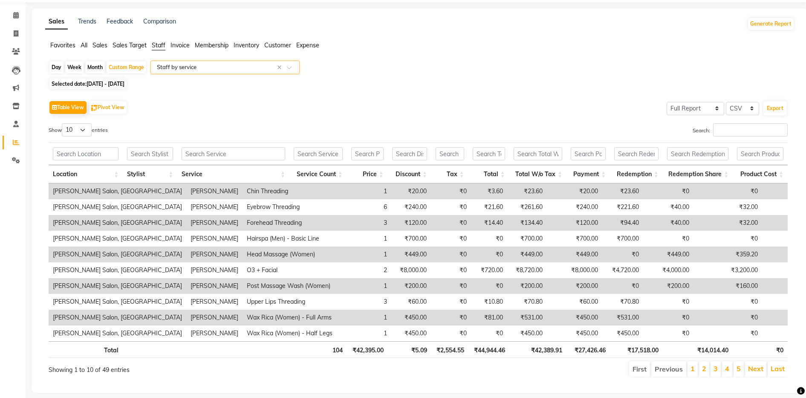
scroll to position [44, 0]
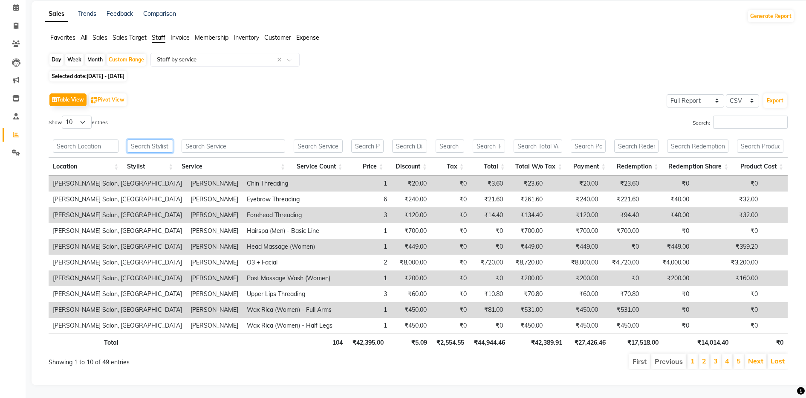
click at [147, 139] on input "text" at bounding box center [150, 145] width 46 height 13
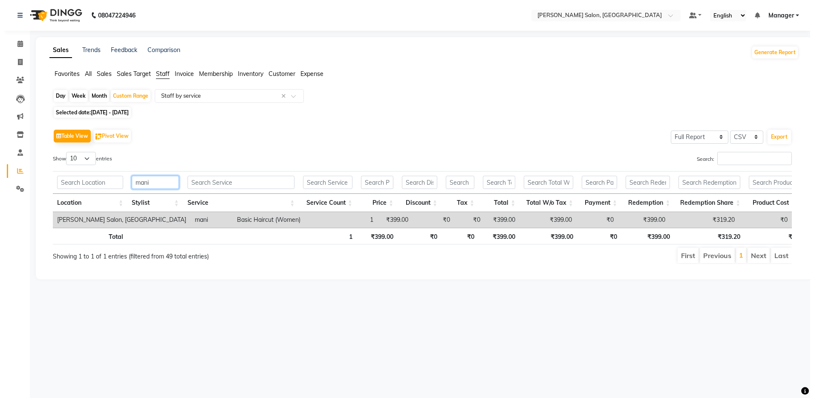
scroll to position [0, 0]
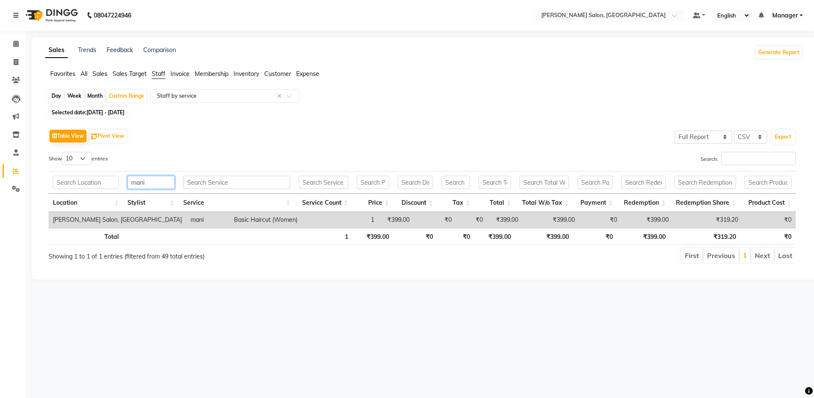
type input "mani"
click at [230, 218] on td "Basic Haircut (Women)" at bounding box center [276, 220] width 92 height 16
click at [230, 219] on td "Basic Haircut (Women)" at bounding box center [276, 220] width 92 height 16
drag, startPoint x: 565, startPoint y: 269, endPoint x: 190, endPoint y: 93, distance: 414.8
click at [190, 93] on input "text" at bounding box center [216, 96] width 123 height 9
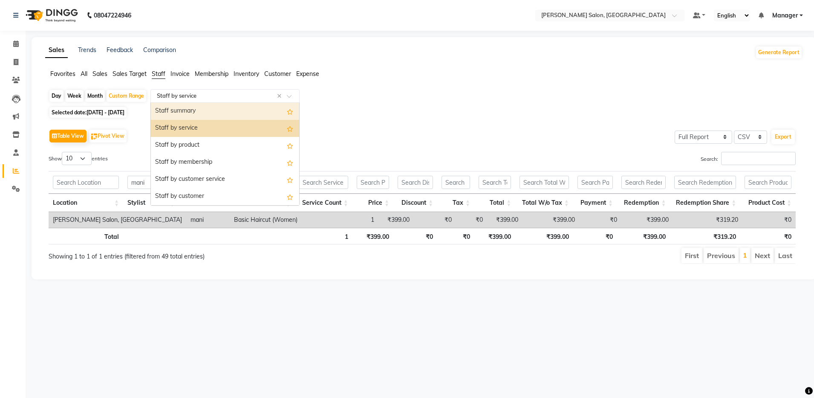
click at [199, 92] on input "text" at bounding box center [216, 96] width 123 height 9
click at [96, 66] on div "Sales Trends Feedback Comparison Generate Report Favorites All Sales Sales Targ…" at bounding box center [424, 158] width 784 height 242
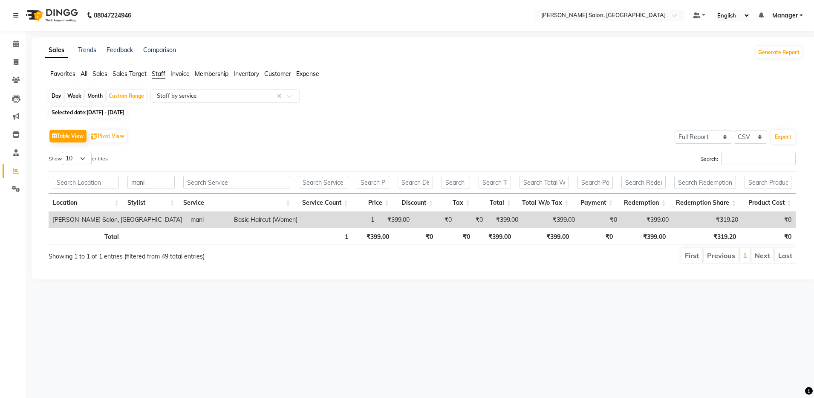
click at [98, 72] on span "Sales" at bounding box center [99, 74] width 15 height 8
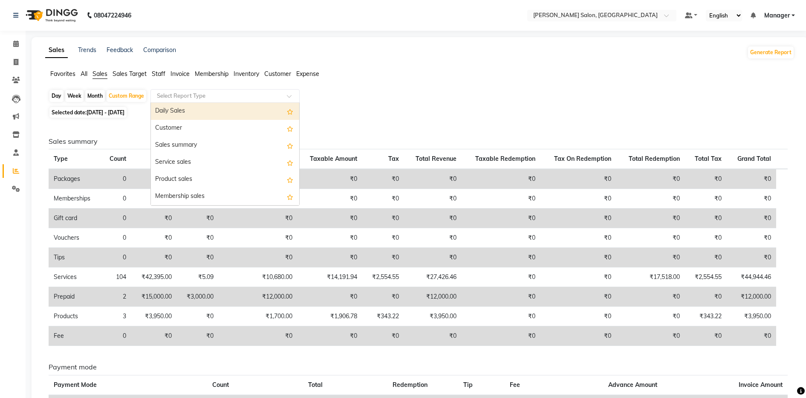
click at [212, 98] on input "text" at bounding box center [216, 96] width 123 height 9
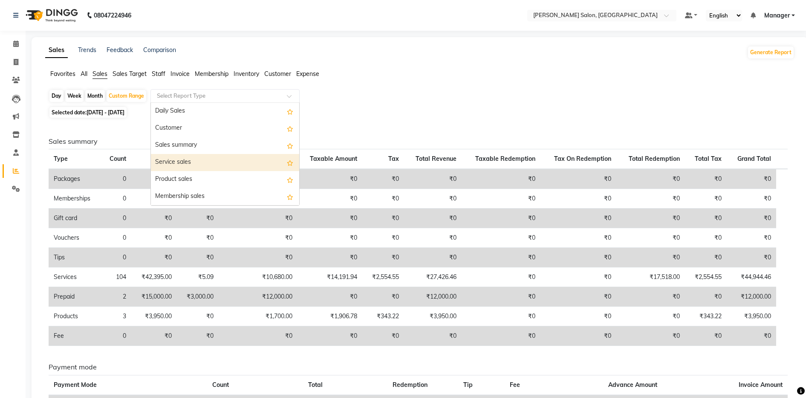
click at [198, 158] on div "Service sales" at bounding box center [225, 162] width 148 height 17
select select "full_report"
select select "csv"
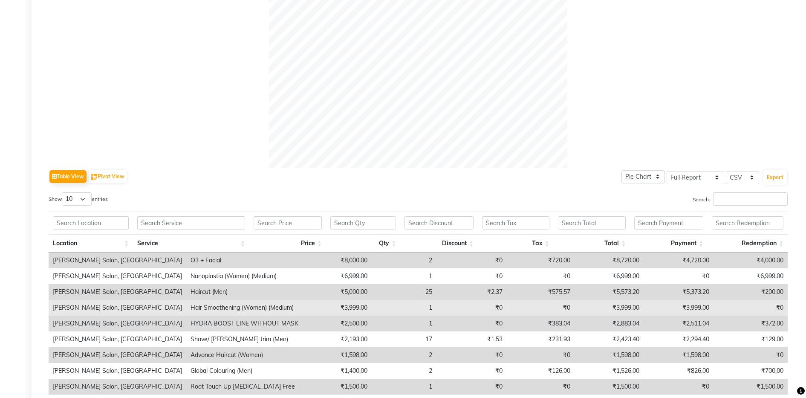
scroll to position [353, 0]
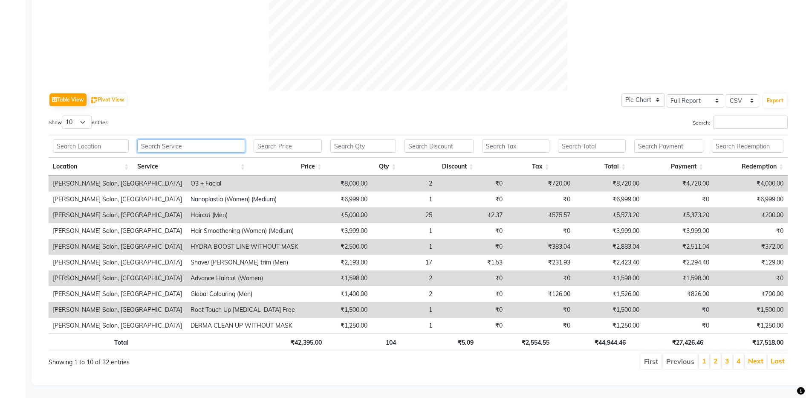
click at [180, 141] on input "text" at bounding box center [191, 145] width 108 height 13
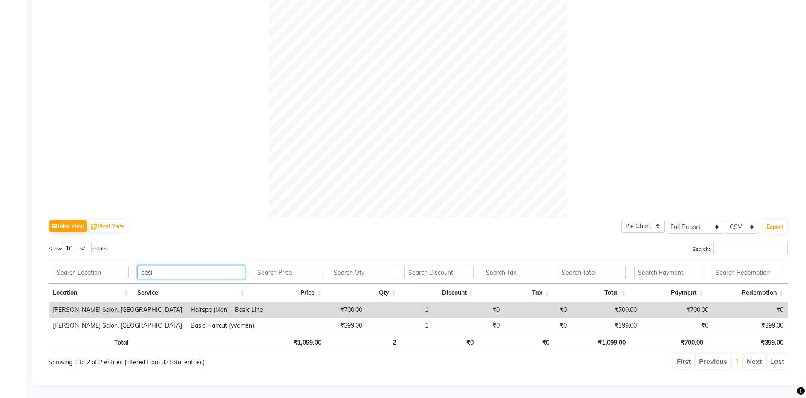
scroll to position [227, 0]
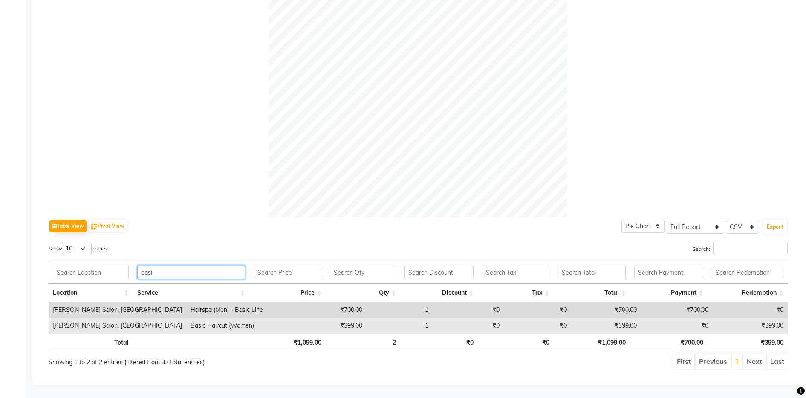
type input "basi"
click at [366, 317] on td "1" at bounding box center [399, 325] width 66 height 16
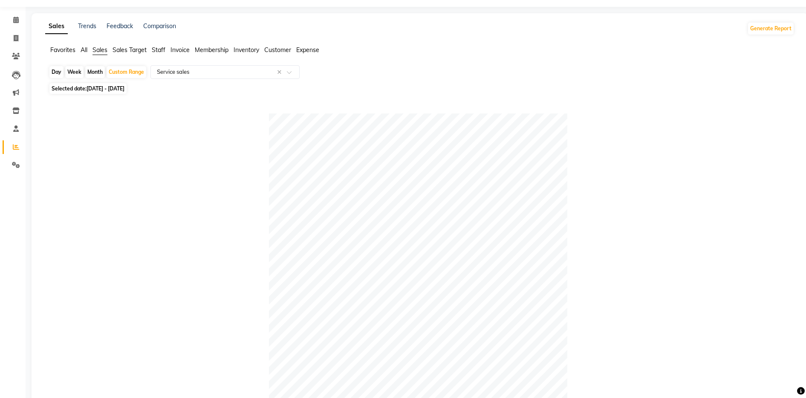
scroll to position [0, 0]
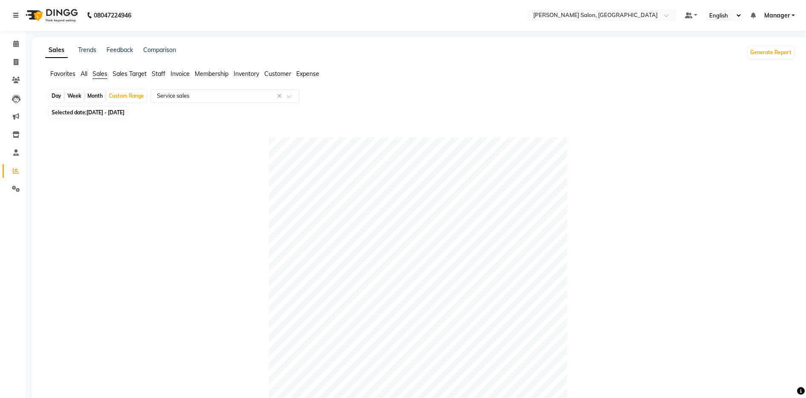
click at [80, 74] on ul "Favorites All Sales Sales Target Staff Invoice Membership Inventory Customer Ex…" at bounding box center [419, 73] width 749 height 9
click at [82, 73] on span "All" at bounding box center [84, 74] width 7 height 8
click at [159, 73] on span "Staff" at bounding box center [159, 74] width 14 height 8
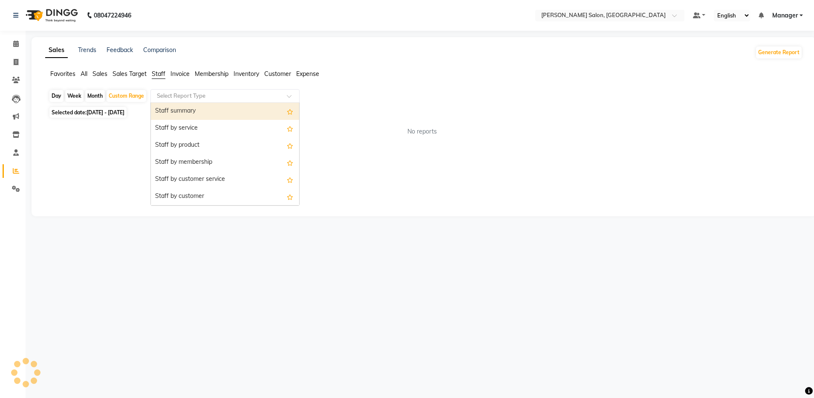
click at [177, 98] on input "text" at bounding box center [216, 96] width 123 height 9
click at [194, 112] on div "Staff summary" at bounding box center [225, 111] width 148 height 17
select select "full_report"
select select "csv"
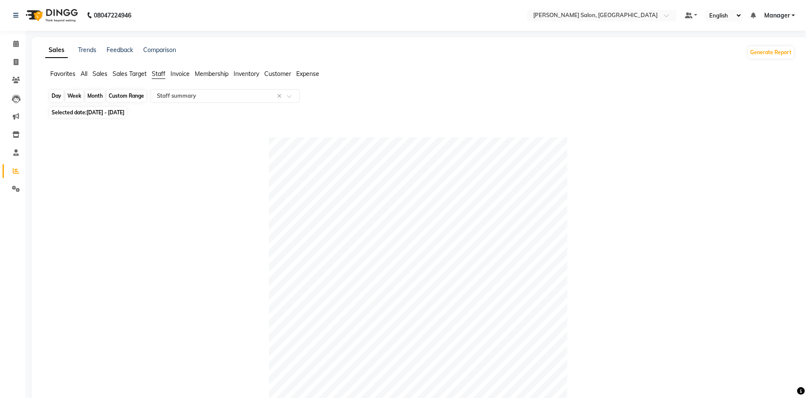
click at [129, 93] on div "Custom Range" at bounding box center [127, 96] width 40 height 12
select select "9"
select select "2025"
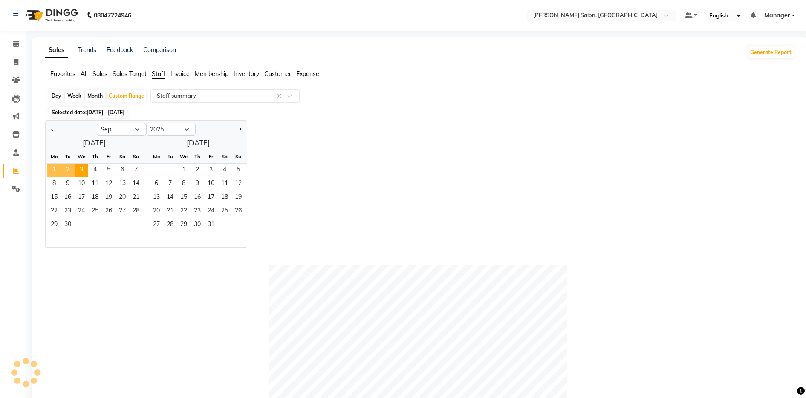
click at [56, 170] on span "1" at bounding box center [54, 171] width 14 height 14
click at [81, 167] on span "3" at bounding box center [82, 171] width 14 height 14
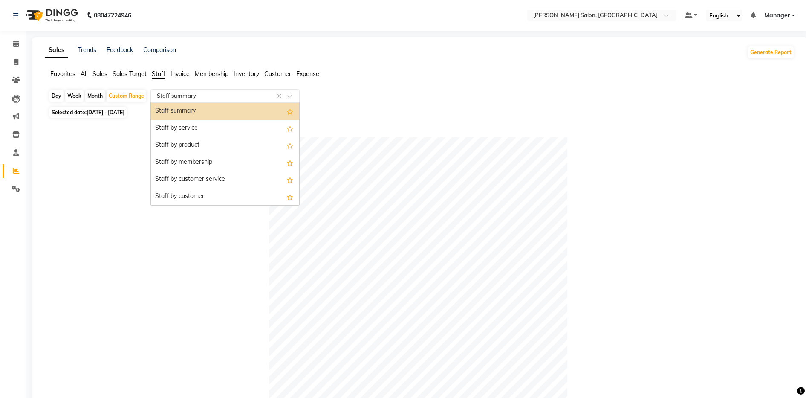
click at [196, 97] on input "text" at bounding box center [216, 96] width 123 height 9
click at [198, 141] on div "Staff by product" at bounding box center [225, 145] width 148 height 17
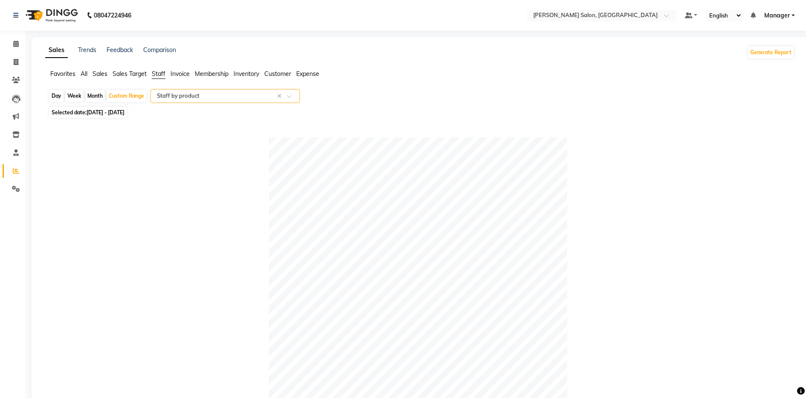
click at [216, 100] on div "Select Report Type × Staff by product ×" at bounding box center [224, 96] width 149 height 14
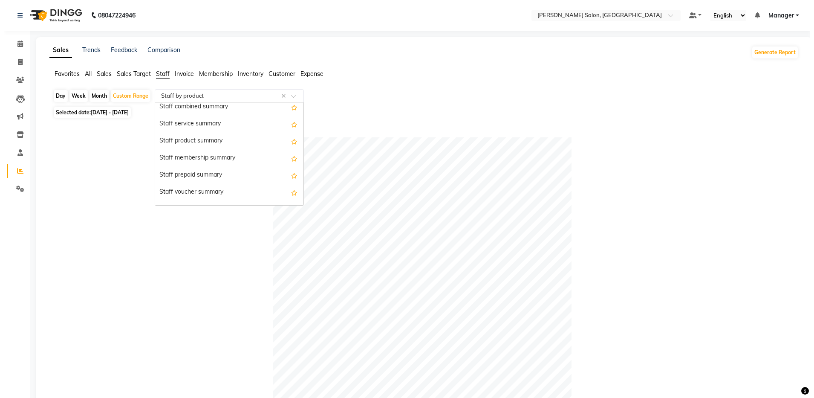
scroll to position [213, 0]
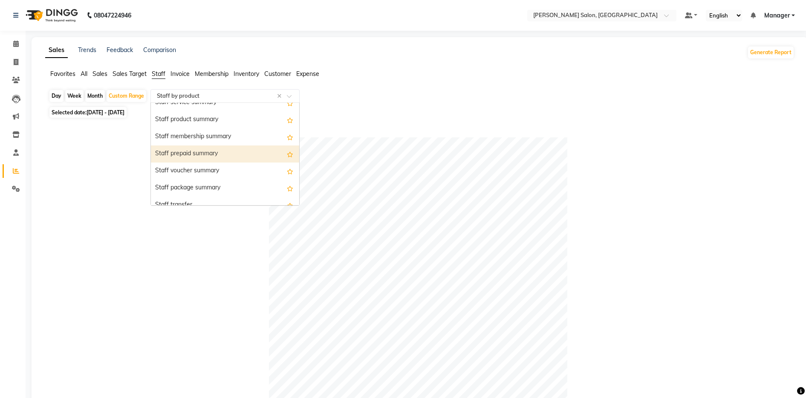
click at [182, 156] on div "Staff prepaid summary" at bounding box center [225, 153] width 148 height 17
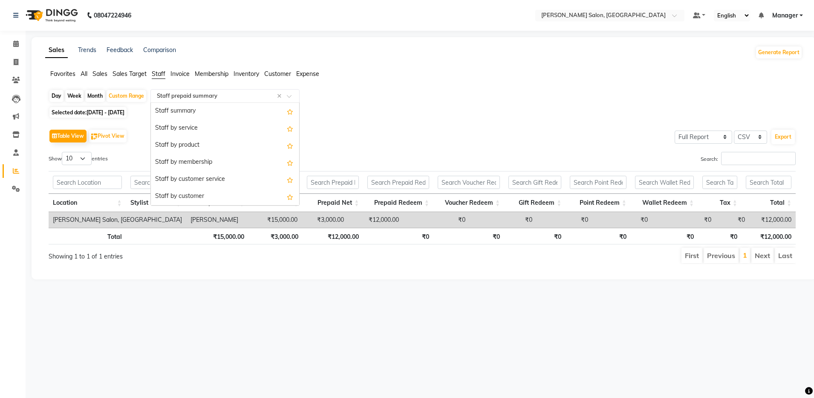
click at [193, 93] on input "text" at bounding box center [216, 96] width 123 height 9
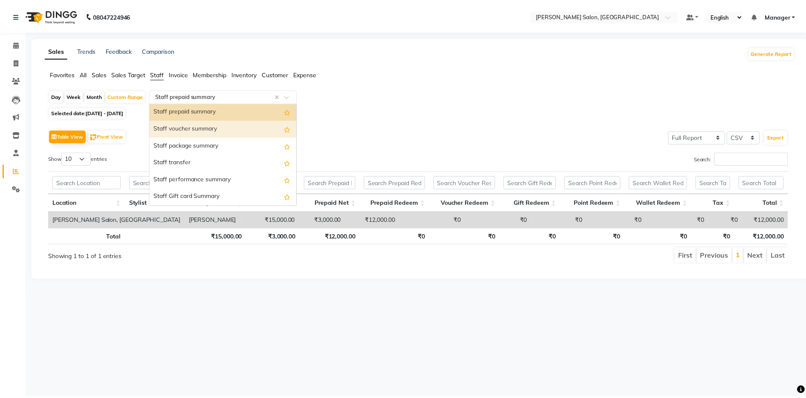
scroll to position [0, 0]
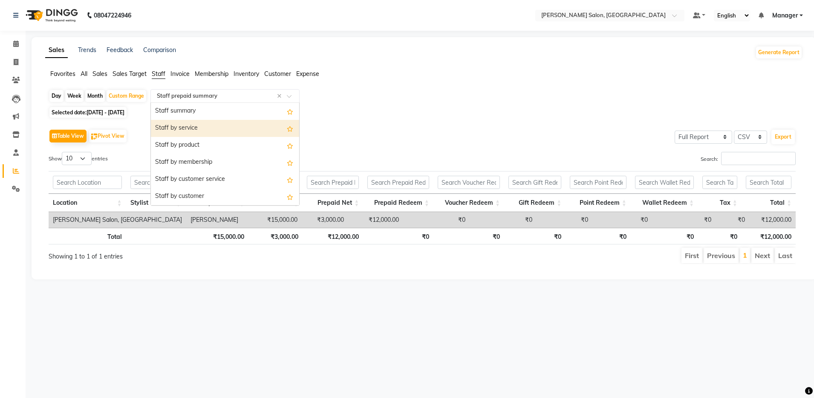
click at [198, 127] on div "Staff by service" at bounding box center [225, 128] width 148 height 17
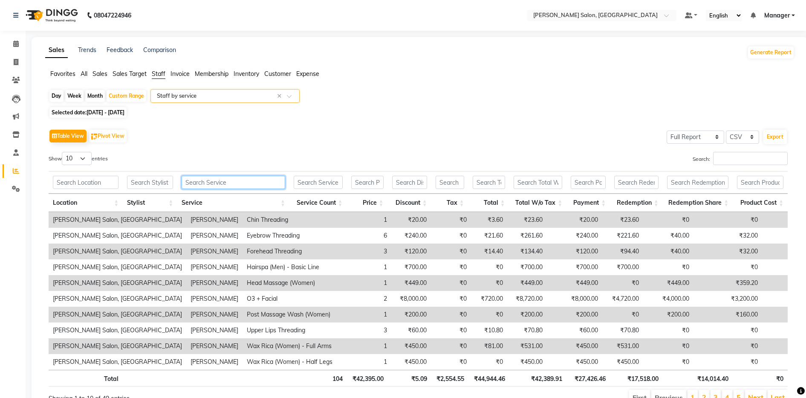
click at [206, 181] on input "text" at bounding box center [234, 182] width 104 height 13
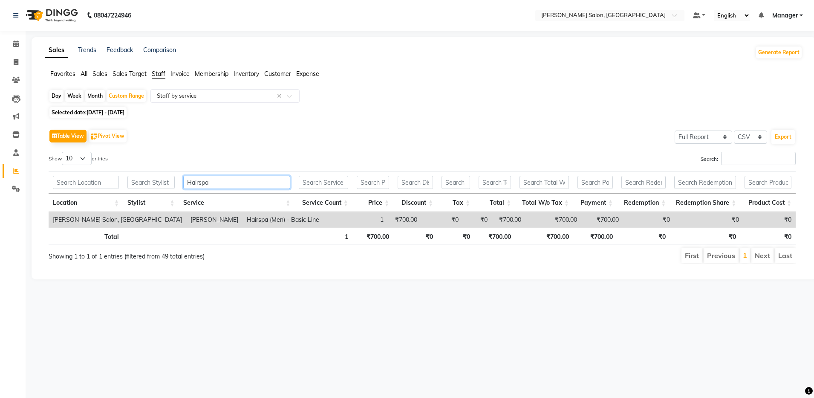
click at [257, 182] on input "Hairspa" at bounding box center [236, 182] width 107 height 13
click at [257, 181] on input "Hairspa" at bounding box center [236, 182] width 107 height 13
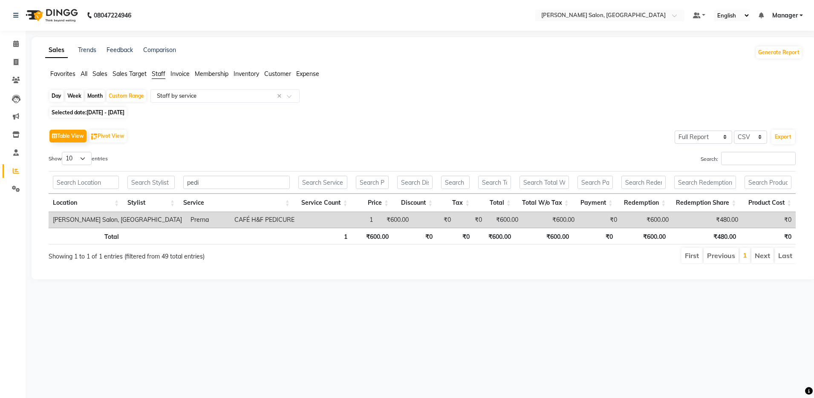
click at [548, 317] on div "08047224946 Select Location × Ethnix Salon, Bellandur Default Panel My Panel En…" at bounding box center [407, 199] width 814 height 398
click at [228, 184] on input "pedi" at bounding box center [236, 182] width 107 height 13
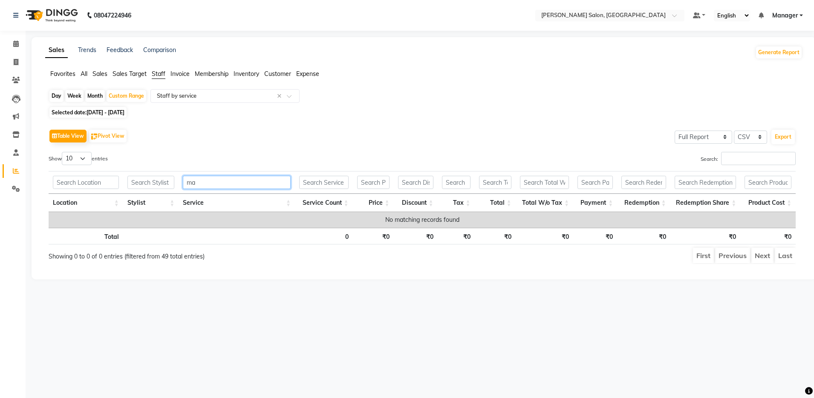
type input "m"
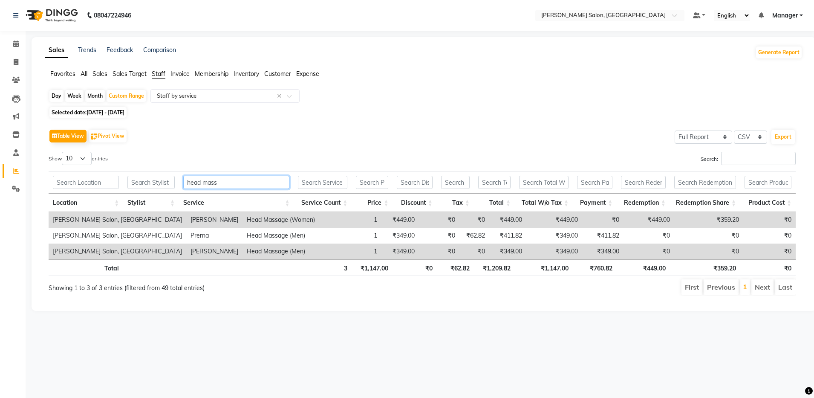
type input "head mass"
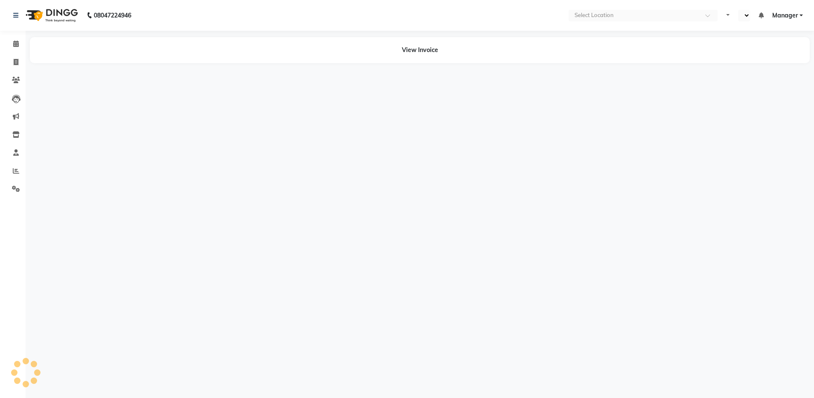
select select "en"
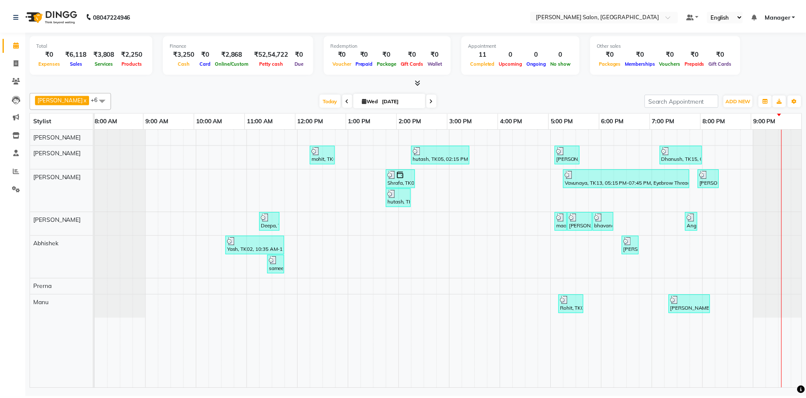
scroll to position [0, 2]
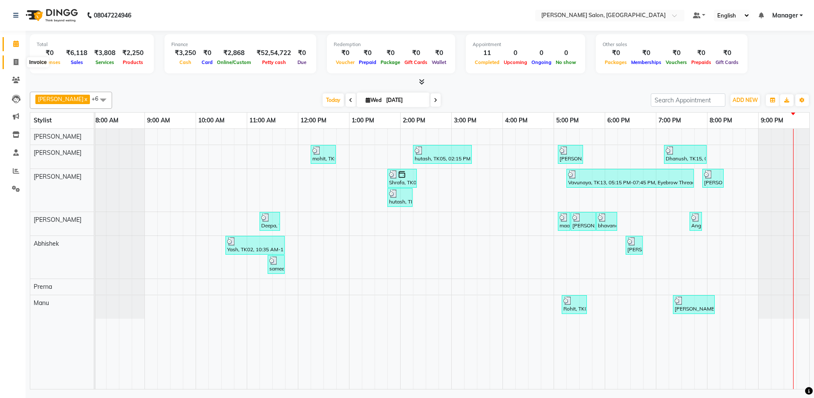
click at [9, 60] on span at bounding box center [16, 63] width 15 height 10
select select "service"
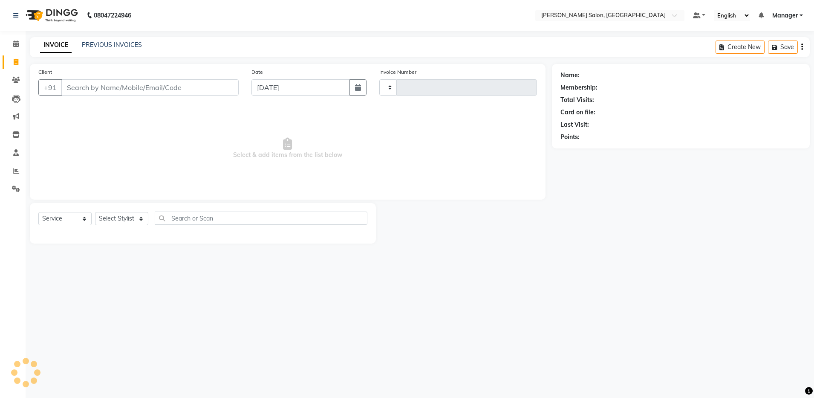
type input "4124"
select select "4781"
click at [119, 46] on link "PREVIOUS INVOICES" at bounding box center [112, 45] width 60 height 8
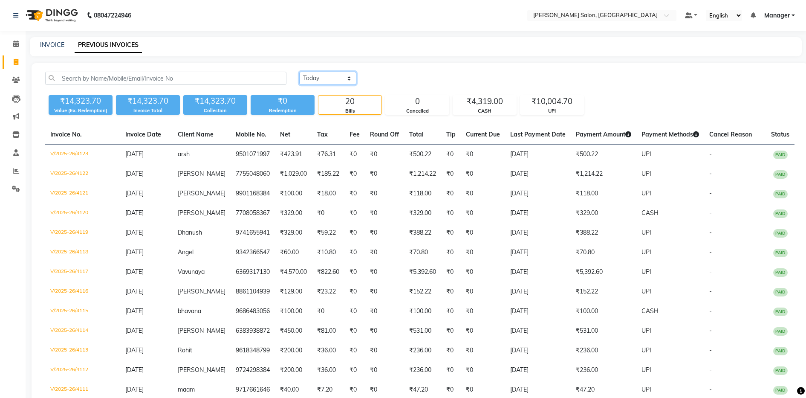
click at [323, 75] on select "Today Yesterday Custom Range" at bounding box center [327, 78] width 57 height 13
select select "range"
click at [299, 72] on select "Today Yesterday Custom Range" at bounding box center [327, 78] width 57 height 13
click at [385, 75] on input "03-09-2025" at bounding box center [397, 78] width 60 height 12
select select "9"
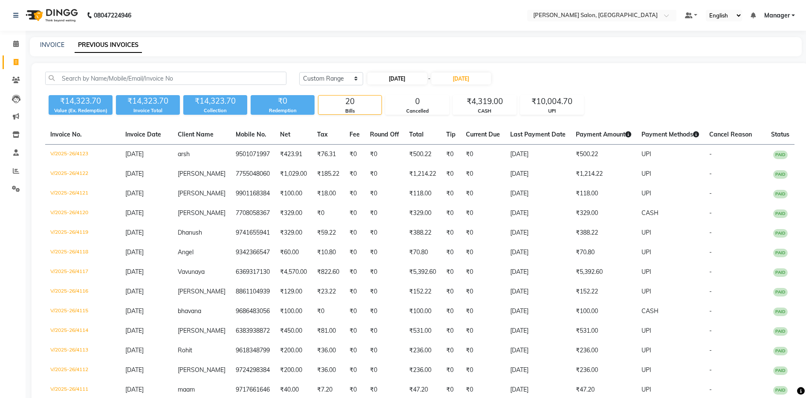
select select "2025"
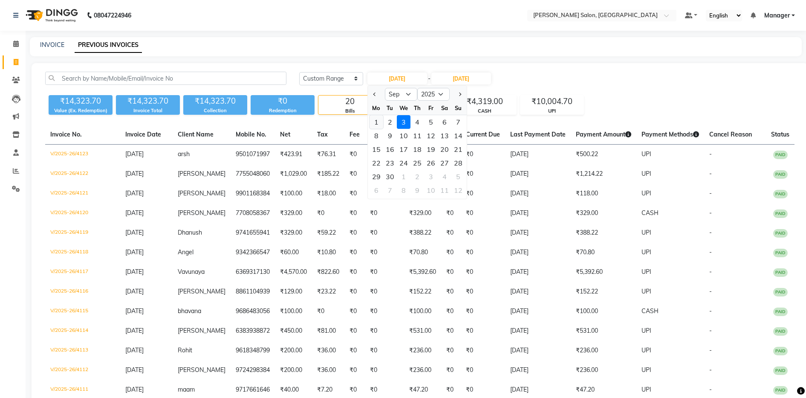
click at [374, 121] on div "1" at bounding box center [376, 122] width 14 height 14
type input "[DATE]"
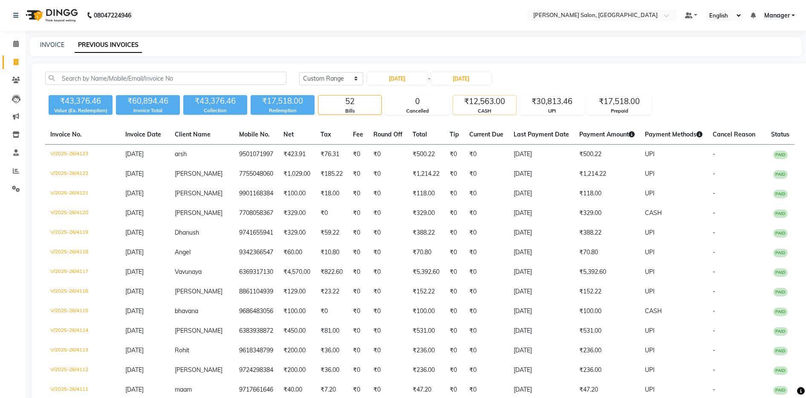
drag, startPoint x: 487, startPoint y: 107, endPoint x: 469, endPoint y: 107, distance: 18.3
click at [469, 107] on div "₹12,563.00" at bounding box center [484, 101] width 63 height 12
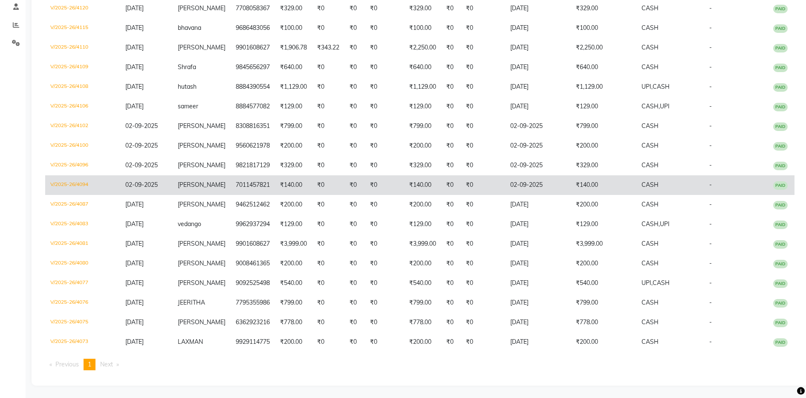
scroll to position [146, 0]
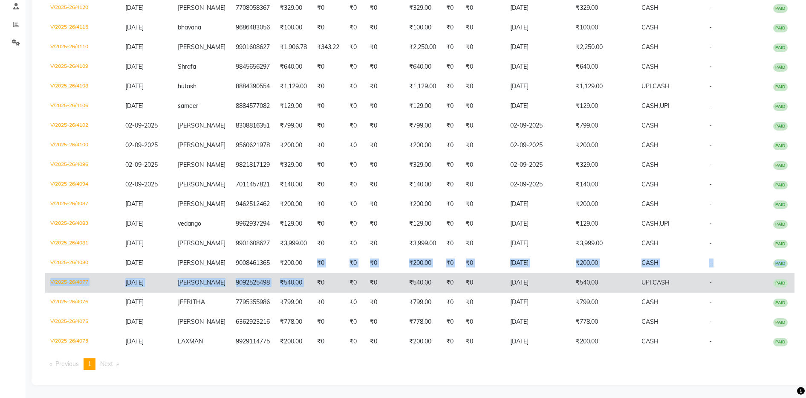
drag, startPoint x: 307, startPoint y: 271, endPoint x: 306, endPoint y: 282, distance: 11.2
click at [307, 276] on tbody "V/2025-26/4120 03-09-2025 krishan 7708058367 ₹329.00 ₹0 ₹0 ₹0 ₹329.00 ₹0 ₹0 03-…" at bounding box center [419, 174] width 749 height 353
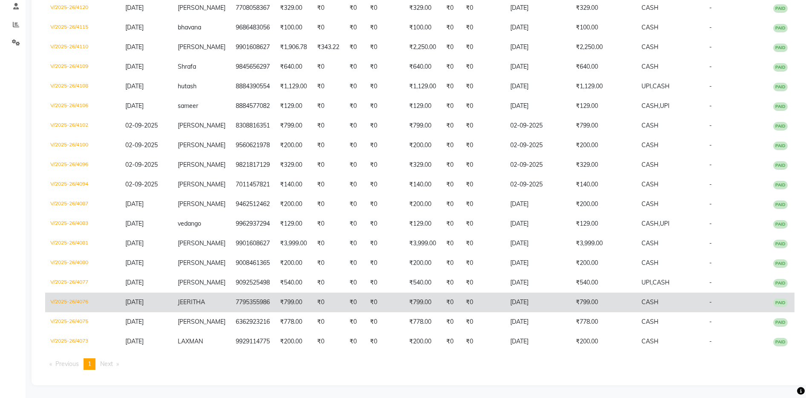
click at [300, 296] on td "₹799.00" at bounding box center [293, 302] width 37 height 20
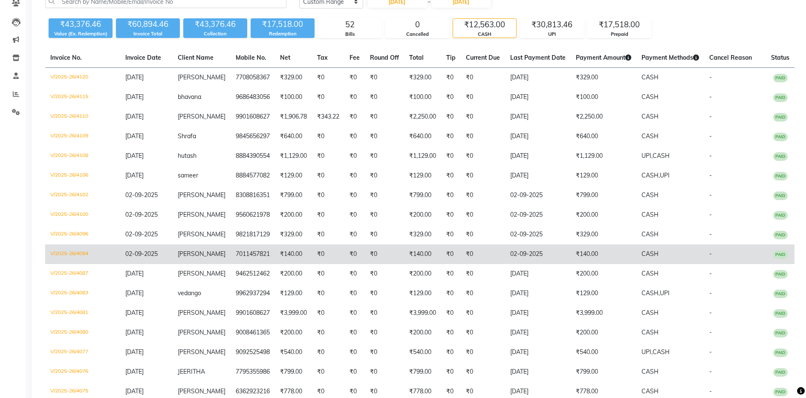
scroll to position [58, 0]
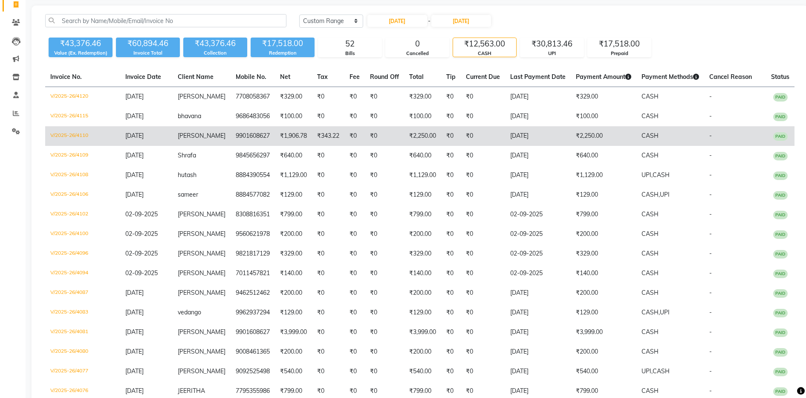
click at [288, 131] on td "₹1,906.78" at bounding box center [293, 136] width 37 height 20
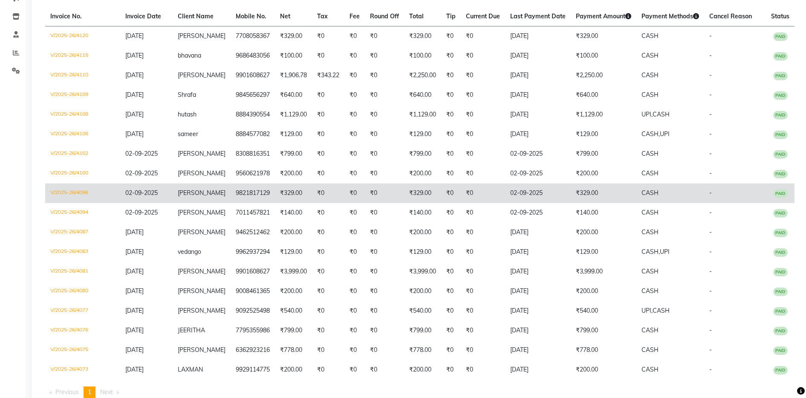
scroll to position [146, 0]
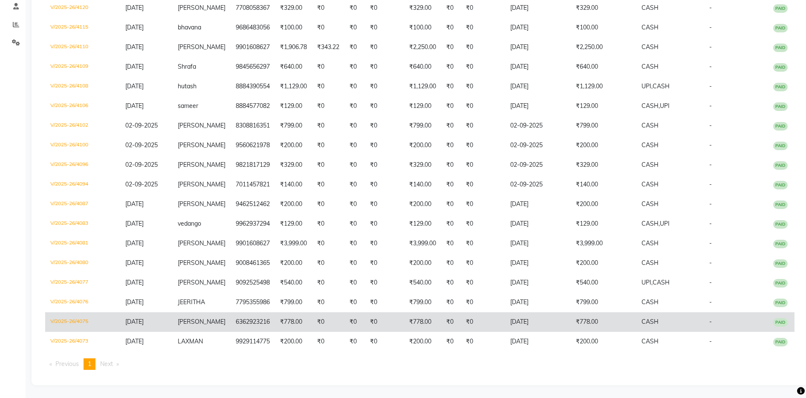
click at [182, 322] on span "Sujal" at bounding box center [202, 321] width 48 height 8
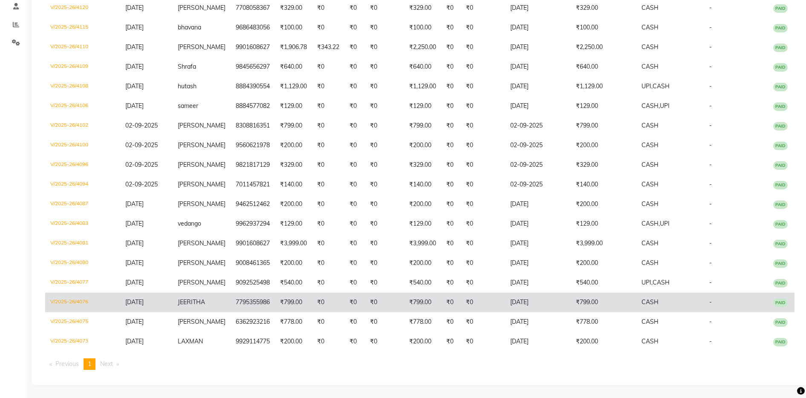
click at [231, 300] on td "7795355986" at bounding box center [253, 302] width 44 height 20
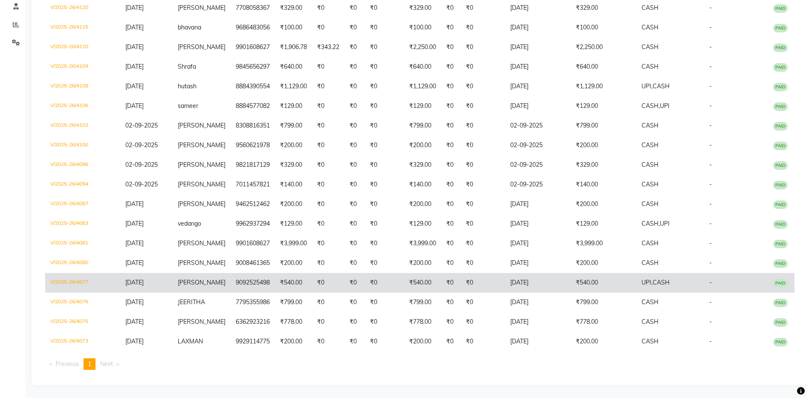
click at [231, 287] on td "9092525498" at bounding box center [253, 283] width 44 height 20
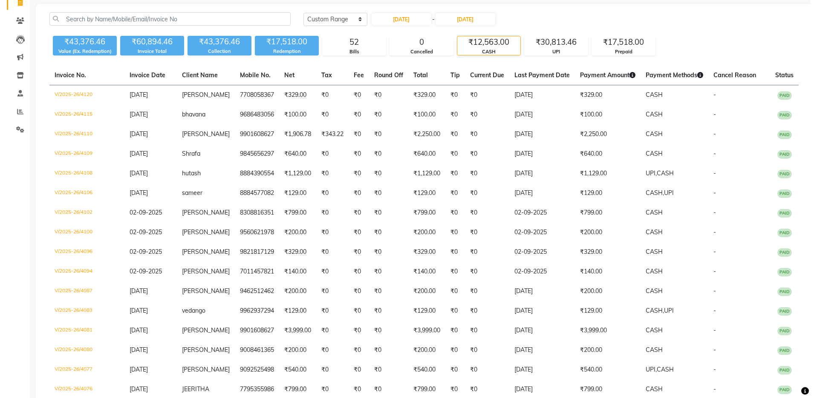
scroll to position [0, 0]
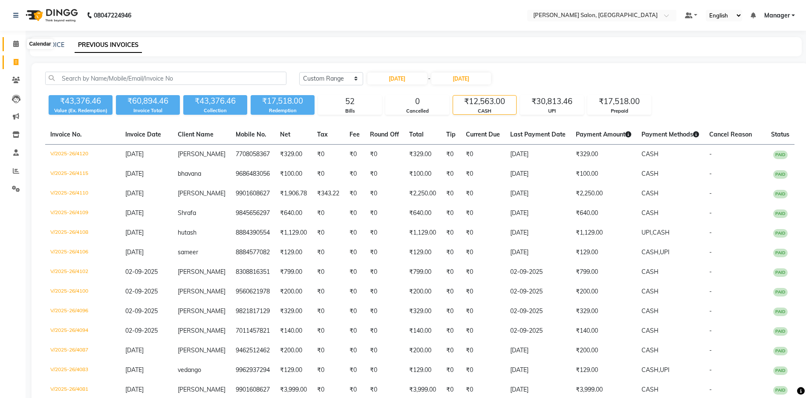
click at [13, 45] on icon at bounding box center [16, 43] width 6 height 6
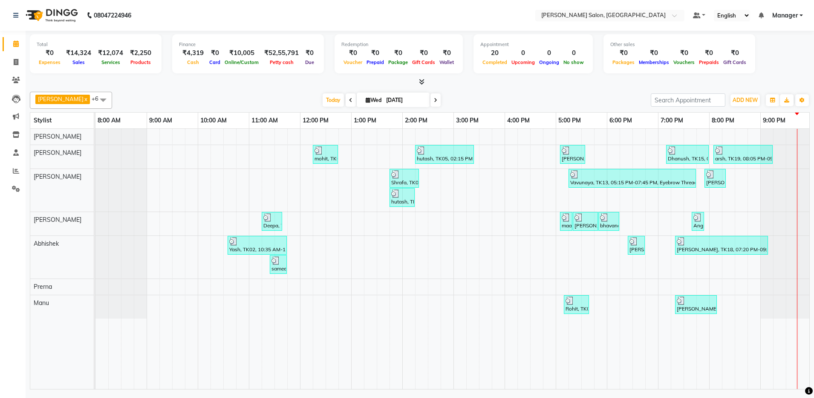
drag, startPoint x: 103, startPoint y: 95, endPoint x: 99, endPoint y: 98, distance: 4.9
click at [99, 98] on span at bounding box center [103, 100] width 17 height 16
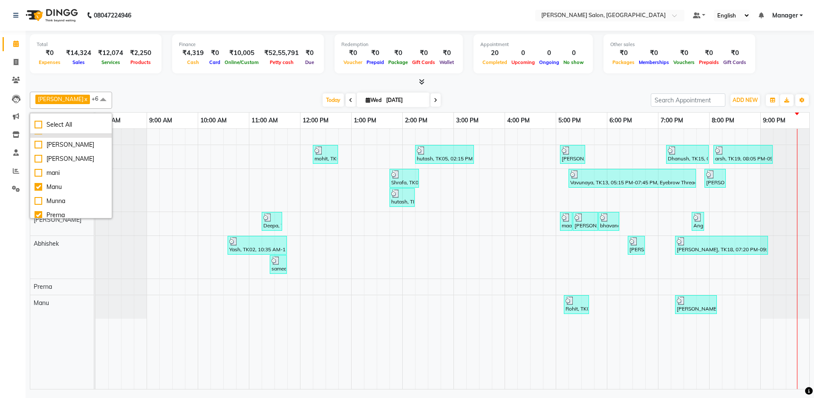
scroll to position [89, 0]
click at [37, 197] on div "mani" at bounding box center [71, 192] width 73 height 9
checkbox input "true"
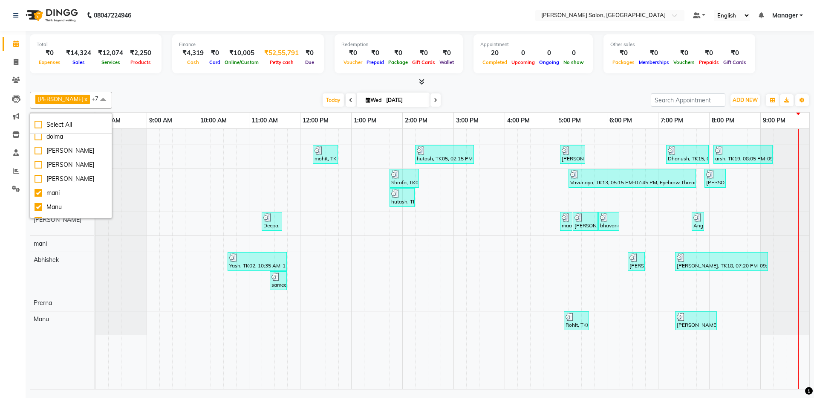
drag, startPoint x: 344, startPoint y: 100, endPoint x: 282, endPoint y: 61, distance: 72.7
drag, startPoint x: 282, startPoint y: 61, endPoint x: 178, endPoint y: 80, distance: 106.1
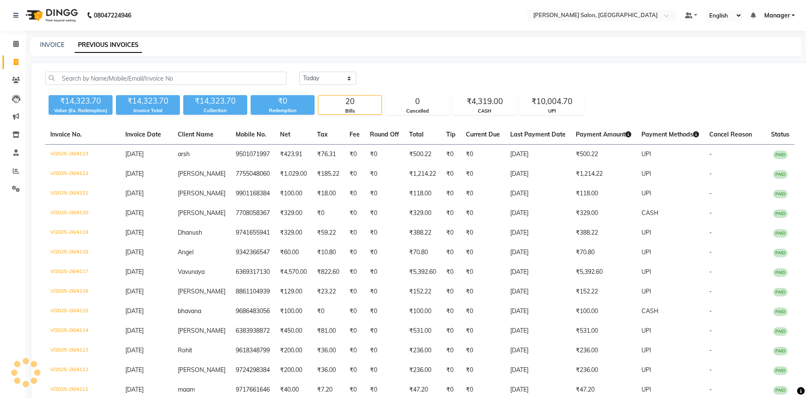
click at [38, 45] on div "INVOICE PREVIOUS INVOICES" at bounding box center [410, 44] width 761 height 9
click at [48, 44] on link "INVOICE" at bounding box center [52, 45] width 24 height 8
select select "service"
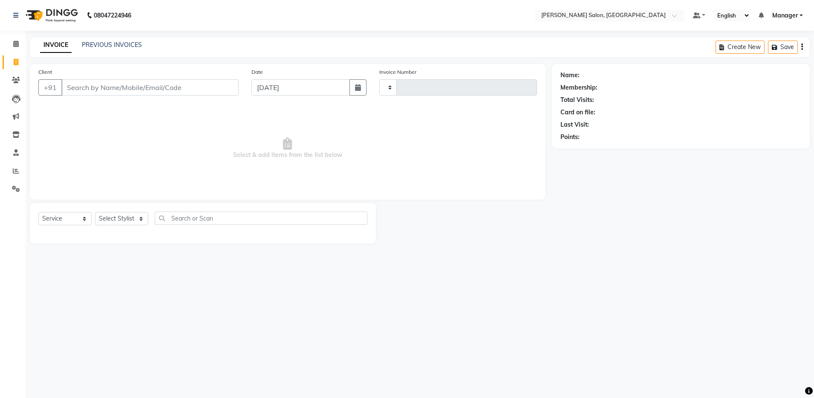
type input "4124"
select select "4781"
click at [11, 44] on span at bounding box center [16, 44] width 15 height 10
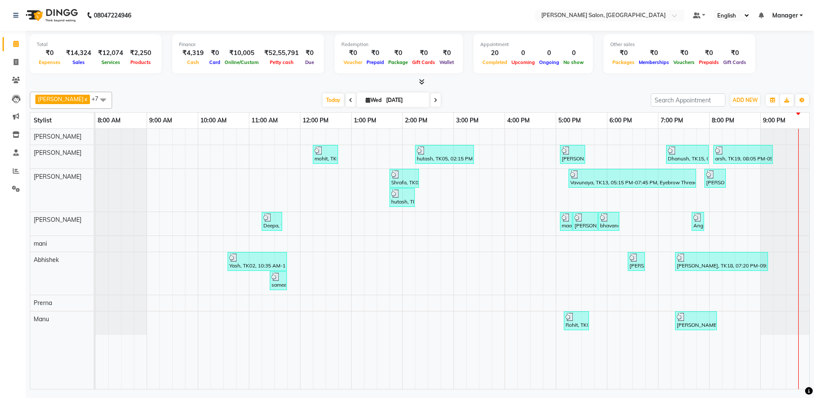
click at [349, 99] on icon at bounding box center [350, 100] width 3 height 5
type input "02-09-2025"
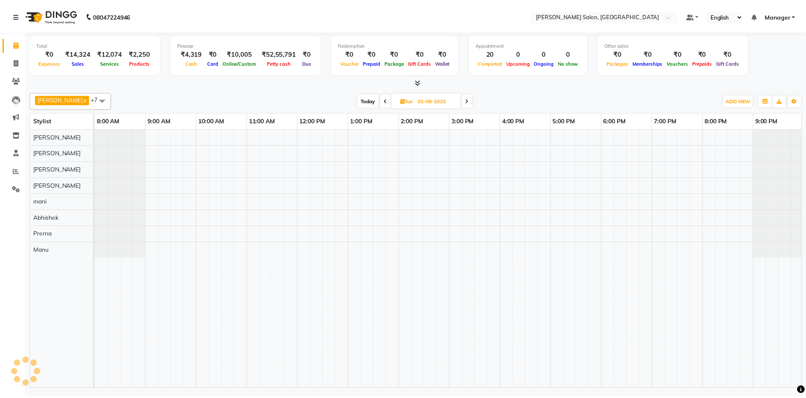
scroll to position [0, 2]
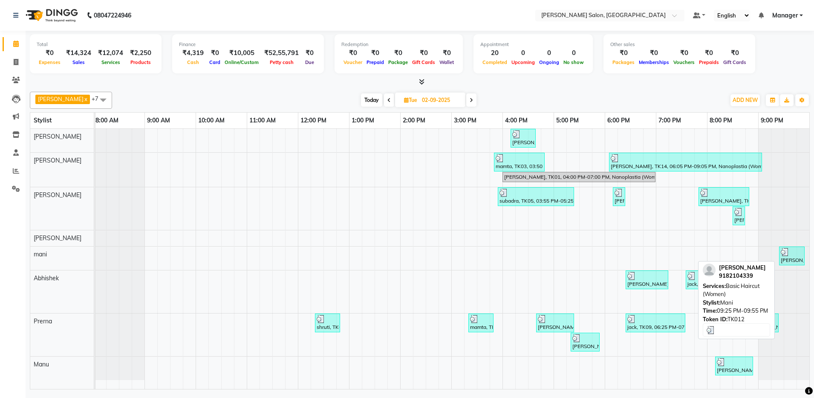
click at [788, 256] on div "Chandana, TK12, 09:25 PM-09:55 PM, Basic Haircut (Women)" at bounding box center [792, 256] width 24 height 16
drag, startPoint x: 788, startPoint y: 256, endPoint x: 785, endPoint y: 262, distance: 6.5
click at [785, 262] on div "Chandana, TK12, 09:25 PM-09:55 PM, Basic Haircut (Women)" at bounding box center [792, 256] width 24 height 16
select select "3"
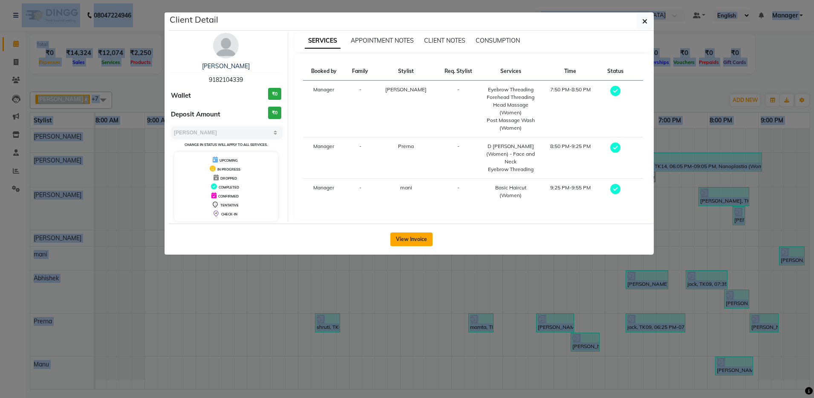
click at [417, 238] on button "View Invoice" at bounding box center [411, 239] width 42 height 14
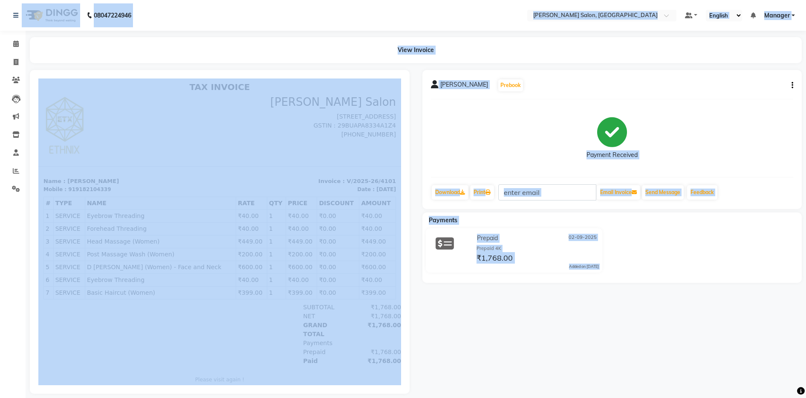
click at [791, 83] on button "button" at bounding box center [790, 85] width 5 height 9
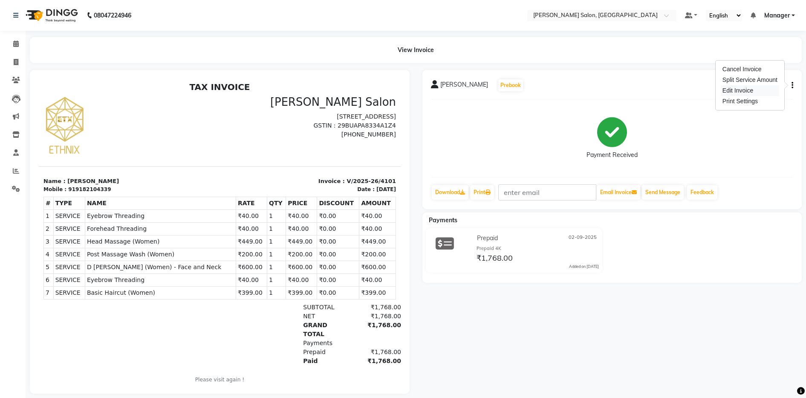
click at [746, 92] on div "Edit Invoice" at bounding box center [749, 90] width 58 height 11
select select "service"
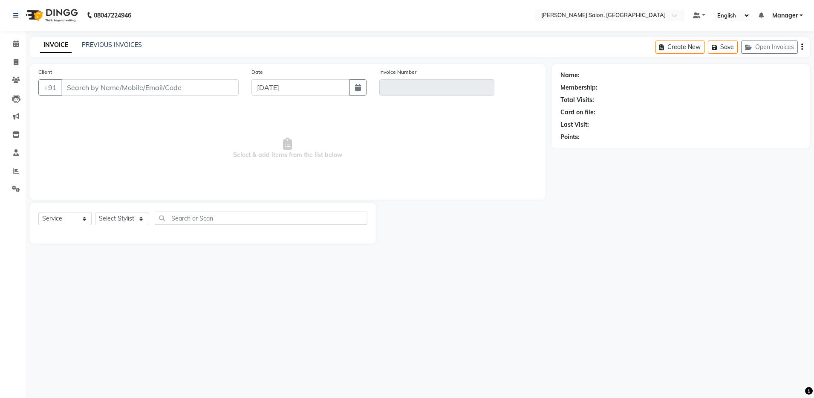
type input "9182104339"
type input "V/2025-26/4101"
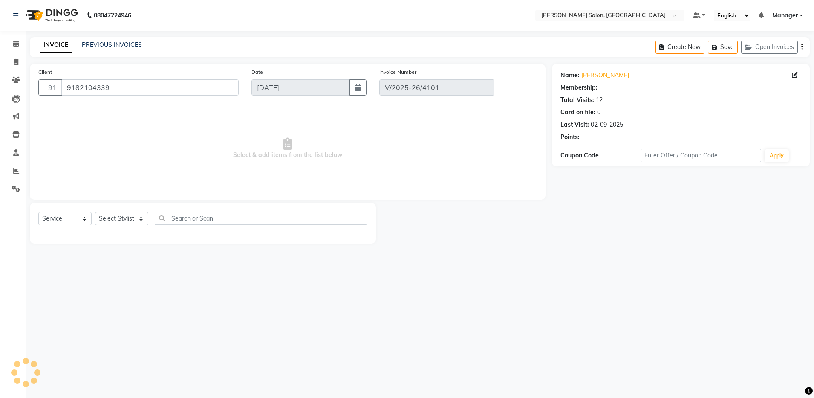
type input "02-09-2025"
select select "select"
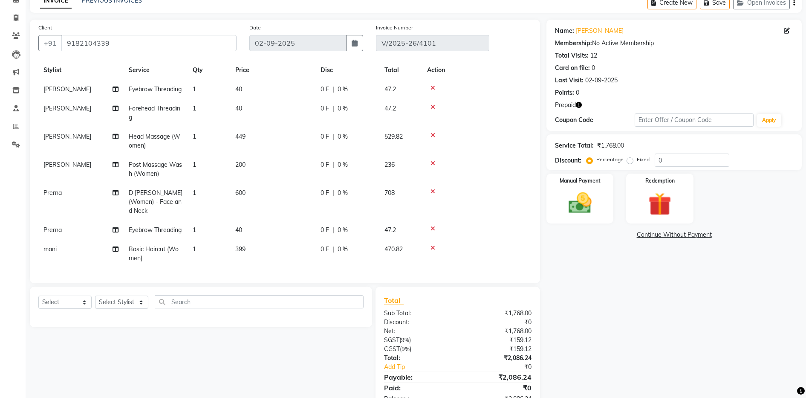
scroll to position [71, 0]
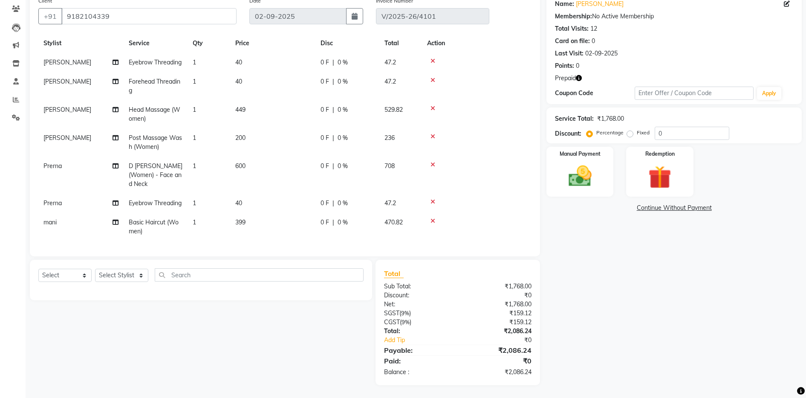
click at [73, 215] on td "mani" at bounding box center [80, 227] width 85 height 28
select select "54717"
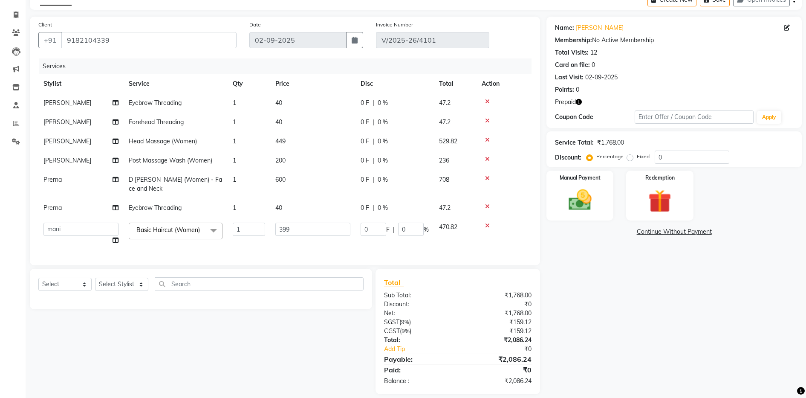
scroll to position [0, 0]
click at [61, 222] on select "Aarthi Abhishek Aisha Barbhuiya Aman Arjun Viswanathan Deep dolma Faeem Khan Go…" at bounding box center [80, 228] width 75 height 13
select select "83077"
click at [629, 329] on div "Name: Chandana Membership: No Active Membership Total Visits: 12 Card on file: …" at bounding box center [677, 205] width 262 height 377
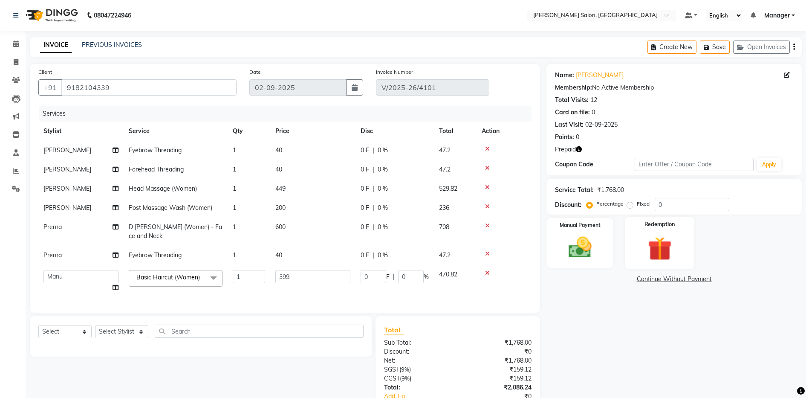
click at [655, 248] on img at bounding box center [659, 248] width 39 height 30
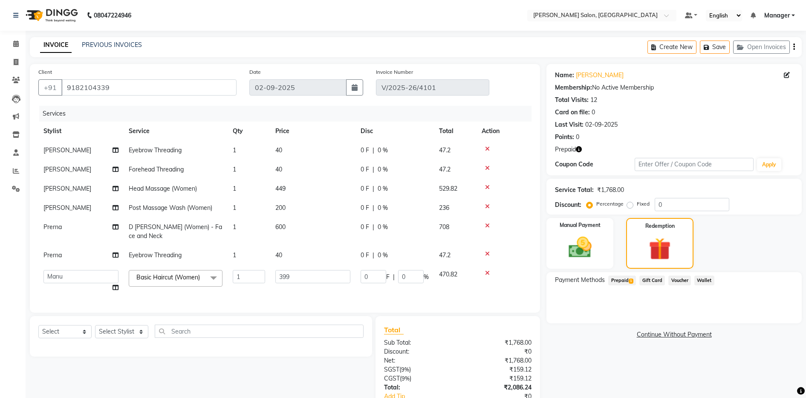
click at [628, 280] on span "Prepaid 1" at bounding box center [622, 280] width 28 height 10
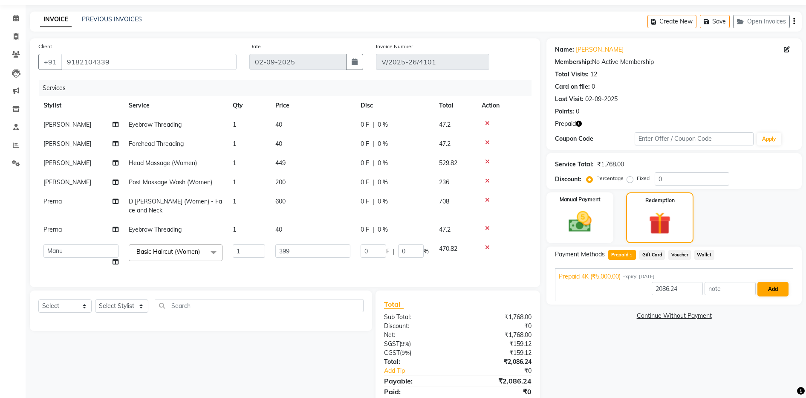
scroll to position [47, 0]
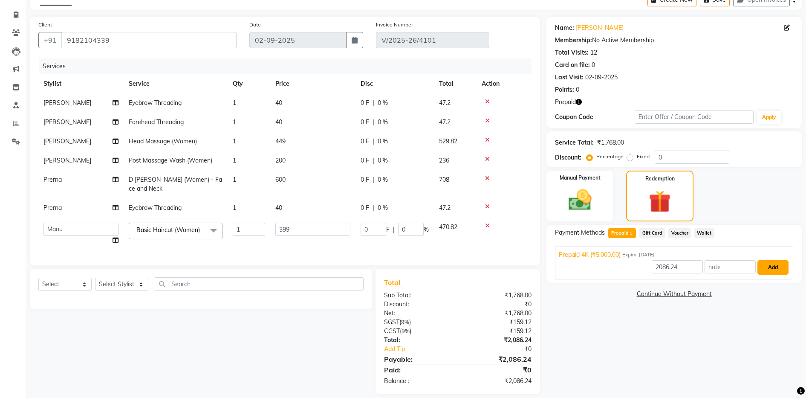
click at [769, 269] on button "Add" at bounding box center [772, 267] width 31 height 14
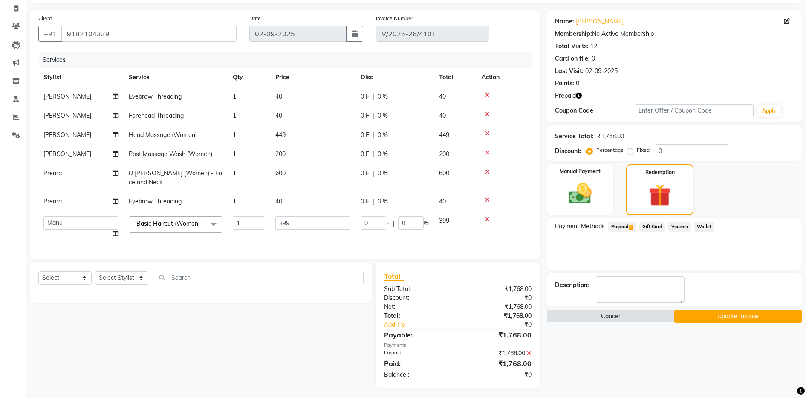
scroll to position [55, 0]
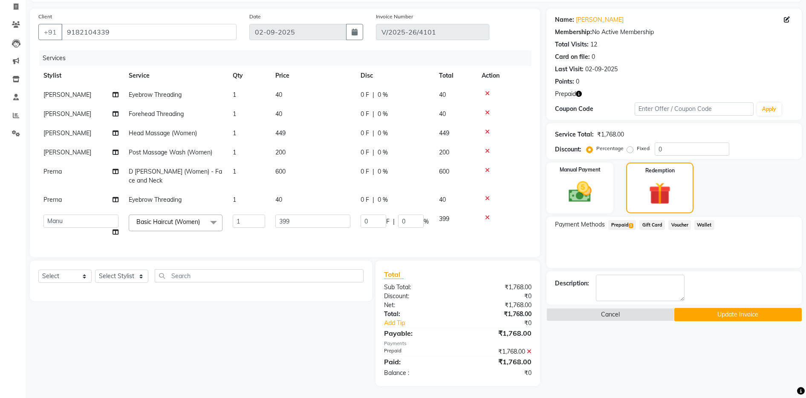
click at [716, 317] on button "Update Invoice" at bounding box center [737, 314] width 127 height 13
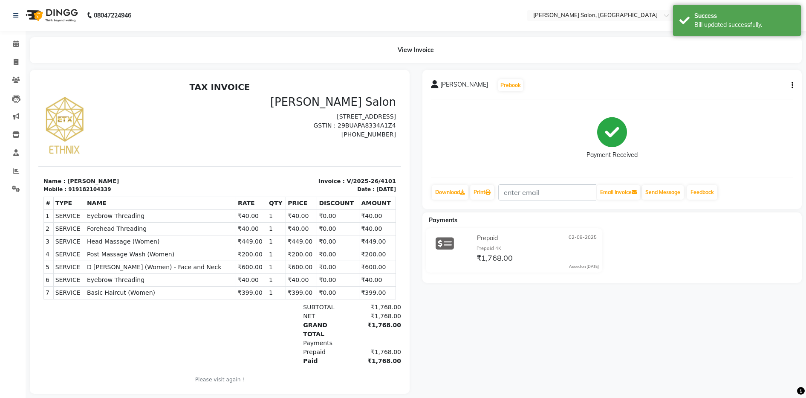
drag, startPoint x: 9, startPoint y: 60, endPoint x: 2, endPoint y: 68, distance: 10.3
click at [2, 68] on li "Invoice" at bounding box center [13, 62] width 26 height 18
click at [15, 61] on icon at bounding box center [16, 62] width 5 height 6
select select "service"
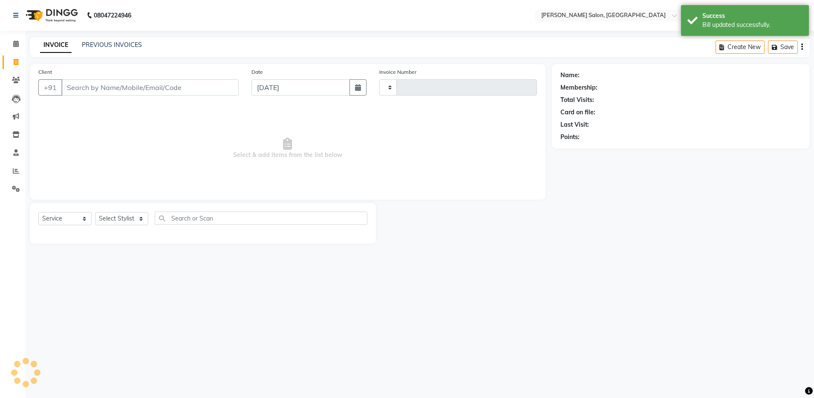
type input "4124"
select select "4781"
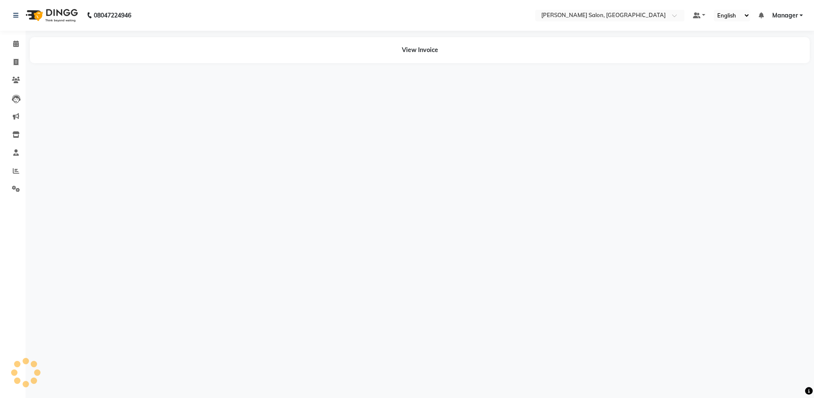
select select "en"
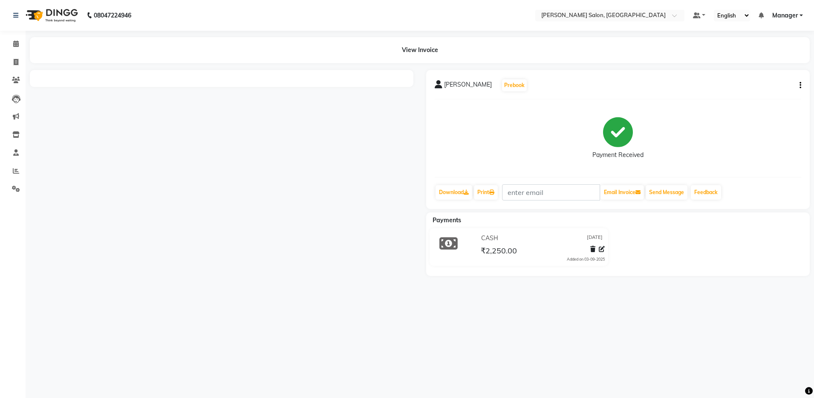
click at [798, 81] on button "button" at bounding box center [798, 85] width 5 height 9
click at [767, 83] on div "Edit Invoice" at bounding box center [765, 85] width 43 height 11
select select "service"
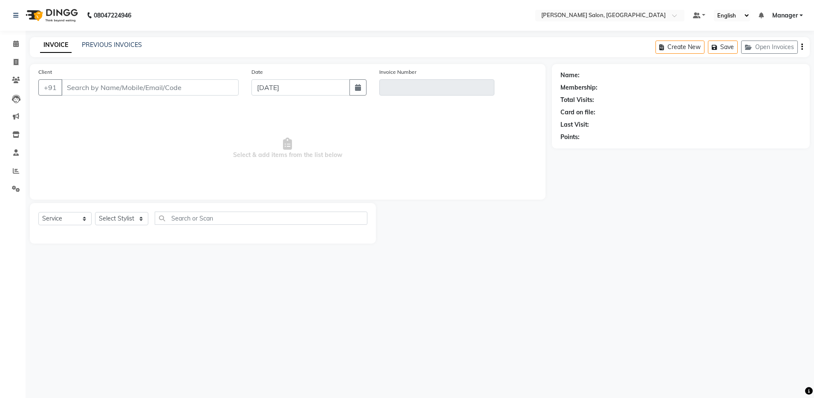
type input "9901608627"
type input "V/2025-26/4110"
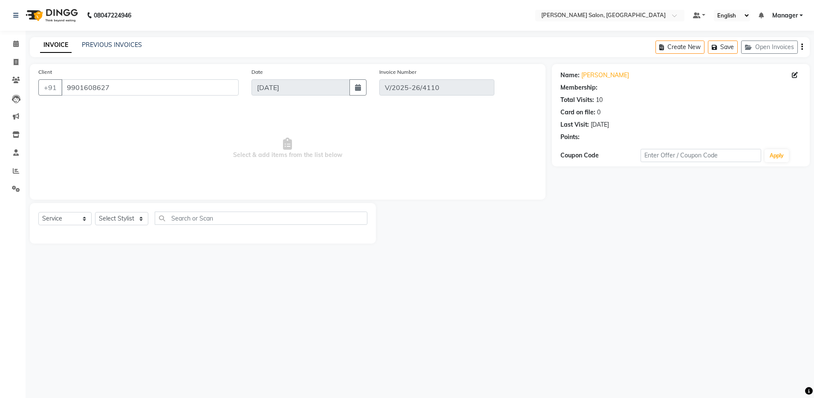
select select "select"
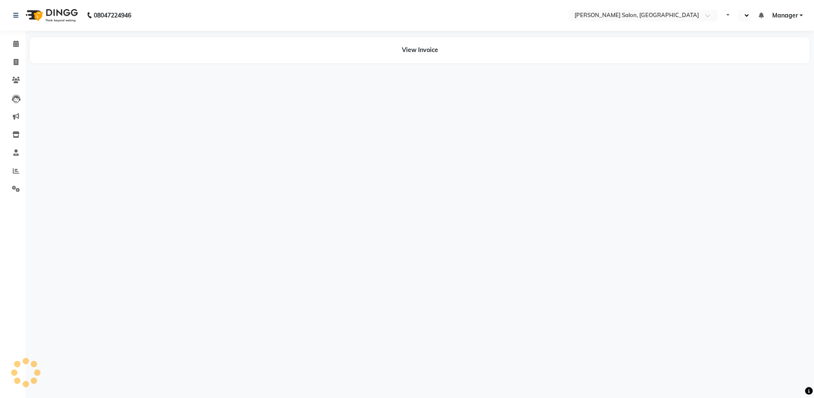
select select "en"
